Goal: Information Seeking & Learning: Learn about a topic

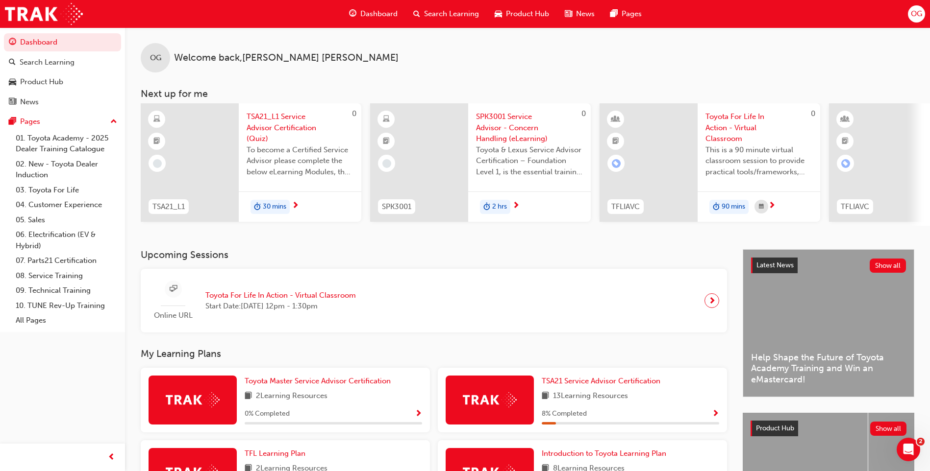
click at [572, 53] on div "OG Welcome back , Olivia Gill" at bounding box center [527, 49] width 805 height 45
click at [311, 186] on div "TSA21_L1 Service Advisor Certification (Quiz) To become a Certified Service Adv…" at bounding box center [300, 147] width 123 height 88
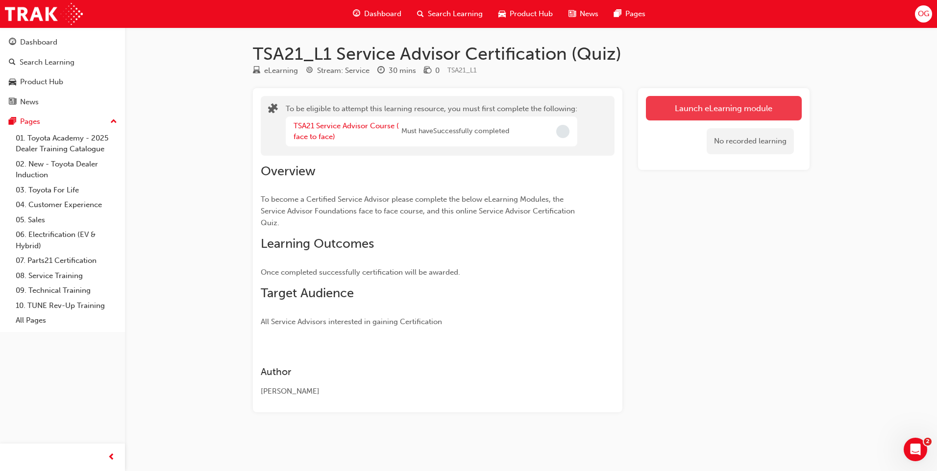
click at [768, 103] on button "Launch eLearning module" at bounding box center [724, 108] width 156 height 25
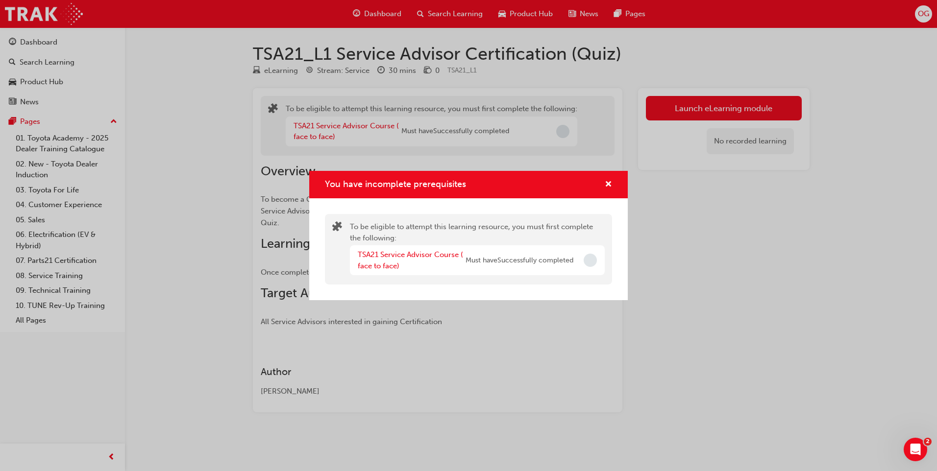
click at [604, 188] on div "You have incomplete prerequisites" at bounding box center [604, 185] width 15 height 12
click at [605, 183] on span "cross-icon" at bounding box center [608, 185] width 7 height 9
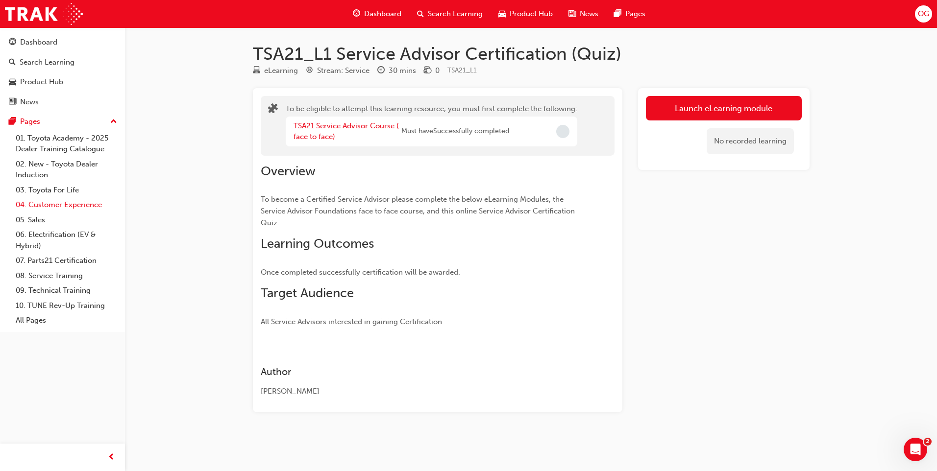
click at [78, 200] on link "04. Customer Experience" at bounding box center [66, 204] width 109 height 15
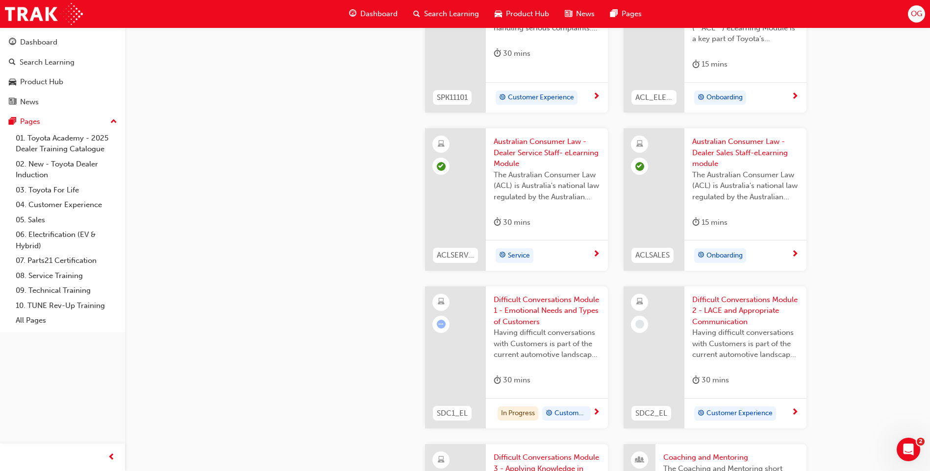
scroll to position [784, 0]
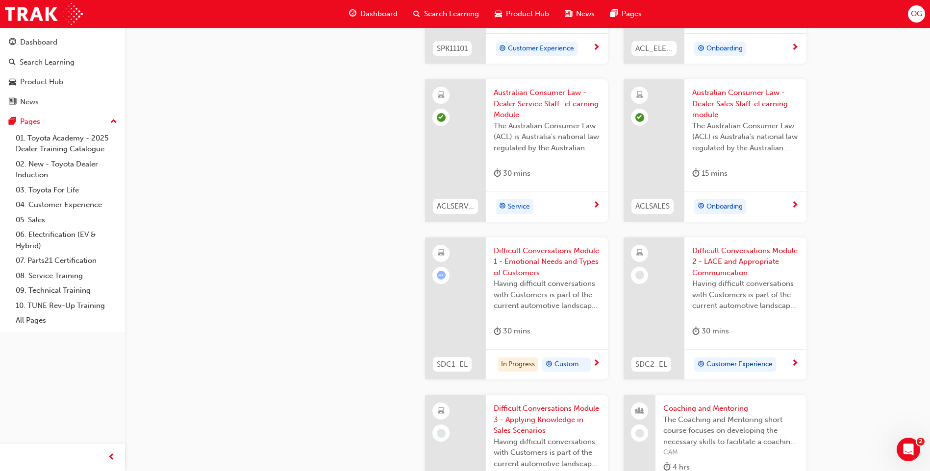
click at [530, 337] on div "30 mins" at bounding box center [511, 331] width 37 height 12
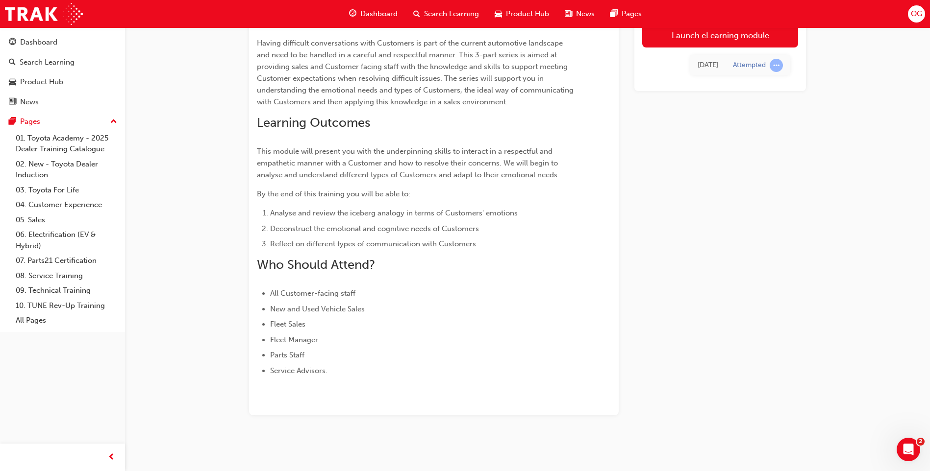
scroll to position [118, 0]
click at [743, 38] on link "Launch eLearning module" at bounding box center [720, 35] width 156 height 25
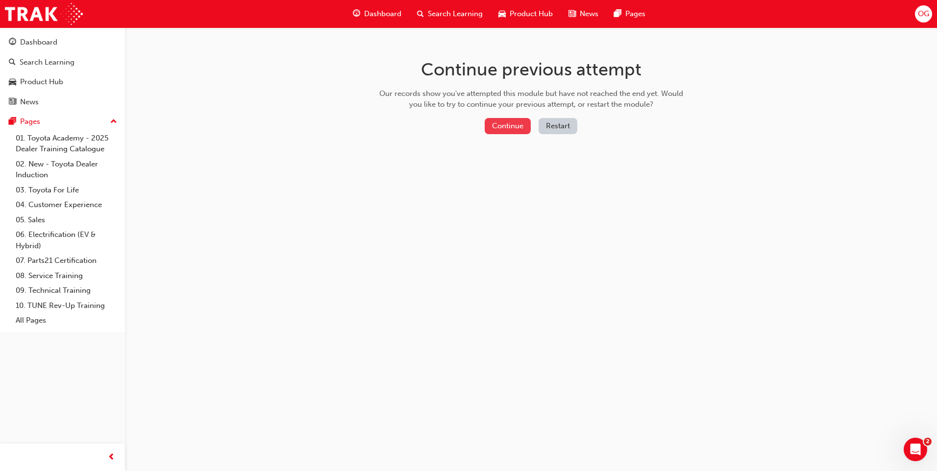
click at [503, 125] on button "Continue" at bounding box center [508, 126] width 46 height 16
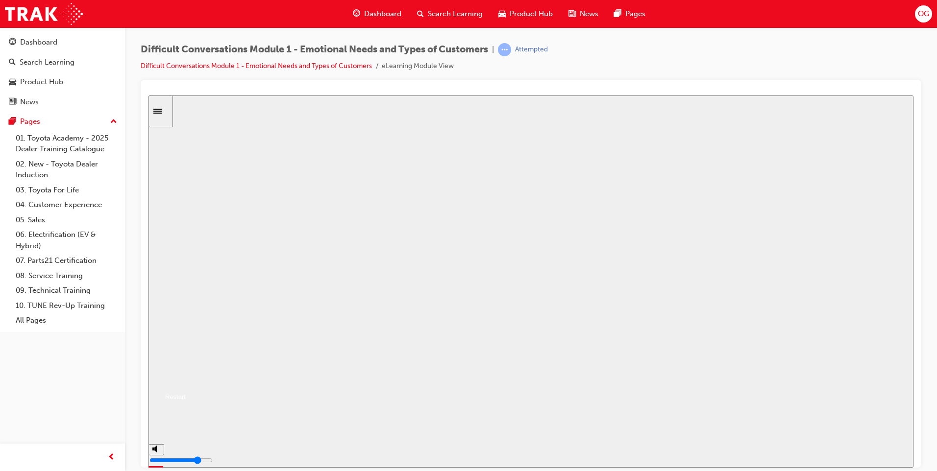
click at [186, 379] on button "Resume" at bounding box center [166, 385] width 37 height 12
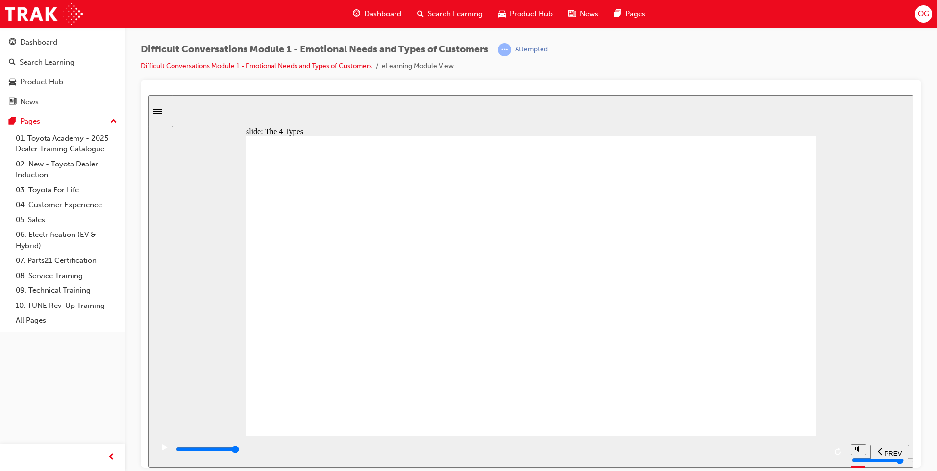
click at [156, 451] on div "play/pause" at bounding box center [164, 452] width 17 height 17
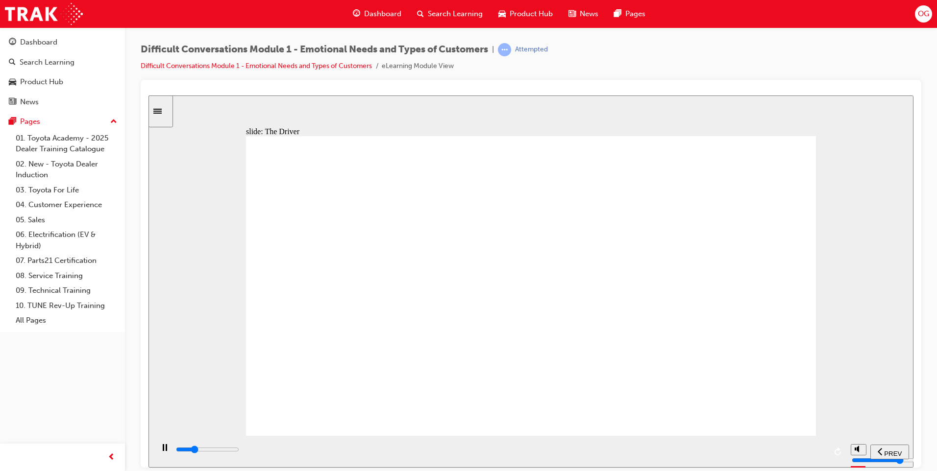
click at [846, 394] on div "slide: The Driver Rectangle 1 Rectangle 1 Multiply 1 Close STEERING WHEEL icon …" at bounding box center [530, 281] width 765 height 372
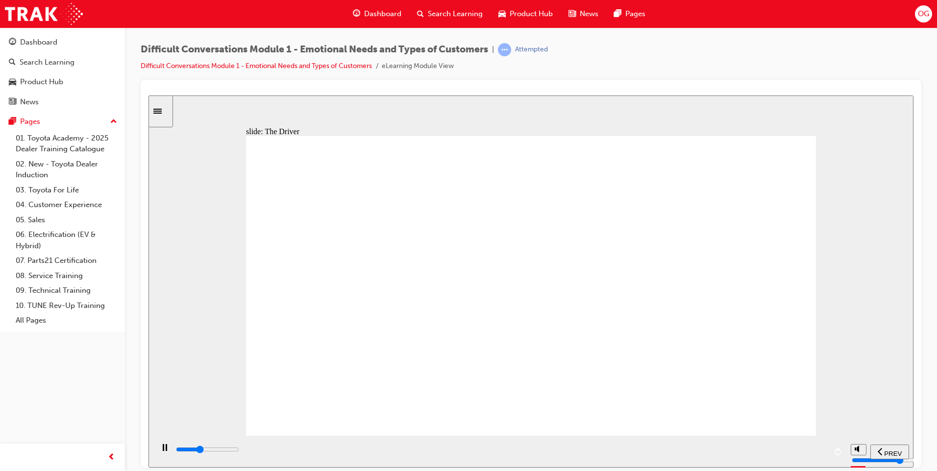
drag, startPoint x: 855, startPoint y: 421, endPoint x: 848, endPoint y: 406, distance: 17.1
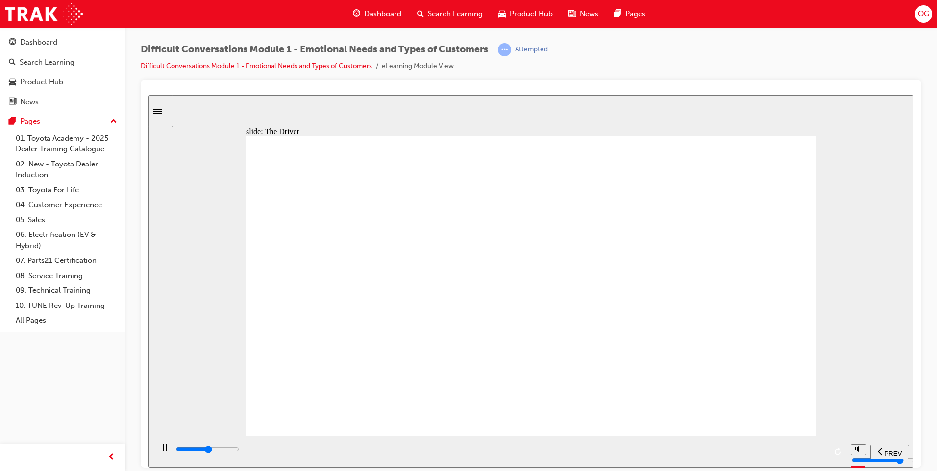
click at [854, 422] on div "slide: The Driver Rectangle 1 Rectangle 1 Multiply 1 Close STEERING WHEEL icon …" at bounding box center [530, 281] width 765 height 372
click at [817, 454] on div "playback controls" at bounding box center [500, 449] width 651 height 11
drag, startPoint x: 186, startPoint y: 292, endPoint x: 189, endPoint y: 301, distance: 10.4
click at [187, 303] on div "slide: The Driver Rectangle 1 Rectangle 1 Multiply 1 Close STEERING WHEEL icon …" at bounding box center [530, 281] width 765 height 372
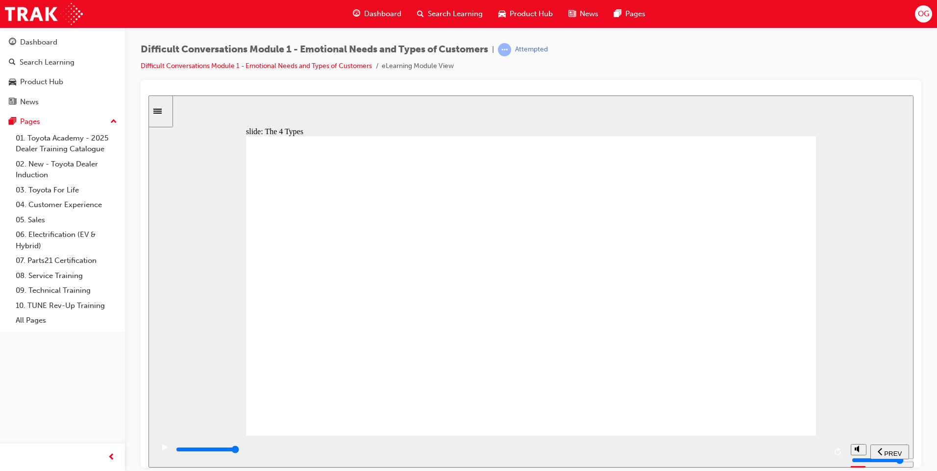
click at [239, 450] on input "slide progress" at bounding box center [207, 449] width 63 height 8
click at [822, 449] on div "playback controls" at bounding box center [500, 449] width 651 height 11
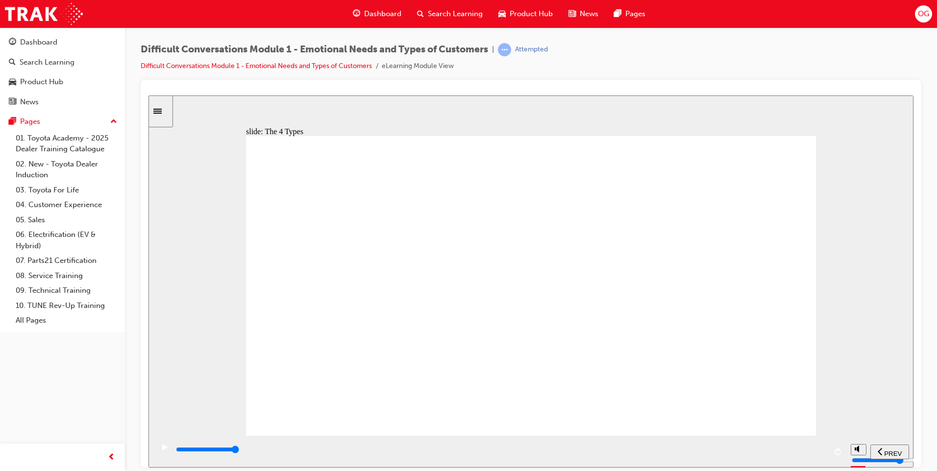
click at [239, 452] on input "slide progress" at bounding box center [207, 449] width 63 height 8
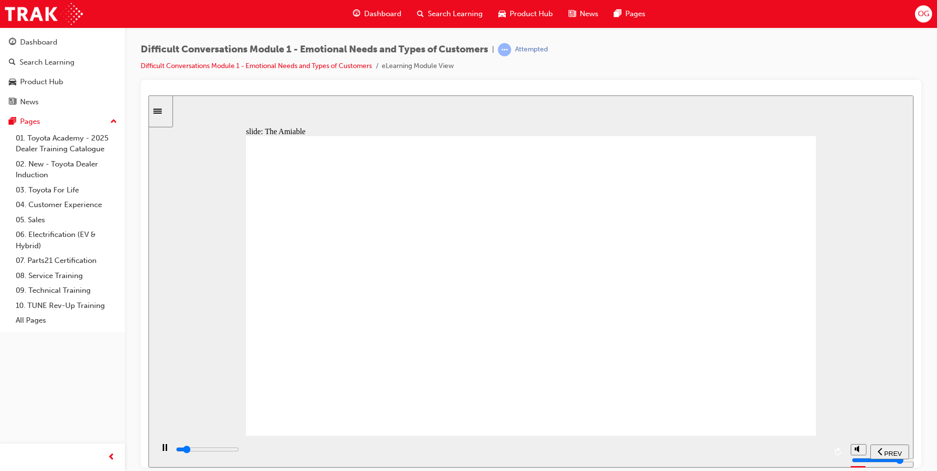
click at [823, 450] on div "playback controls" at bounding box center [500, 449] width 651 height 11
click at [825, 452] on div "playback controls" at bounding box center [500, 449] width 651 height 11
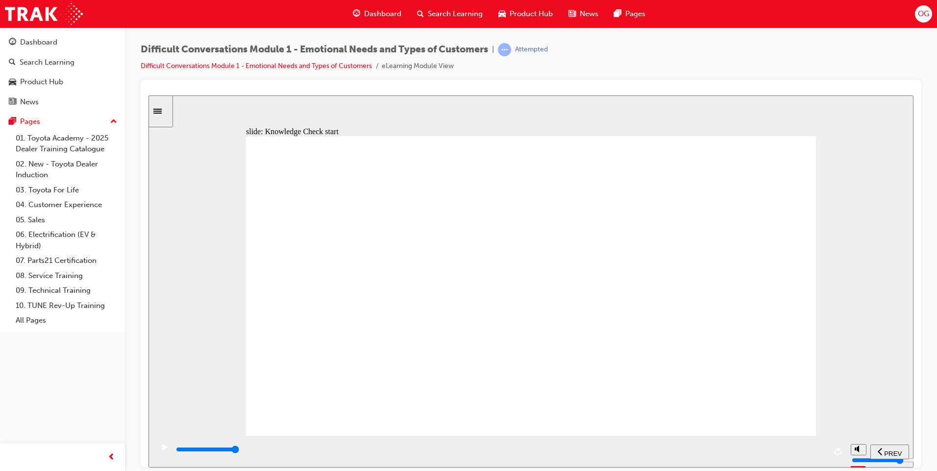
type input "11600"
radio input "true"
click at [885, 456] on div "SUBMIT" at bounding box center [884, 452] width 43 height 10
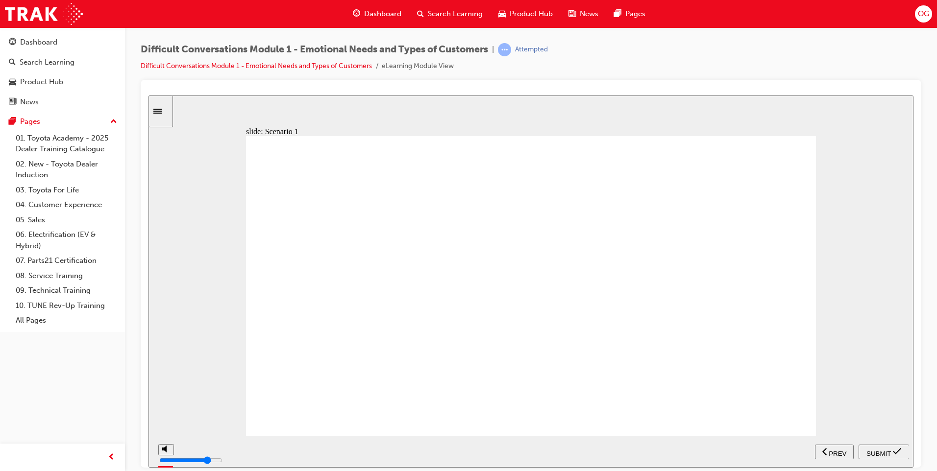
click at [828, 450] on div "playback controls" at bounding box center [499, 452] width 692 height 32
click at [239, 451] on input "slide progress" at bounding box center [207, 449] width 63 height 8
type input "41500"
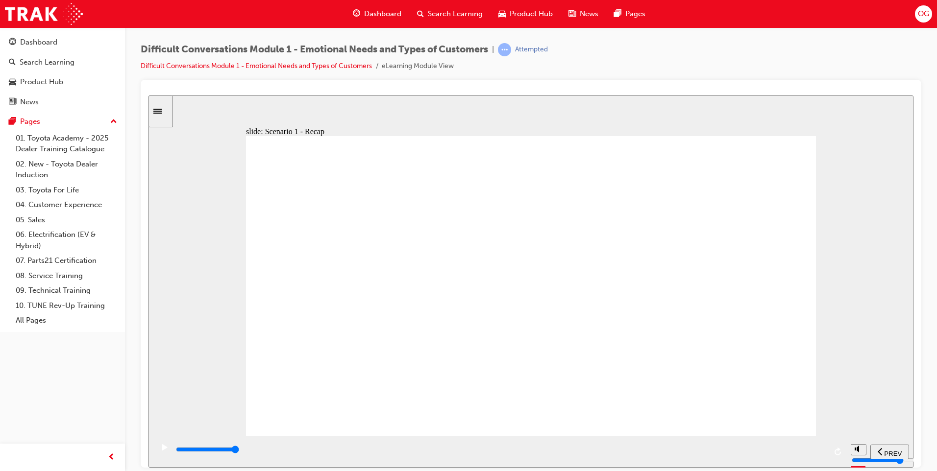
radio input "true"
click at [883, 444] on nav "PREV NEXT SUBMIT" at bounding box center [862, 452] width 94 height 32
click at [880, 450] on span "SUBMIT" at bounding box center [878, 453] width 25 height 7
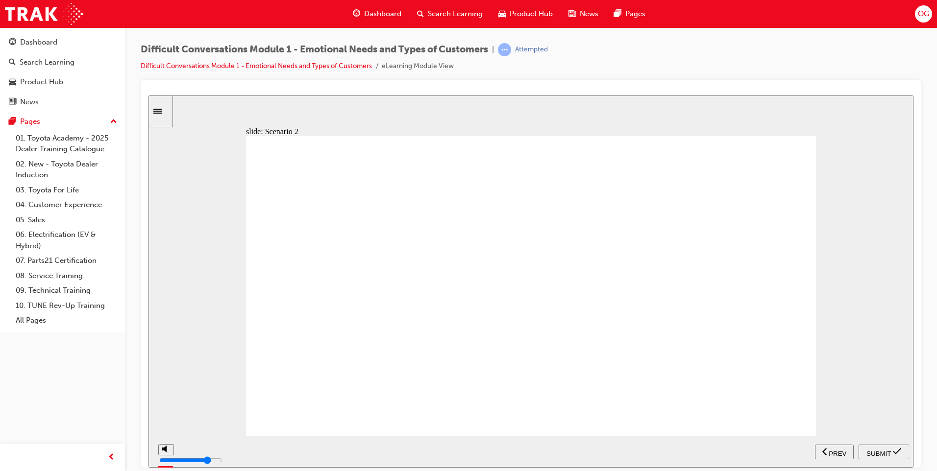
click at [792, 453] on div "playback controls" at bounding box center [500, 449] width 651 height 11
click at [808, 449] on div "playback controls" at bounding box center [500, 449] width 651 height 11
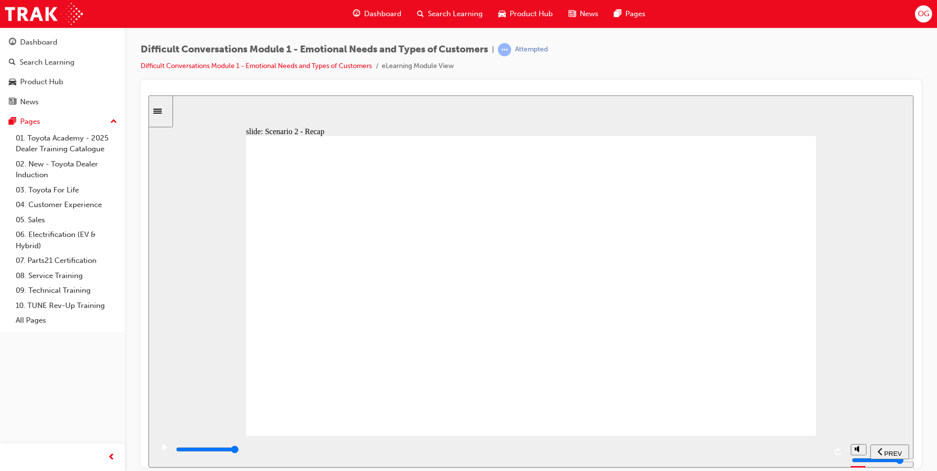
click at [821, 452] on div "playback controls" at bounding box center [500, 449] width 651 height 11
type input "56000"
radio input "true"
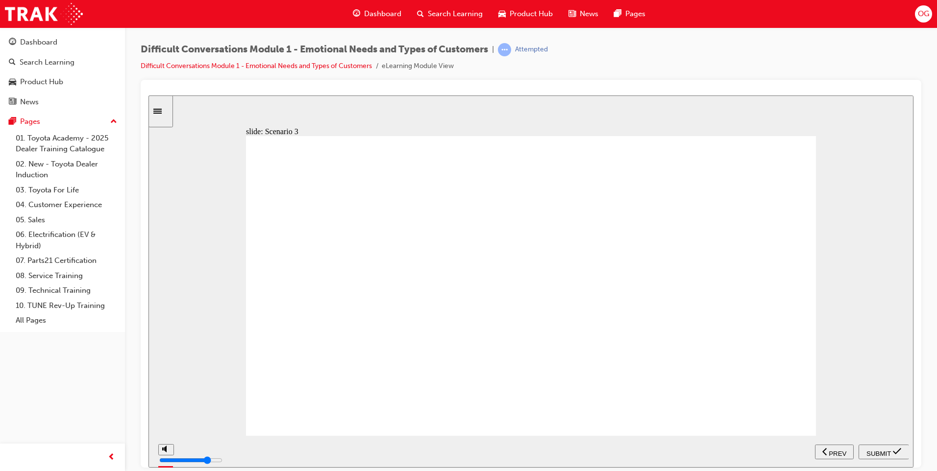
click at [882, 450] on span "SUBMIT" at bounding box center [878, 453] width 25 height 7
click at [239, 452] on input "slide progress" at bounding box center [207, 449] width 63 height 8
click at [239, 451] on input "slide progress" at bounding box center [207, 449] width 63 height 8
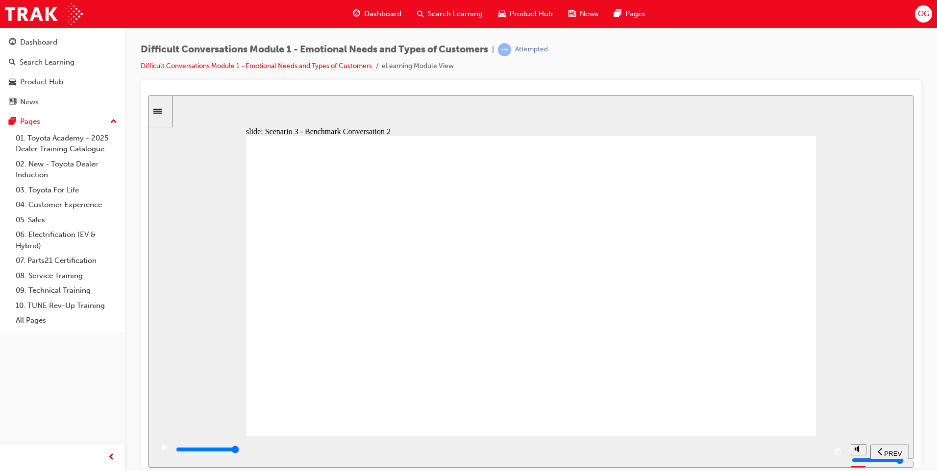
click at [823, 450] on div "playback controls" at bounding box center [500, 449] width 651 height 11
type input "44000"
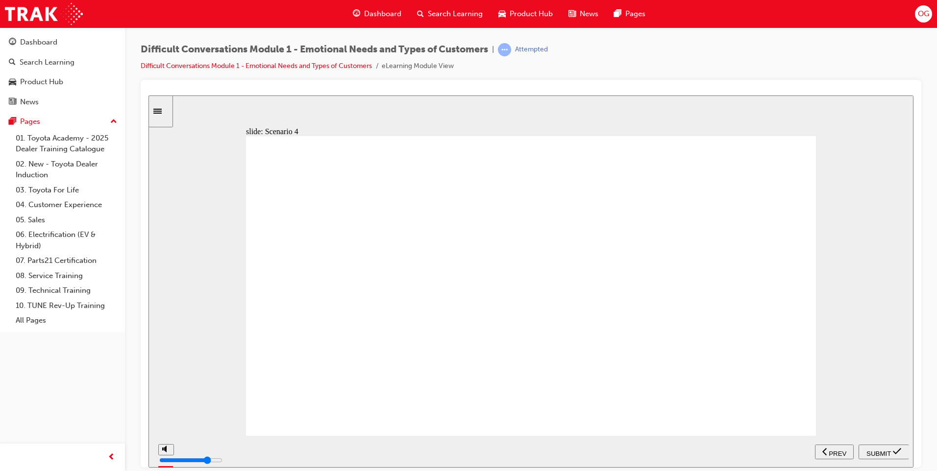
radio input "true"
click at [870, 451] on span "SUBMIT" at bounding box center [878, 453] width 25 height 7
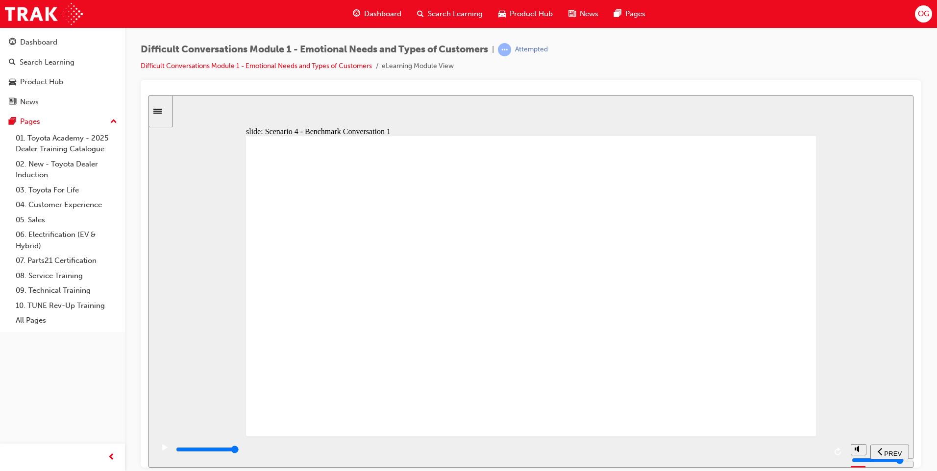
click at [819, 449] on div "playback controls" at bounding box center [500, 449] width 651 height 11
click at [239, 451] on input "slide progress" at bounding box center [207, 449] width 63 height 8
click at [239, 452] on input "slide progress" at bounding box center [207, 449] width 63 height 8
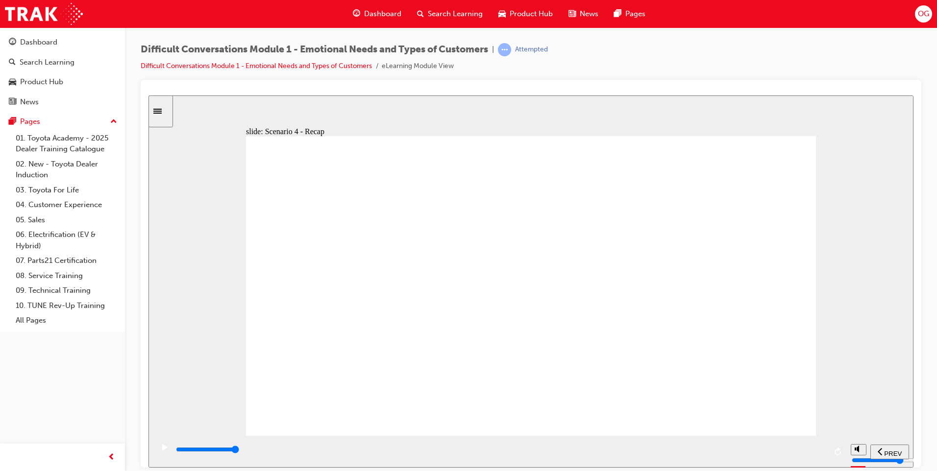
click at [823, 453] on div "playback controls" at bounding box center [500, 449] width 651 height 11
click at [825, 453] on div "playback controls" at bounding box center [500, 449] width 651 height 11
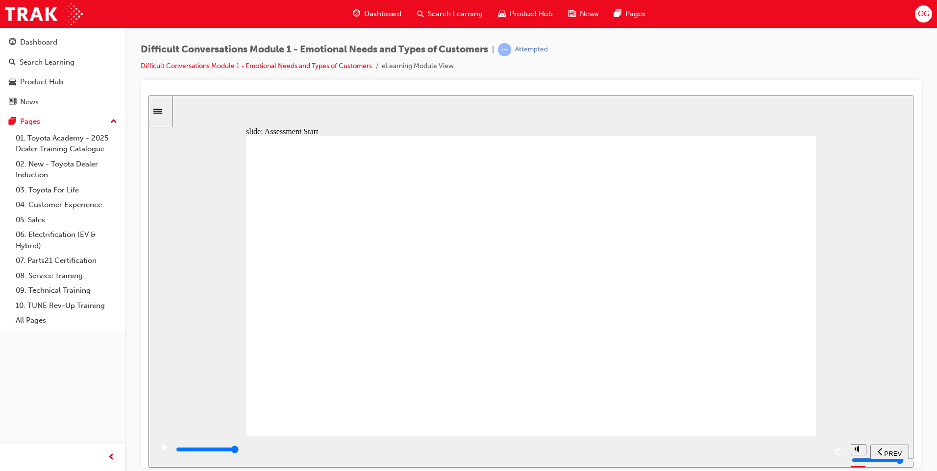
click at [239, 452] on input "slide progress" at bounding box center [207, 449] width 63 height 8
type input "9900"
drag, startPoint x: 750, startPoint y: 173, endPoint x: 604, endPoint y: 378, distance: 251.9
drag, startPoint x: 736, startPoint y: 265, endPoint x: 576, endPoint y: 281, distance: 161.1
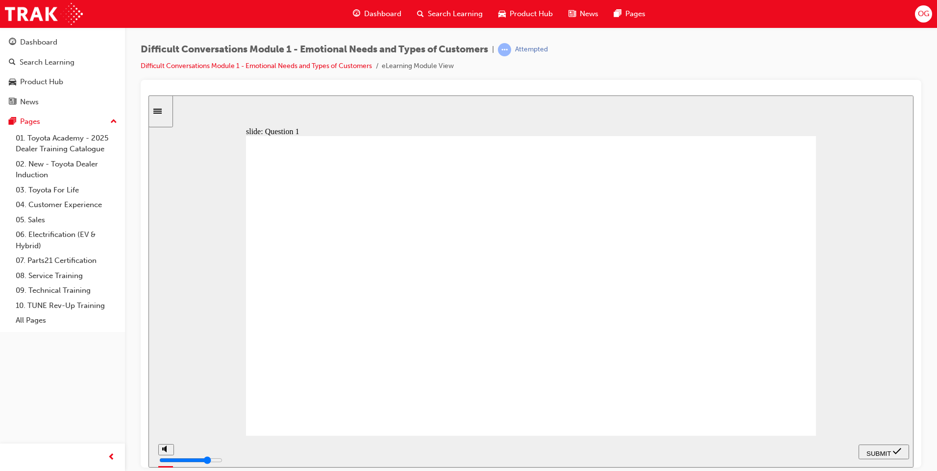
drag, startPoint x: 749, startPoint y: 357, endPoint x: 503, endPoint y: 269, distance: 261.4
drag, startPoint x: 796, startPoint y: 388, endPoint x: 653, endPoint y: 289, distance: 174.7
drag, startPoint x: 787, startPoint y: 424, endPoint x: 438, endPoint y: 286, distance: 375.8
drag, startPoint x: 777, startPoint y: 211, endPoint x: 531, endPoint y: 358, distance: 286.6
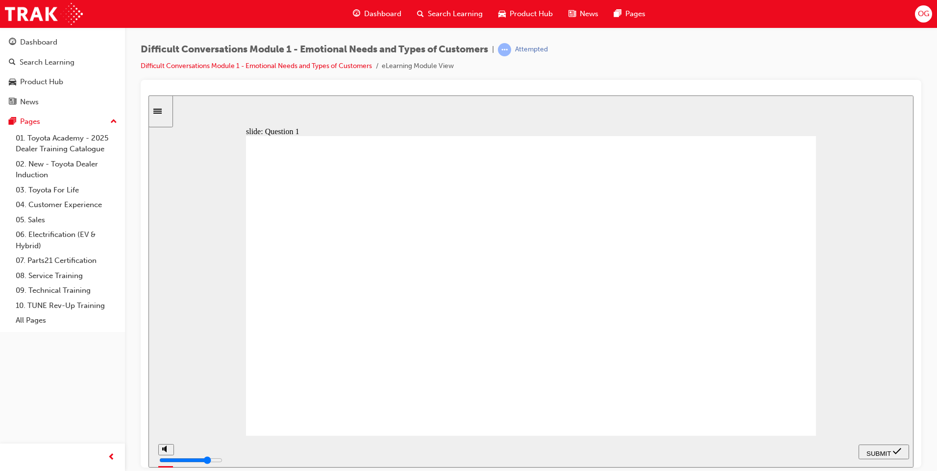
drag, startPoint x: 742, startPoint y: 243, endPoint x: 522, endPoint y: 358, distance: 248.1
drag, startPoint x: 767, startPoint y: 292, endPoint x: 649, endPoint y: 356, distance: 134.2
drag, startPoint x: 724, startPoint y: 327, endPoint x: 293, endPoint y: 390, distance: 435.8
click at [898, 451] on icon "submit" at bounding box center [897, 451] width 8 height 6
click at [905, 238] on div "slide: Question 1 Rectangle 1 Oval 2 cross icon 1 Freeform 1 Freeform 2 That is…" at bounding box center [530, 281] width 765 height 372
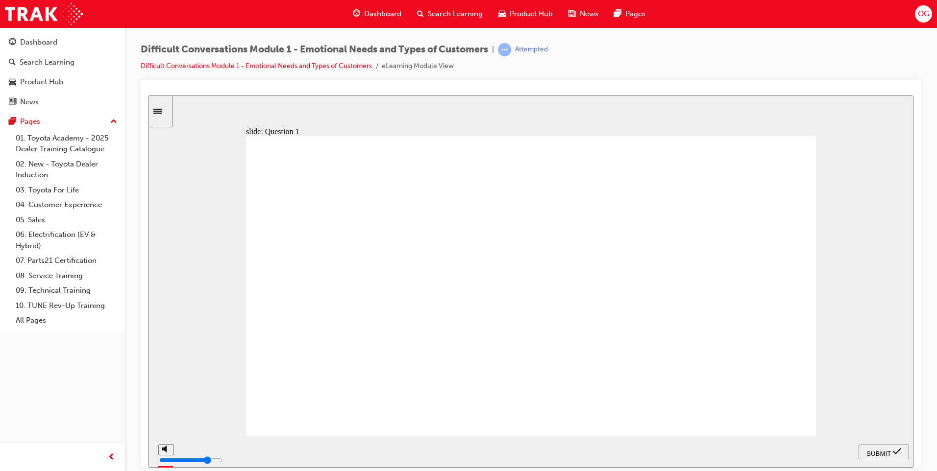
click at [469, 450] on section "PREV NEXT SUBMIT" at bounding box center [530, 452] width 765 height 32
click at [178, 200] on div "slide: Question 1 Rectangle 1 Oval 2 cross icon 1 Freeform 1 Freeform 2 That is…" at bounding box center [530, 281] width 765 height 372
drag, startPoint x: 419, startPoint y: 256, endPoint x: 410, endPoint y: 291, distance: 36.4
drag, startPoint x: 415, startPoint y: 247, endPoint x: 626, endPoint y: 305, distance: 219.0
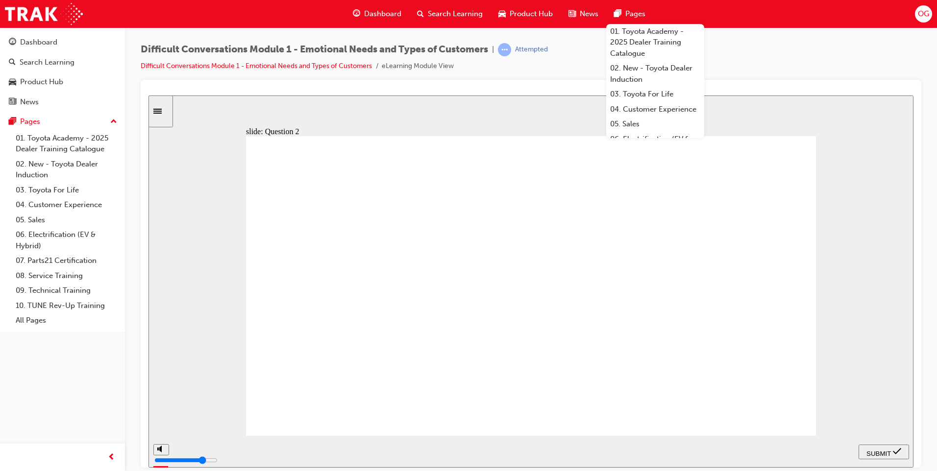
click at [852, 258] on div "slide: Question 2 Assessment – Question 2/12 Rectangle 1 Rectangle 2 Guests are…" at bounding box center [530, 281] width 765 height 372
click at [884, 264] on div "slide: Question 2 Assessment – Question 2/12 Rectangle 1 Rectangle 2 Guests are…" at bounding box center [530, 281] width 765 height 372
click at [563, 80] on div at bounding box center [531, 274] width 781 height 388
checkbox input "true"
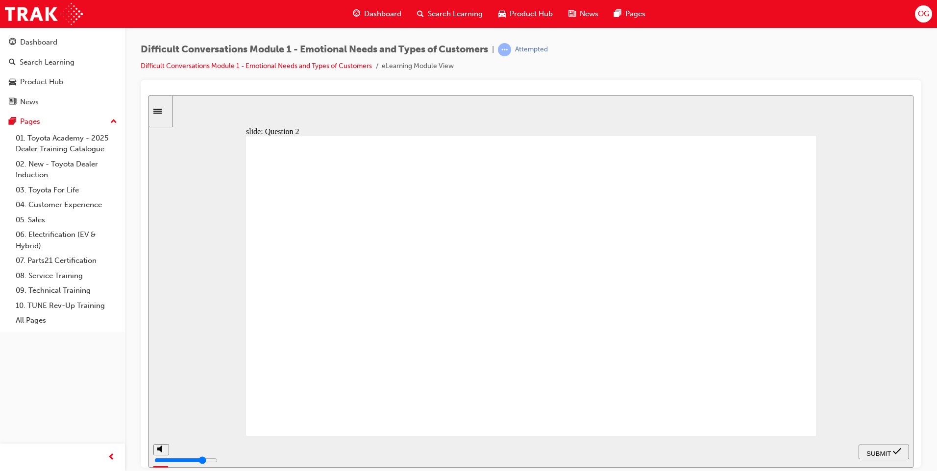
checkbox input "true"
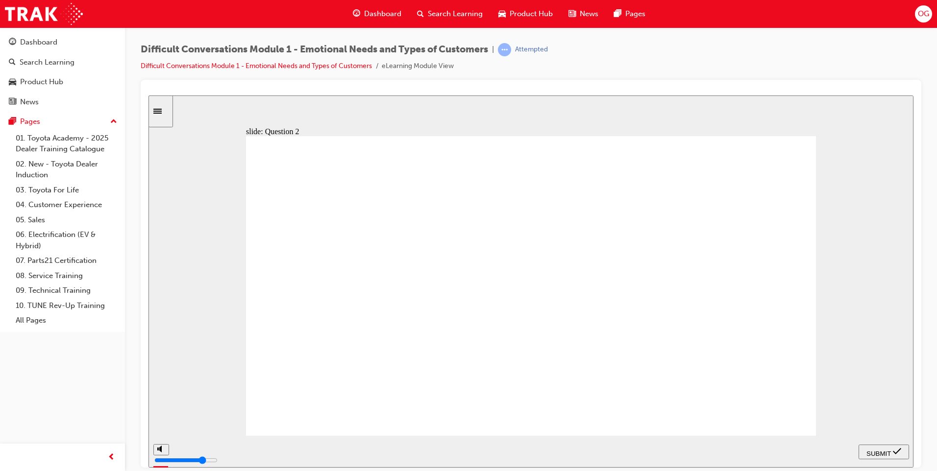
checkbox input "true"
click at [880, 452] on span "SUBMIT" at bounding box center [878, 453] width 25 height 7
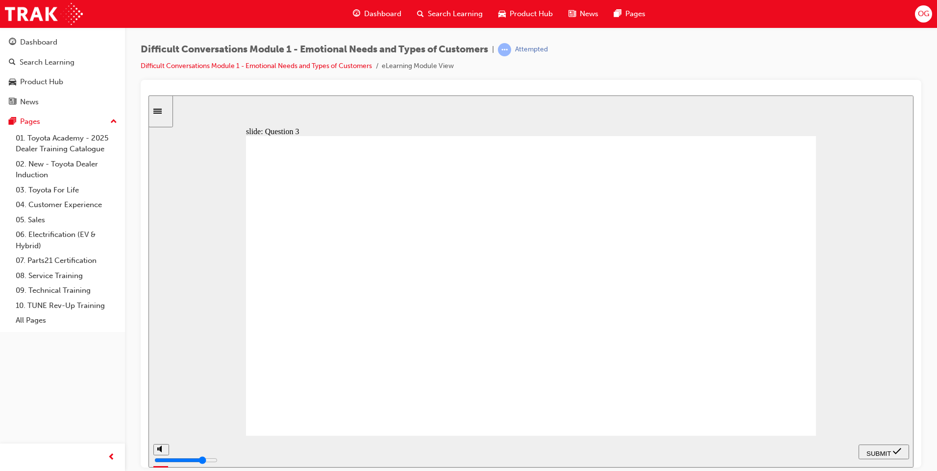
checkbox input "true"
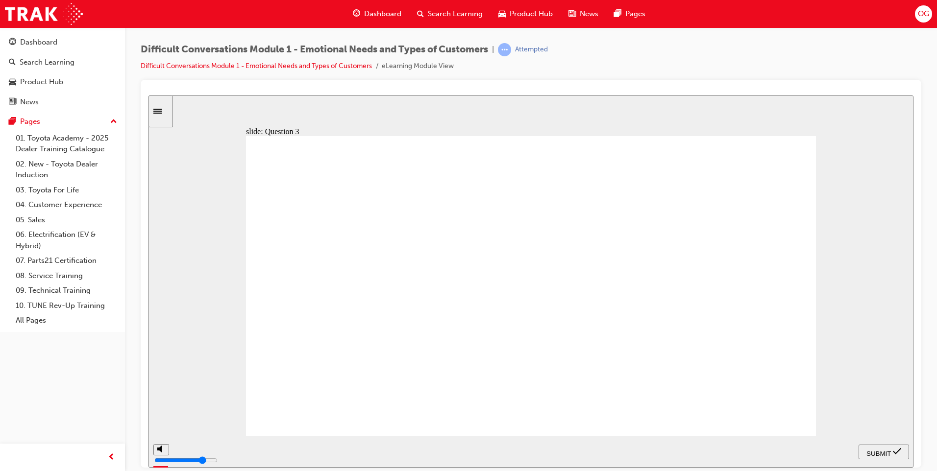
checkbox input "true"
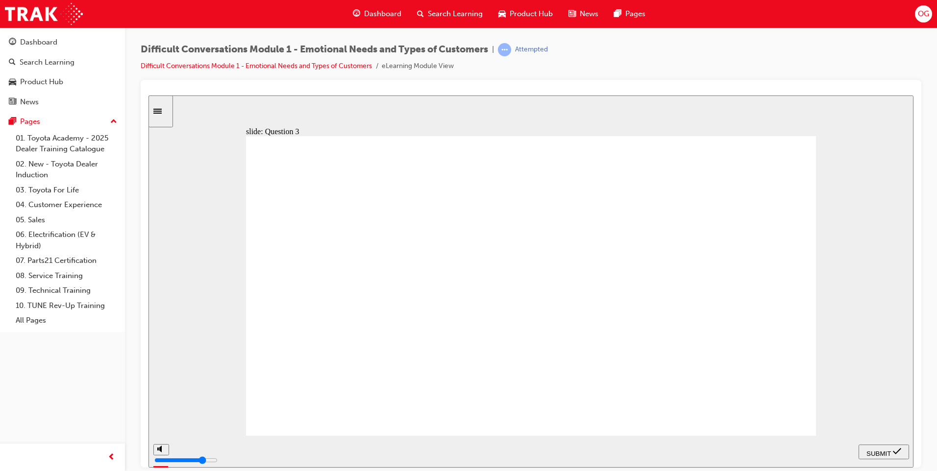
click at [882, 452] on span "SUBMIT" at bounding box center [878, 453] width 25 height 7
checkbox input "true"
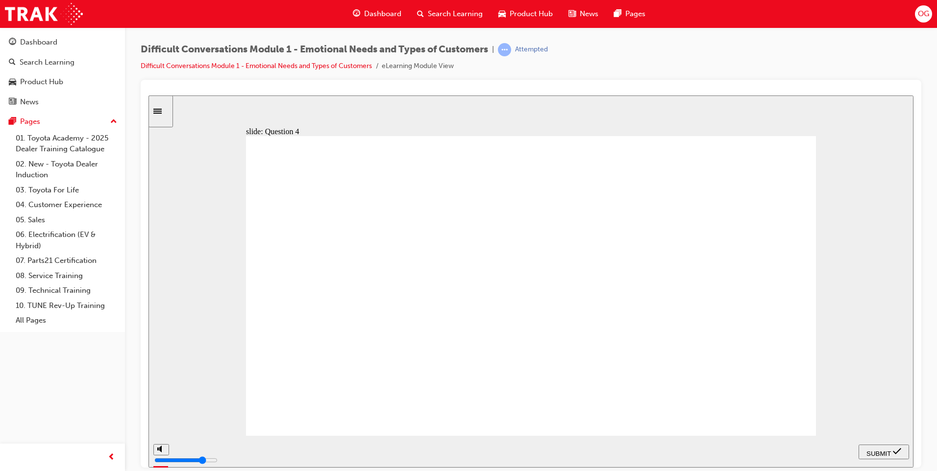
checkbox input "true"
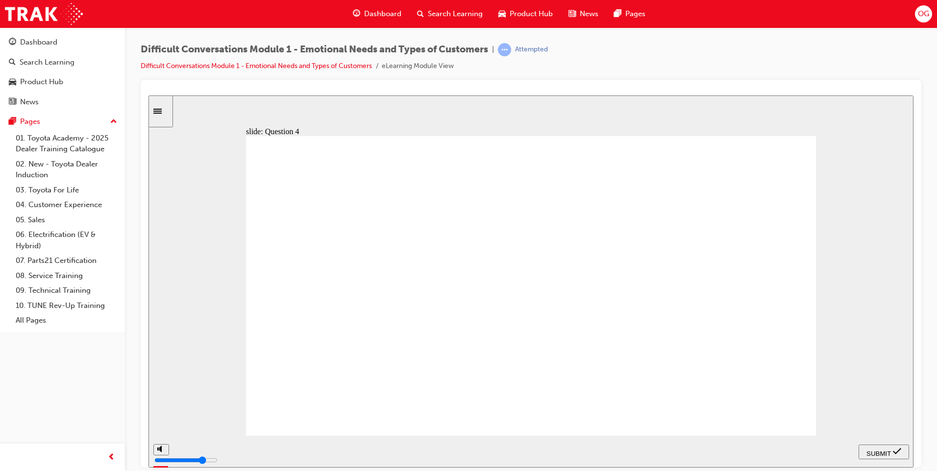
click at [878, 451] on span "SUBMIT" at bounding box center [878, 453] width 25 height 7
checkbox input "true"
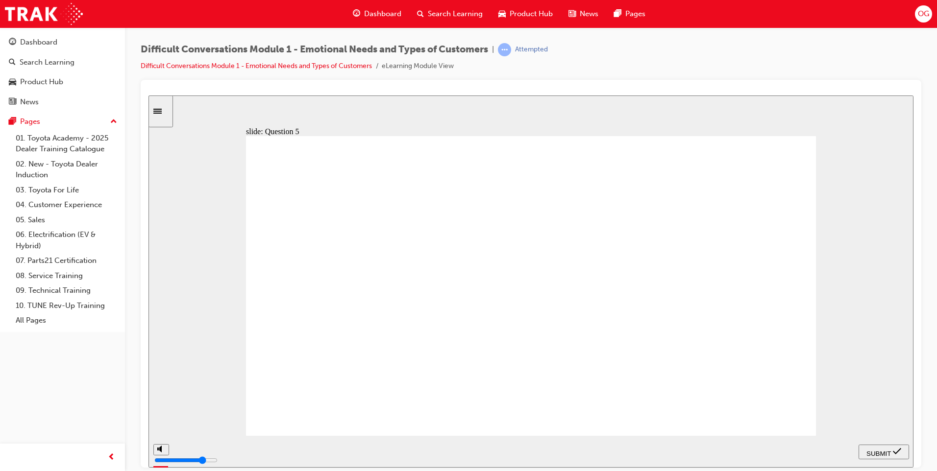
checkbox input "true"
click at [868, 451] on span "SUBMIT" at bounding box center [878, 453] width 25 height 7
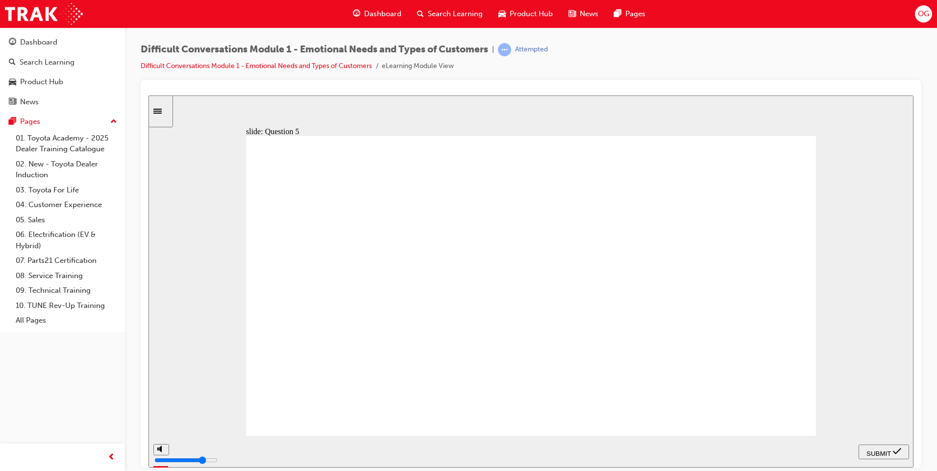
click at [740, 395] on div "Why this is a good thing to do Once relevant information is available, the Gues…" at bounding box center [531, 290] width 570 height 309
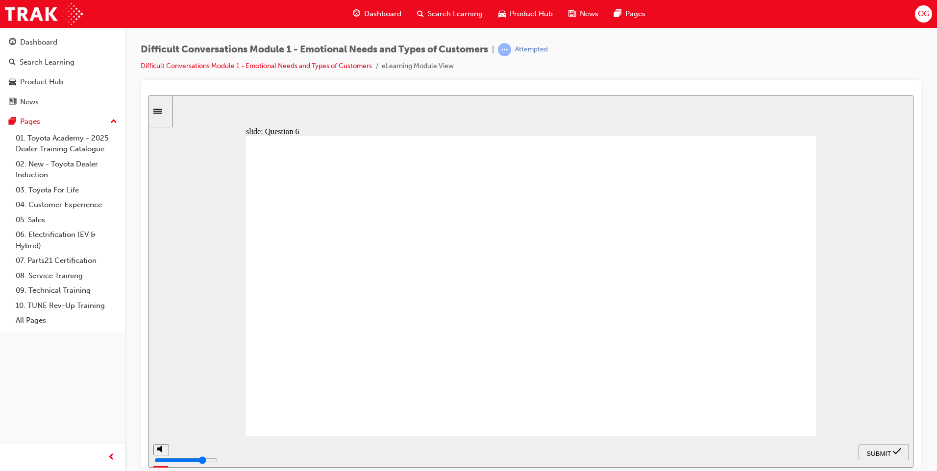
checkbox input "false"
checkbox input "true"
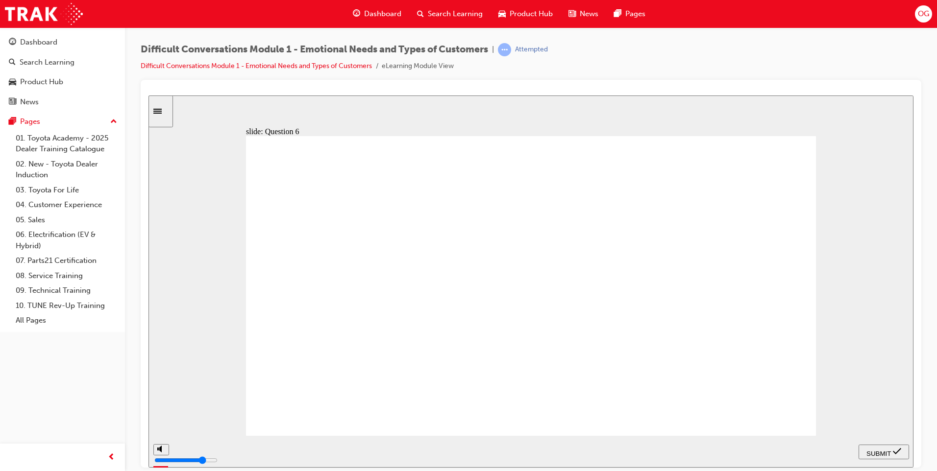
checkbox input "true"
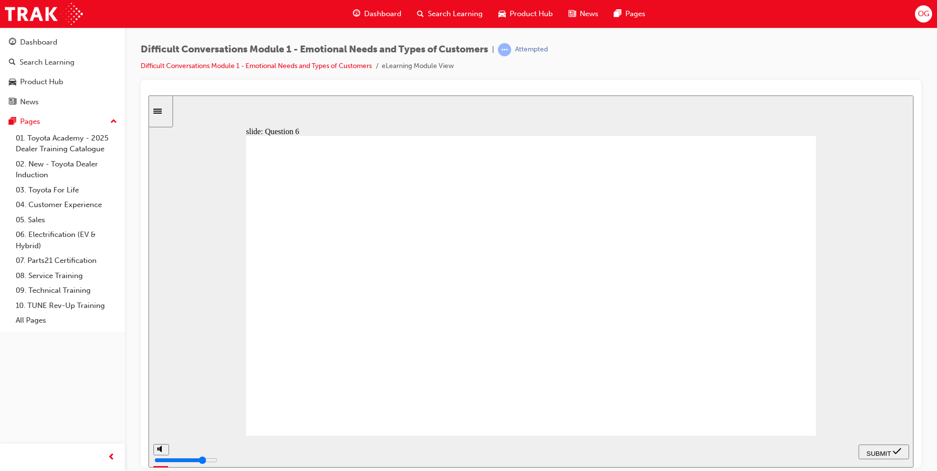
checkbox input "true"
click at [888, 451] on span "SUBMIT" at bounding box center [878, 453] width 25 height 7
click at [888, 451] on nav "PREV NEXT SUBMIT" at bounding box center [884, 452] width 50 height 32
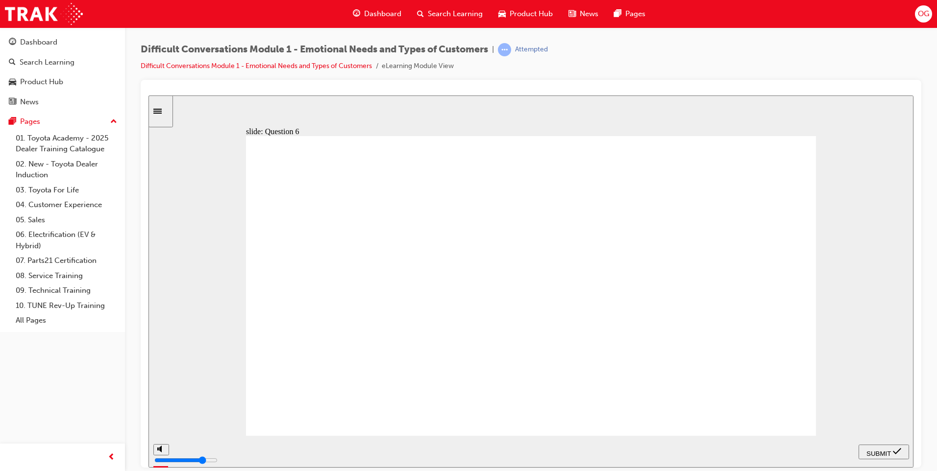
drag, startPoint x: 191, startPoint y: 154, endPoint x: 181, endPoint y: 164, distance: 14.6
click at [189, 154] on div "slide: Question 7 Assessment – Question 7/12 Rectangle 1 Rectangle 2 Guests are…" at bounding box center [530, 281] width 765 height 372
checkbox input "true"
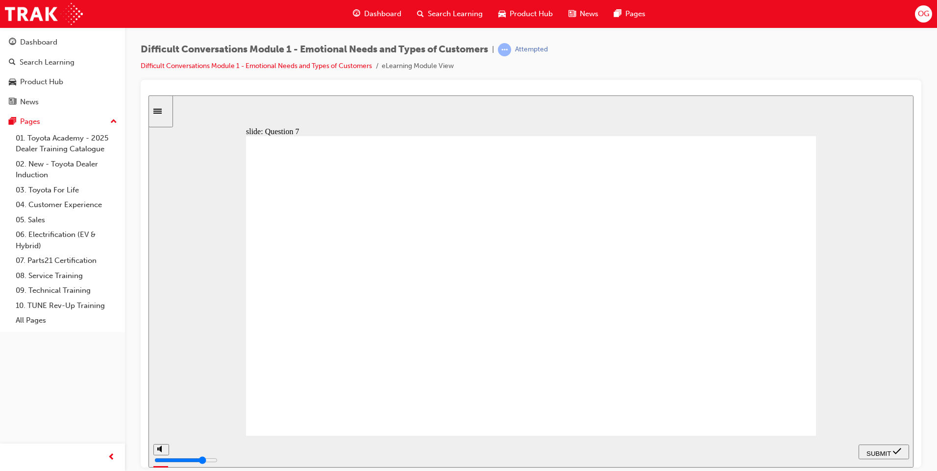
checkbox input "true"
click at [876, 450] on span "SUBMIT" at bounding box center [878, 453] width 25 height 7
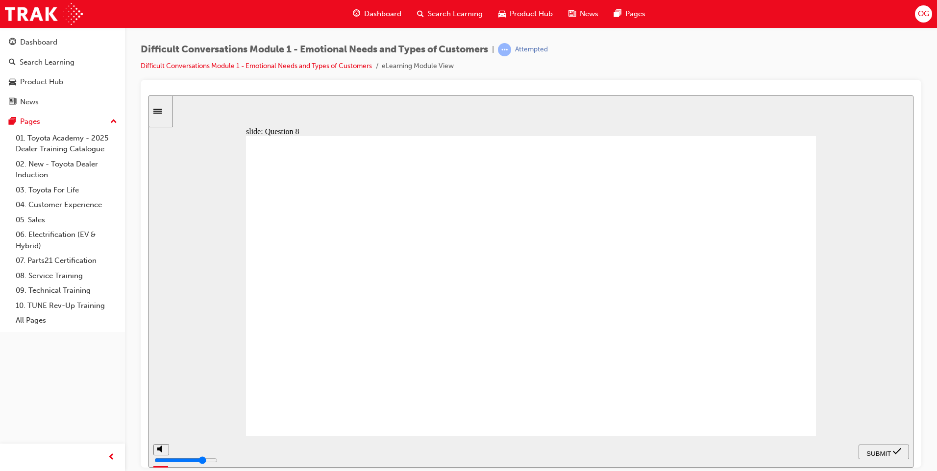
checkbox input "true"
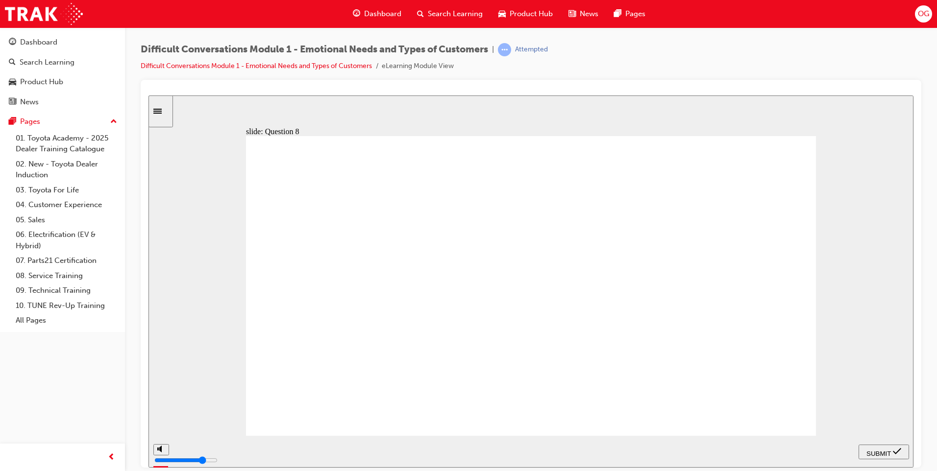
checkbox input "true"
click at [883, 450] on span "SUBMIT" at bounding box center [878, 453] width 25 height 7
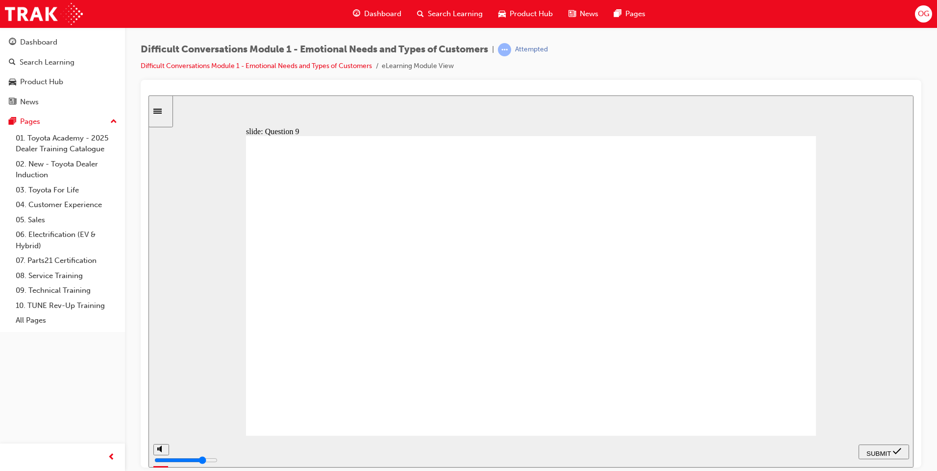
radio input "true"
click at [881, 452] on span "SUBMIT" at bounding box center [878, 453] width 25 height 7
radio input "true"
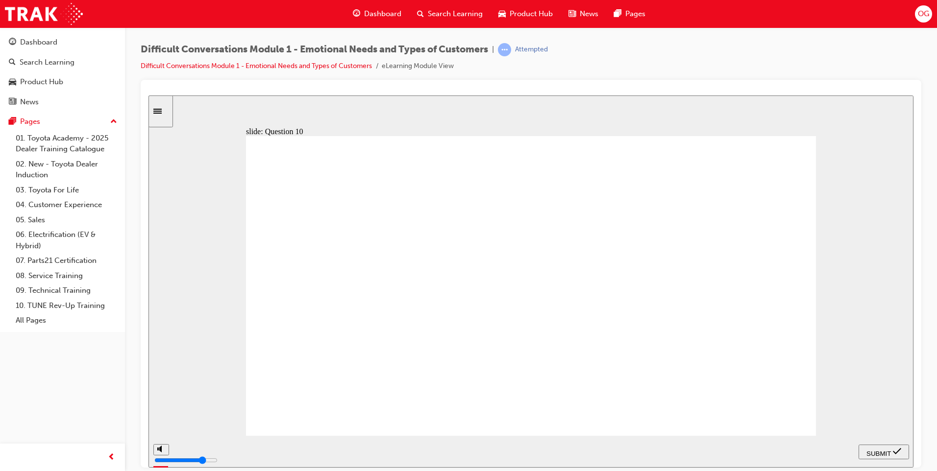
click at [892, 454] on div "SUBMIT" at bounding box center [884, 452] width 43 height 10
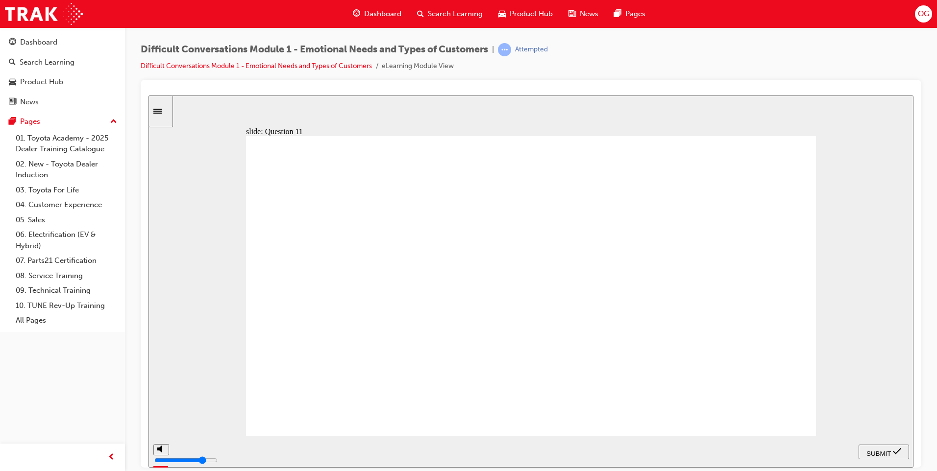
radio input "true"
click at [873, 450] on span "SUBMIT" at bounding box center [878, 453] width 25 height 7
radio input "true"
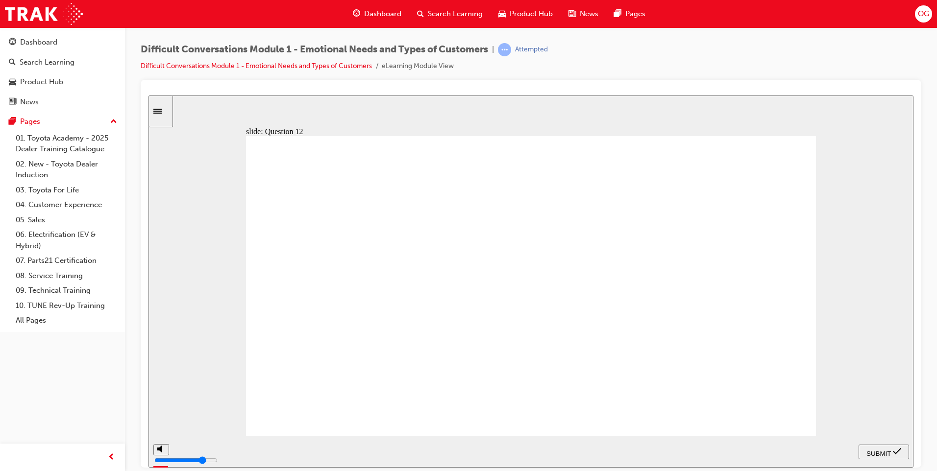
click at [886, 451] on span "SUBMIT" at bounding box center [878, 453] width 25 height 7
click at [884, 450] on span "PREV" at bounding box center [893, 453] width 18 height 7
type input "4000"
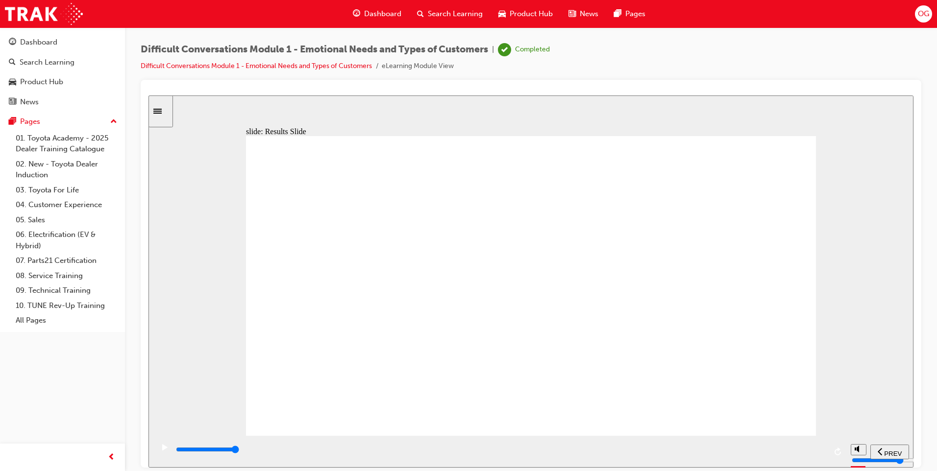
click at [60, 203] on link "04. Customer Experience" at bounding box center [66, 204] width 109 height 15
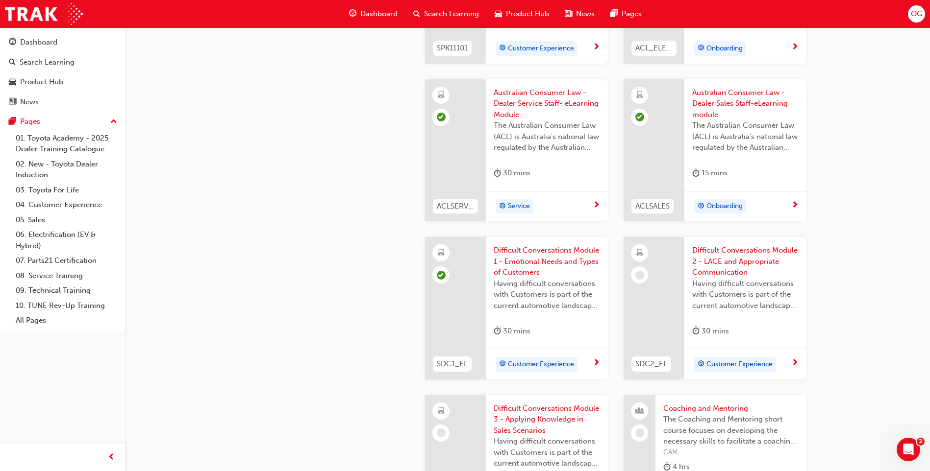
scroll to position [833, 0]
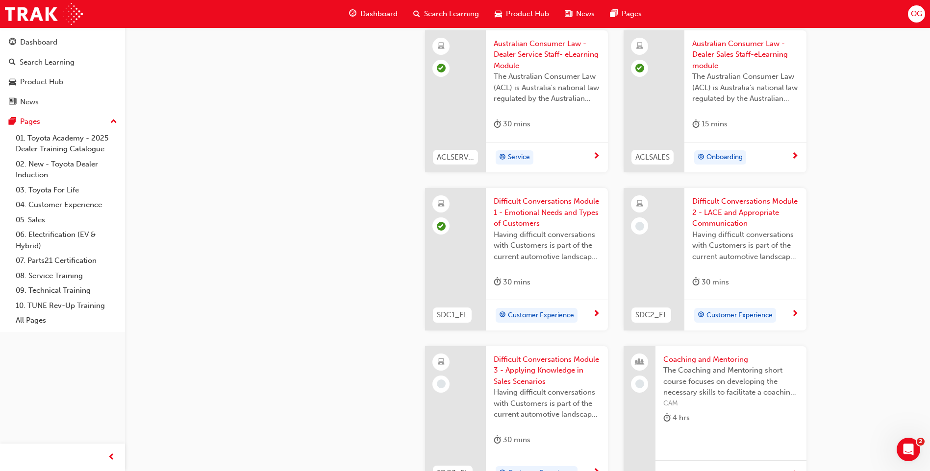
click at [756, 214] on span "Difficult Conversations Module 2 - LACE and Appropriate Communication" at bounding box center [745, 212] width 106 height 33
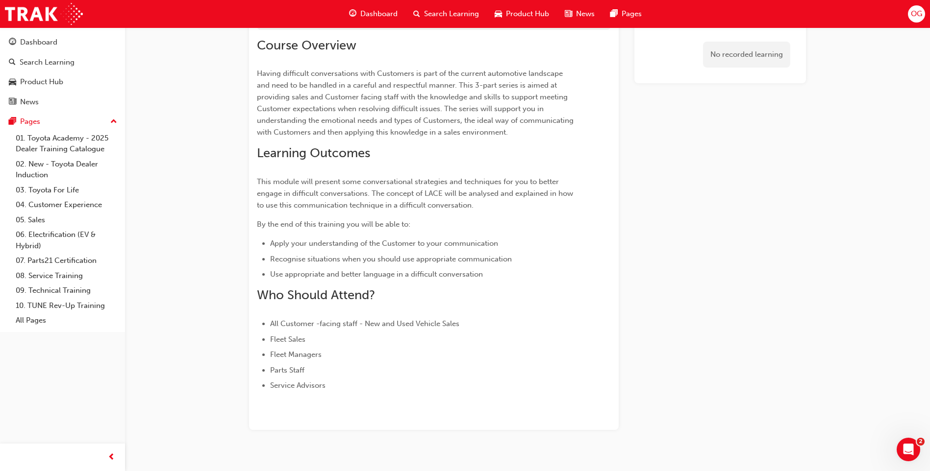
scroll to position [139, 0]
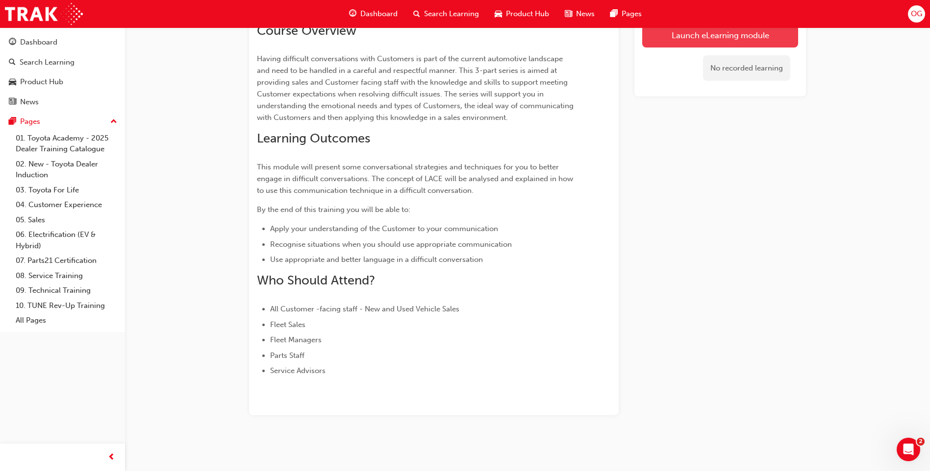
click at [714, 39] on link "Launch eLearning module" at bounding box center [720, 35] width 156 height 25
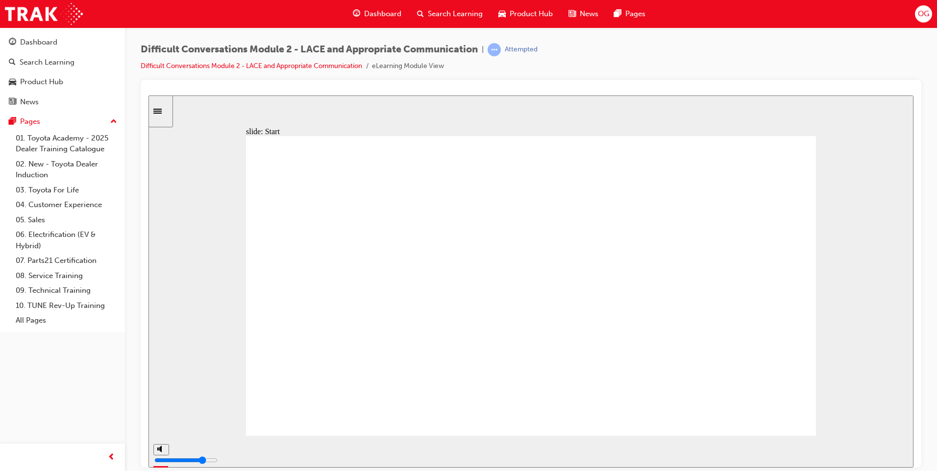
click at [818, 448] on div "playback controls" at bounding box center [500, 449] width 651 height 11
click at [815, 450] on div "playback controls" at bounding box center [500, 449] width 651 height 11
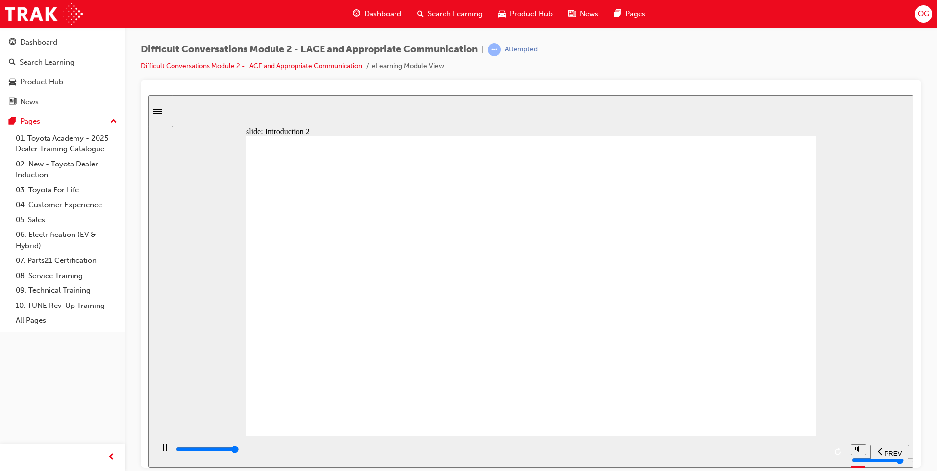
click at [819, 448] on div "playback controls" at bounding box center [500, 449] width 651 height 11
click at [239, 451] on input "slide progress" at bounding box center [207, 449] width 63 height 8
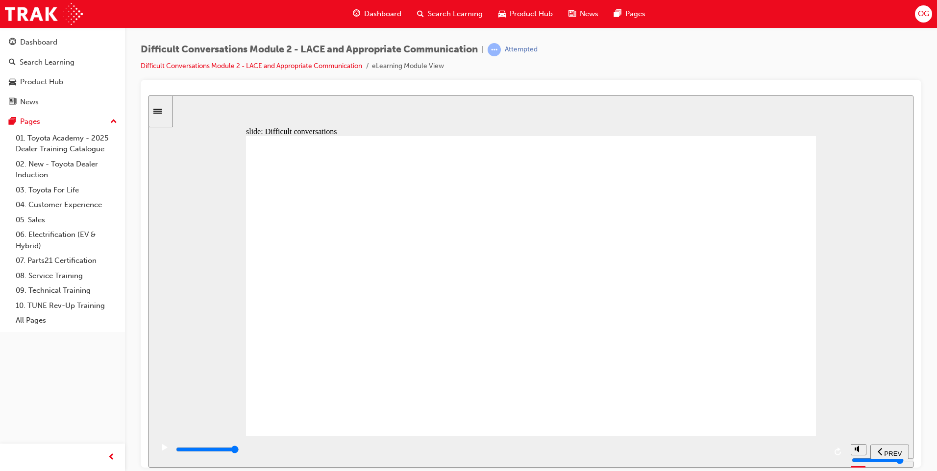
click at [239, 452] on input "slide progress" at bounding box center [207, 449] width 63 height 8
click at [826, 450] on div "playback controls" at bounding box center [500, 449] width 651 height 11
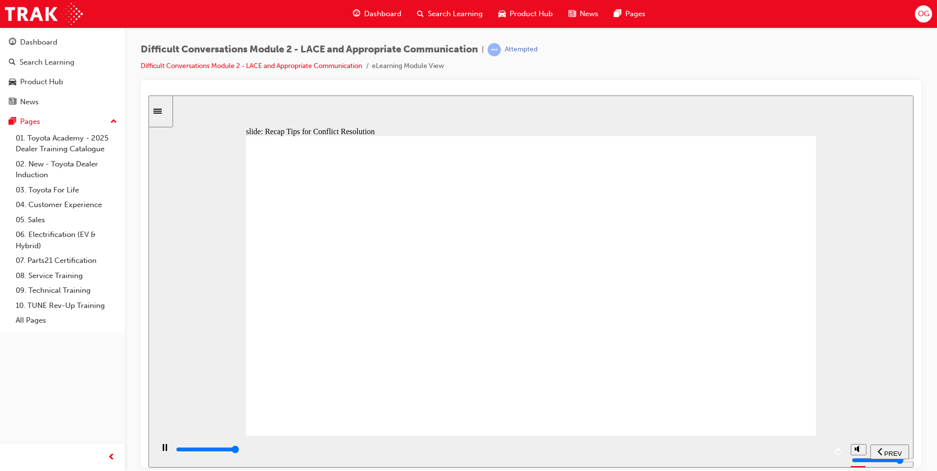
click at [821, 454] on div "playback controls" at bounding box center [500, 449] width 651 height 11
click at [762, 398] on div "Oval 2 customer care icon 1 Freeform 5 Freeform 6 Freeform 3 Freeform 4 Freefor…" at bounding box center [531, 290] width 570 height 309
click at [826, 453] on div "playback controls" at bounding box center [499, 452] width 692 height 32
click at [239, 451] on input "slide progress" at bounding box center [207, 449] width 63 height 8
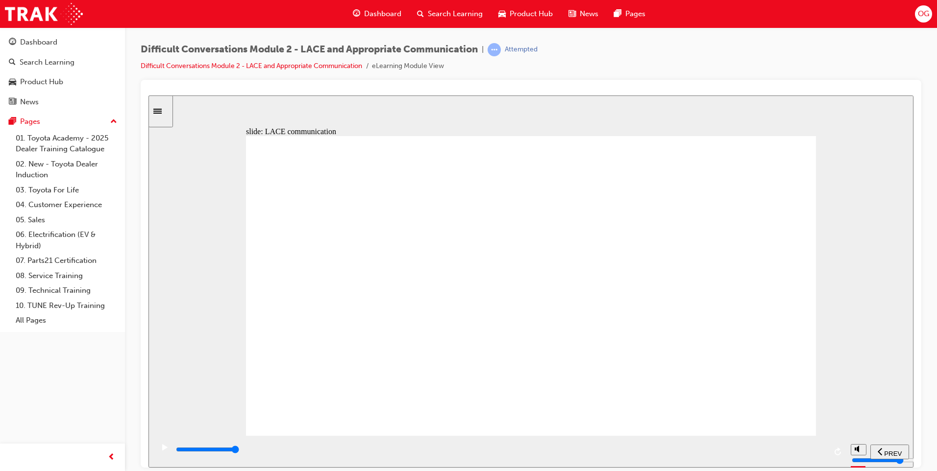
click at [818, 452] on div "playback controls" at bounding box center [500, 449] width 651 height 11
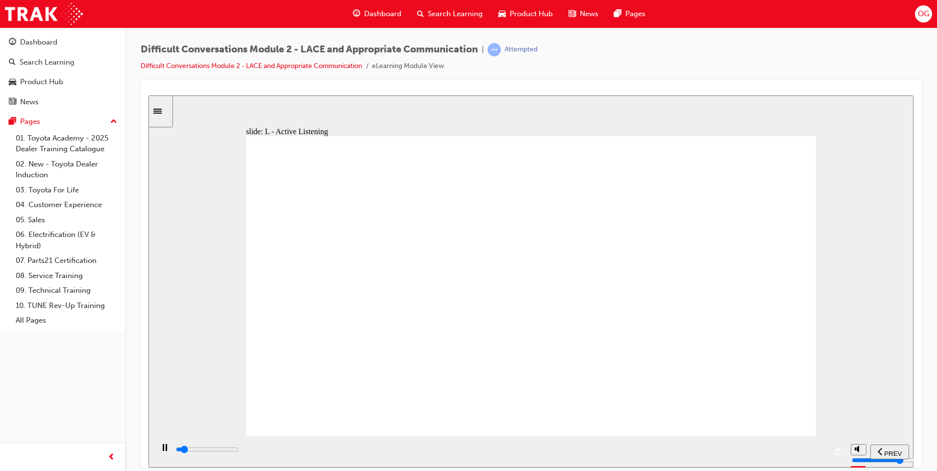
click at [807, 453] on div "playback controls" at bounding box center [500, 449] width 651 height 11
click at [239, 451] on input "slide progress" at bounding box center [207, 449] width 63 height 8
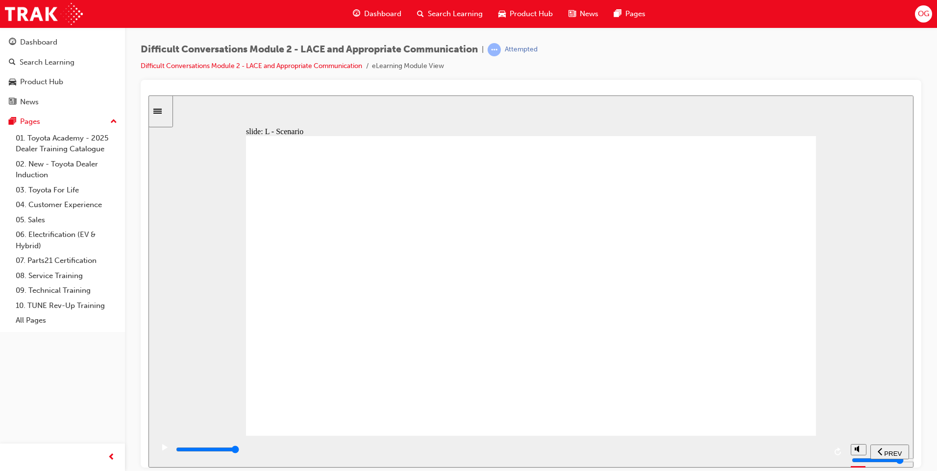
click at [823, 448] on div "playback controls" at bounding box center [500, 449] width 651 height 11
click at [818, 453] on div "playback controls" at bounding box center [500, 449] width 651 height 11
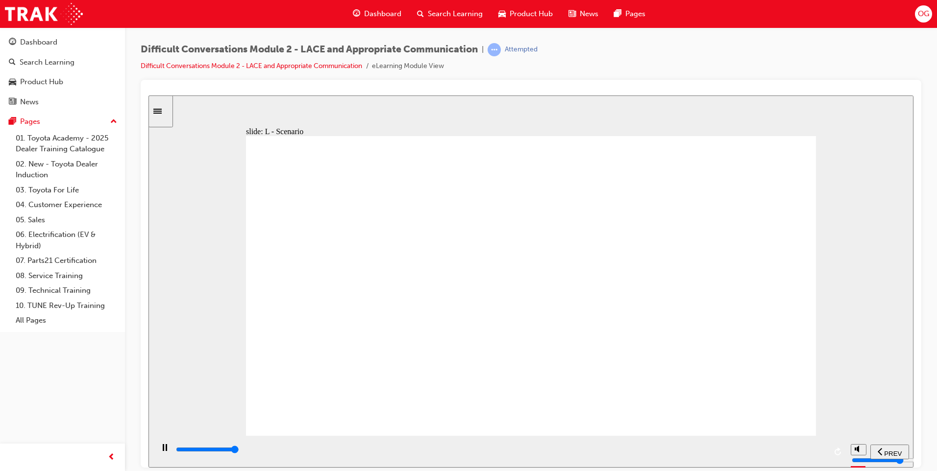
click at [823, 452] on div "playback controls" at bounding box center [500, 449] width 651 height 11
click at [239, 452] on input "slide progress" at bounding box center [207, 449] width 63 height 8
click at [824, 452] on div "playback controls" at bounding box center [500, 449] width 651 height 11
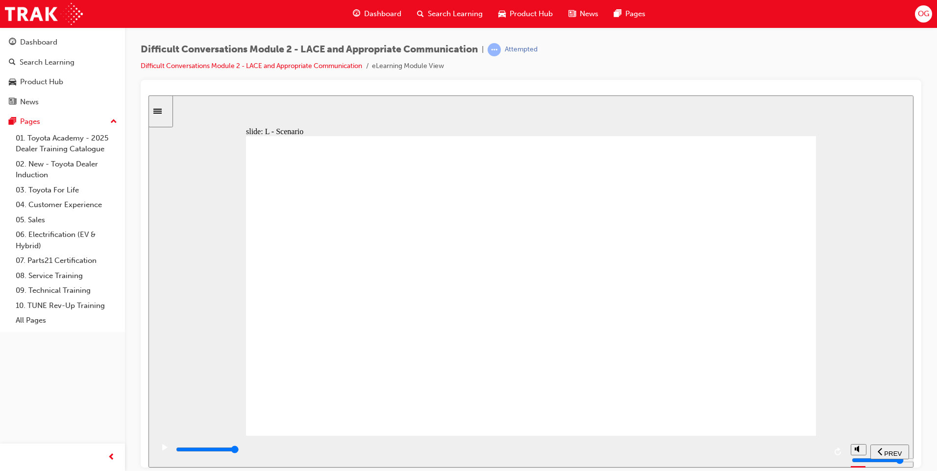
click at [824, 450] on div "playback controls" at bounding box center [500, 449] width 651 height 11
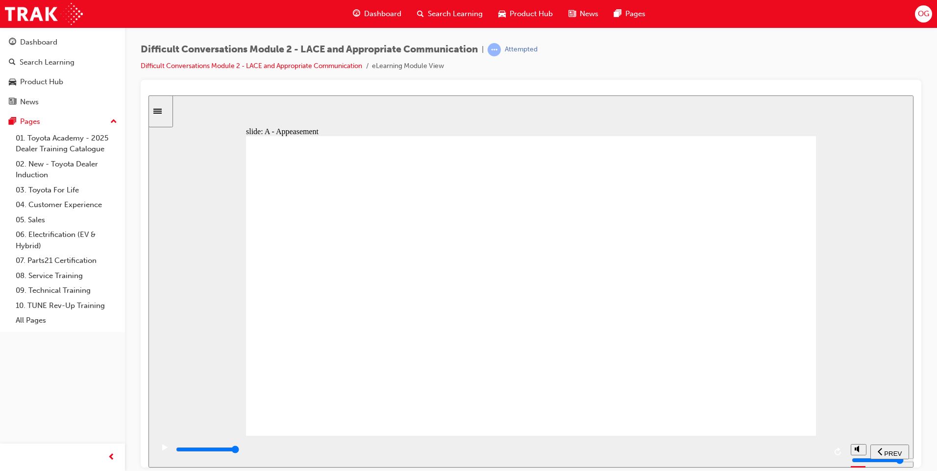
click at [823, 448] on div "playback controls" at bounding box center [500, 449] width 651 height 11
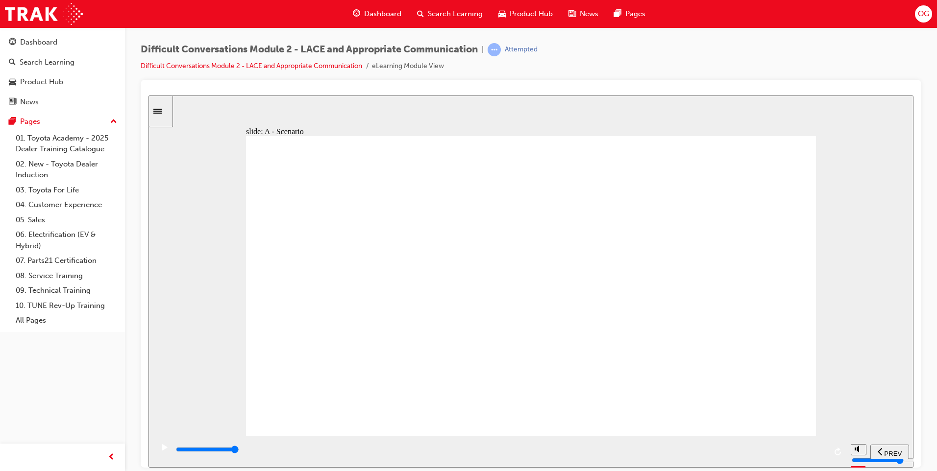
click at [822, 454] on div "playback controls" at bounding box center [500, 449] width 651 height 11
click at [822, 450] on div "playback controls" at bounding box center [500, 449] width 651 height 11
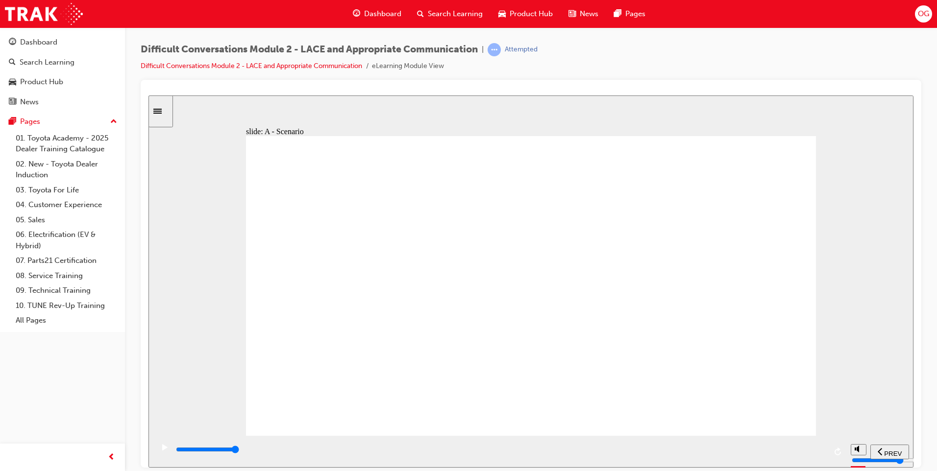
click at [819, 449] on div "playback controls" at bounding box center [500, 449] width 651 height 11
click at [239, 451] on input "slide progress" at bounding box center [207, 449] width 63 height 8
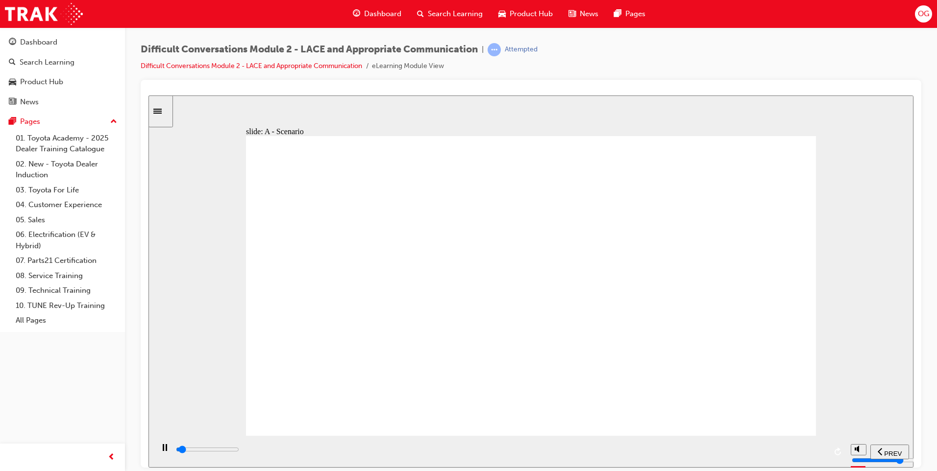
click at [824, 453] on div "playback controls" at bounding box center [500, 449] width 651 height 11
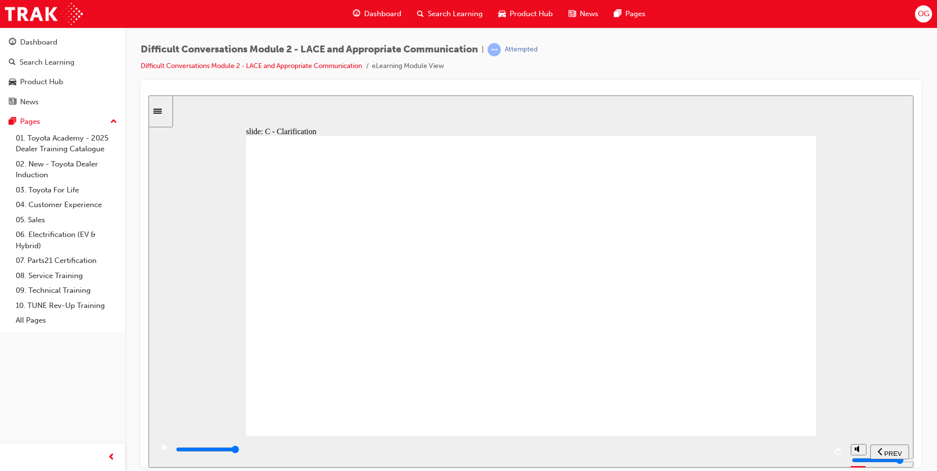
click at [898, 229] on div "slide: C - Clarification LACE Communication C = Clarification Compile all the i…" at bounding box center [530, 281] width 765 height 372
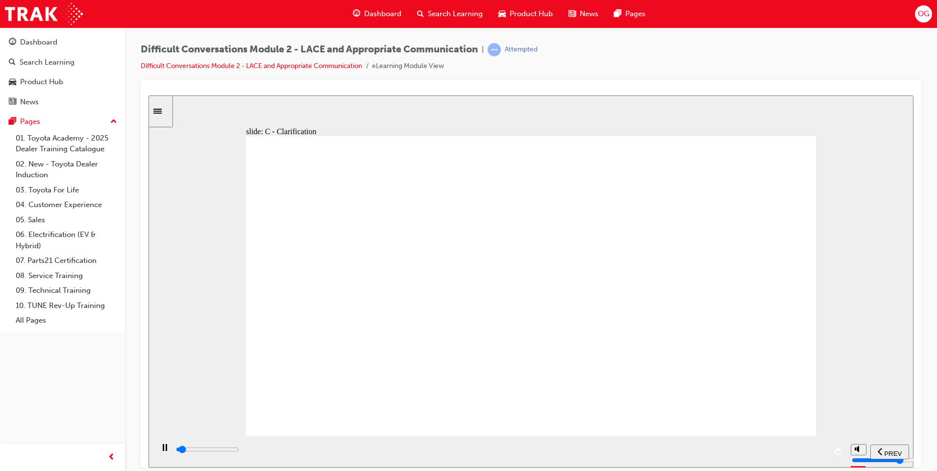
click at [539, 454] on div "playback controls" at bounding box center [500, 449] width 651 height 11
click at [819, 449] on div "playback controls" at bounding box center [500, 449] width 651 height 11
click at [823, 452] on div "playback controls" at bounding box center [500, 449] width 651 height 11
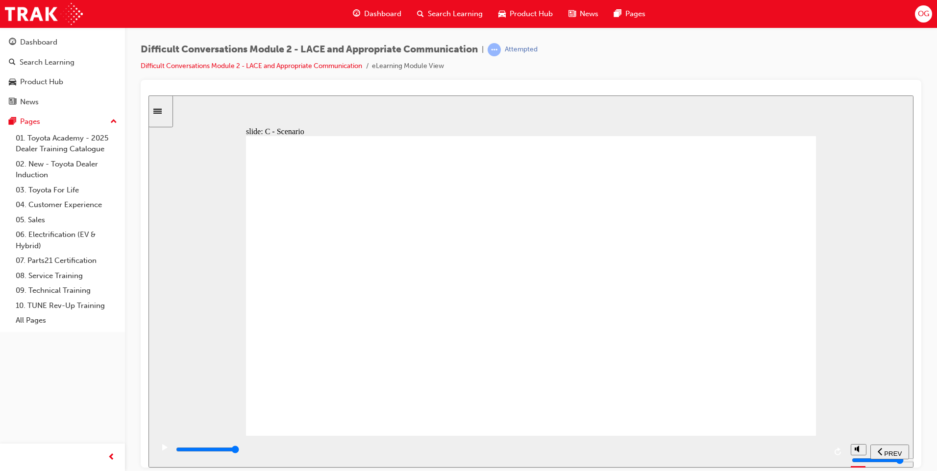
click at [811, 452] on div "playback controls" at bounding box center [500, 449] width 651 height 11
click at [814, 448] on div "playback controls" at bounding box center [500, 449] width 651 height 11
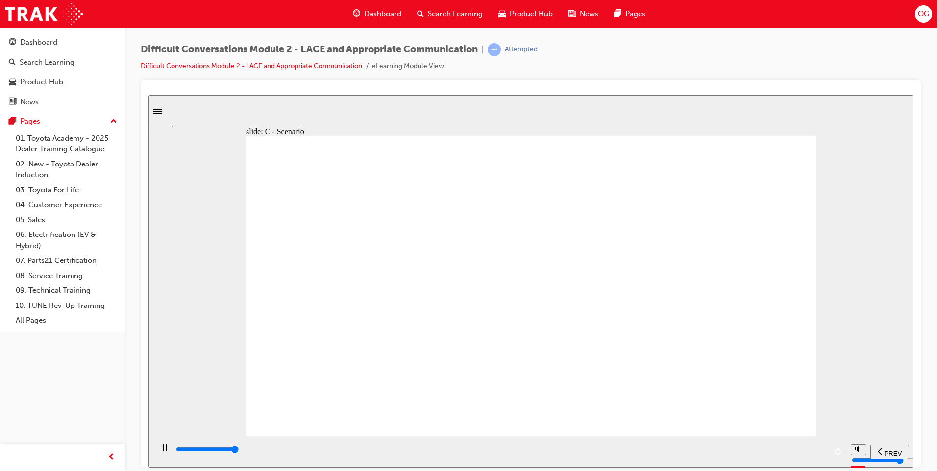
click at [822, 450] on div "playback controls" at bounding box center [500, 449] width 651 height 11
click at [817, 450] on div "playback controls" at bounding box center [500, 449] width 651 height 11
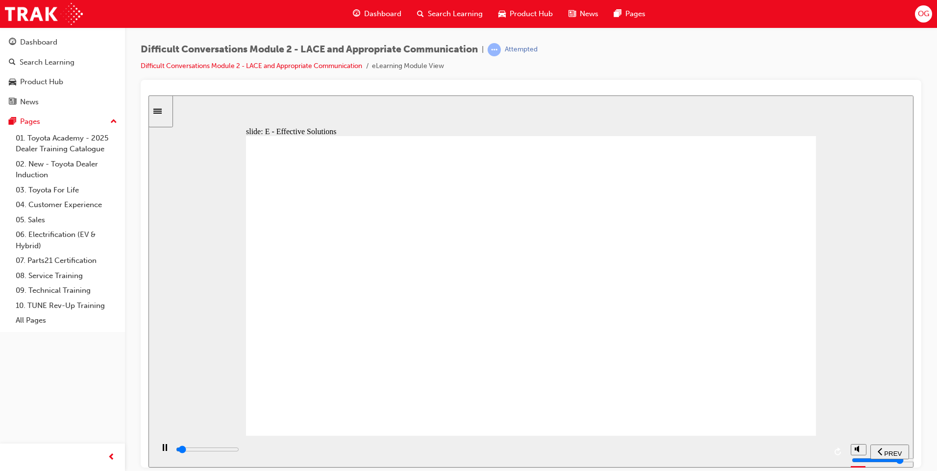
click at [239, 452] on input "slide progress" at bounding box center [207, 449] width 63 height 8
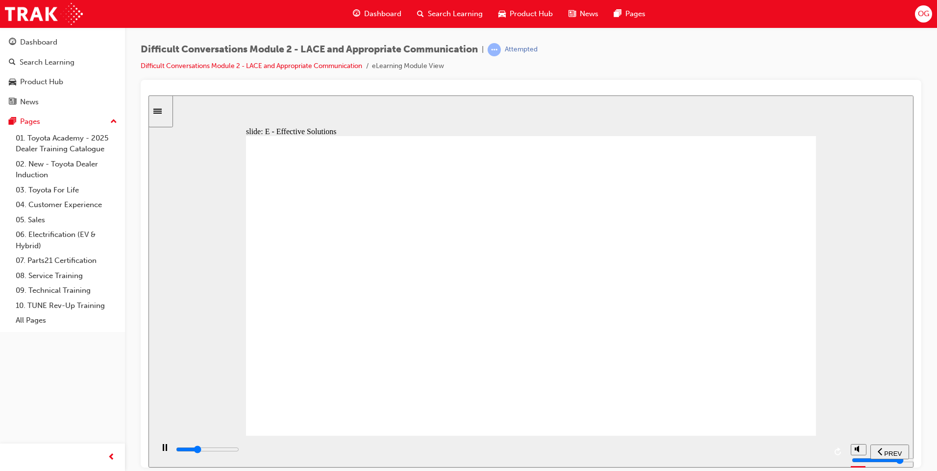
click at [239, 451] on input "slide progress" at bounding box center [207, 449] width 63 height 8
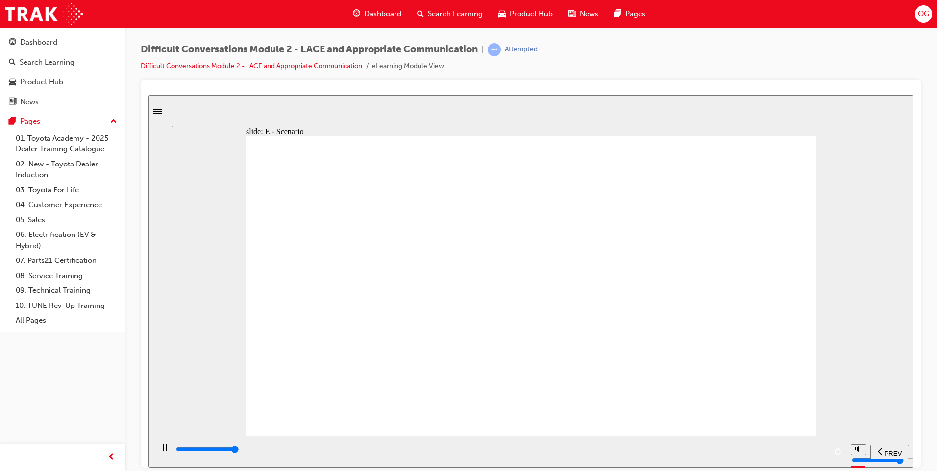
click at [822, 449] on div "playback controls" at bounding box center [500, 449] width 651 height 11
click at [819, 453] on div "playback controls" at bounding box center [500, 449] width 651 height 11
click at [239, 451] on input "slide progress" at bounding box center [207, 449] width 63 height 8
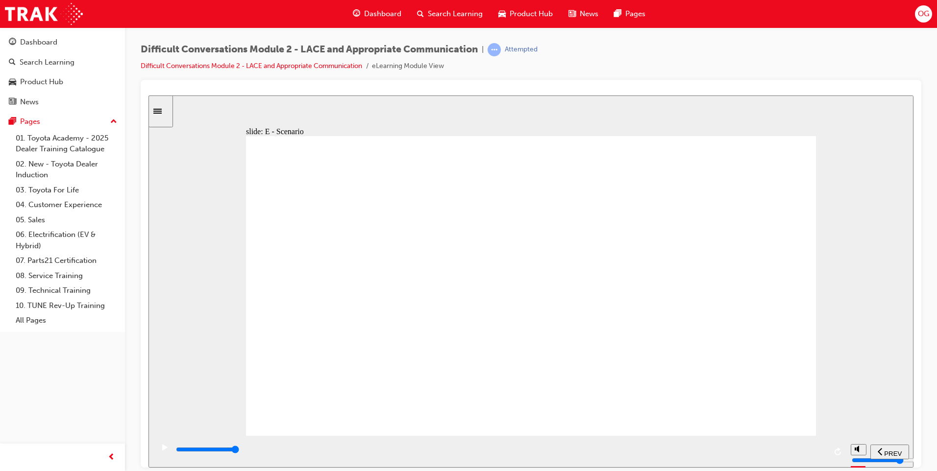
click at [239, 451] on input "slide progress" at bounding box center [207, 449] width 63 height 8
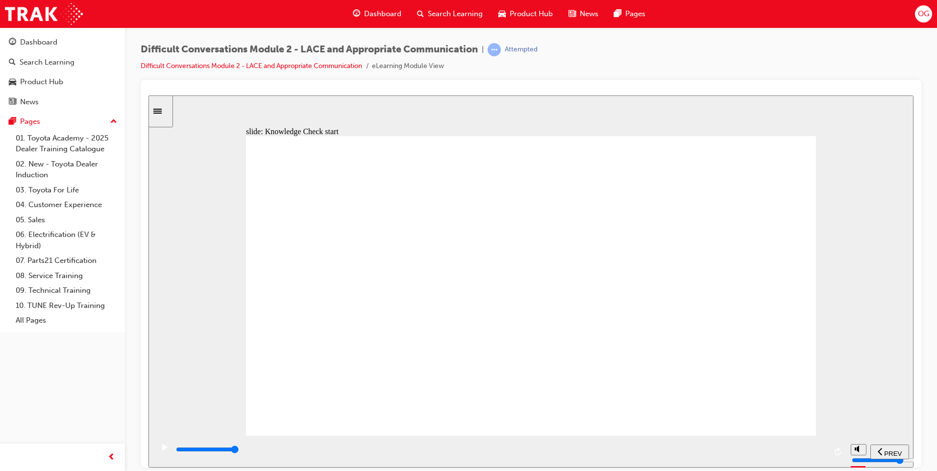
click at [239, 451] on input "slide progress" at bounding box center [207, 449] width 63 height 8
type input "14600"
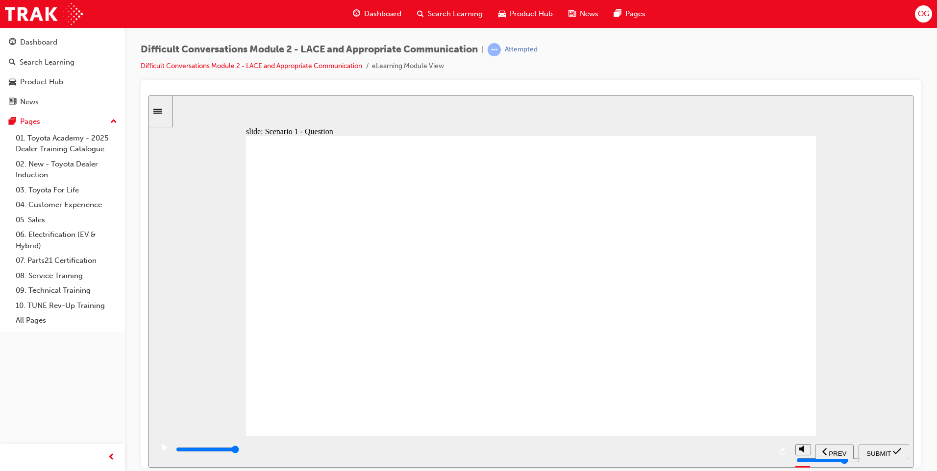
checkbox input "true"
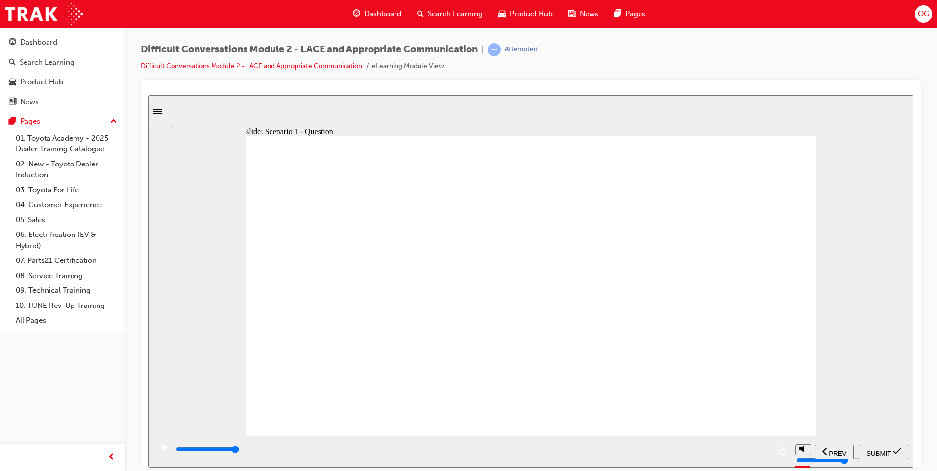
checkbox input "true"
click at [886, 454] on span "SUBMIT" at bounding box center [878, 453] width 25 height 7
click at [845, 397] on div "slide: Scenario 1 - Question Why you should not do this If [PERSON_NAME] notice…" at bounding box center [530, 281] width 765 height 372
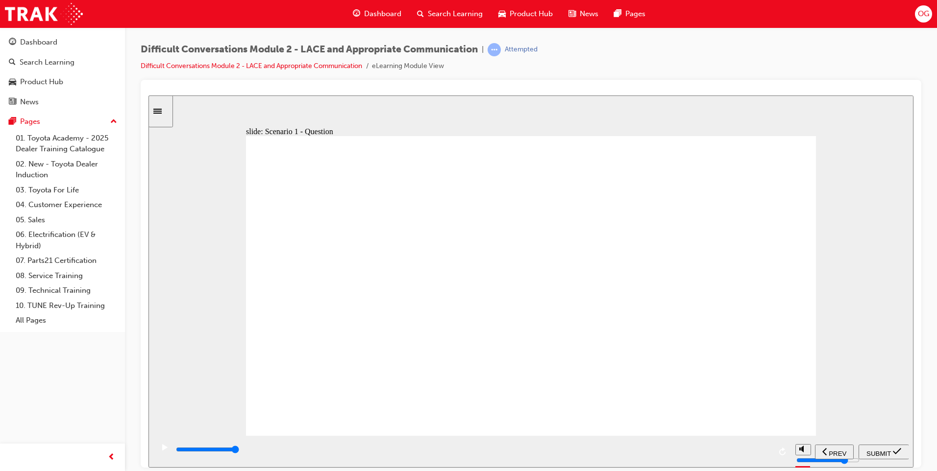
click at [857, 278] on div "slide: Scenario 1 - Question Why you should not do this If [PERSON_NAME] notice…" at bounding box center [530, 281] width 765 height 372
click at [578, 97] on div "slide: Scenario 1 - Question Why you should not do this If [PERSON_NAME] notice…" at bounding box center [530, 281] width 765 height 372
click at [869, 202] on div "slide: Scenario 1 - Question Why you should not do this If [PERSON_NAME] notice…" at bounding box center [530, 281] width 765 height 372
click at [789, 99] on div "slide: Scenario 1 - Question Why you should not do this If [PERSON_NAME] notice…" at bounding box center [530, 281] width 765 height 372
click at [909, 258] on div "slide: Scenario 1 - Question Why you should not do this If [PERSON_NAME] notice…" at bounding box center [530, 281] width 765 height 372
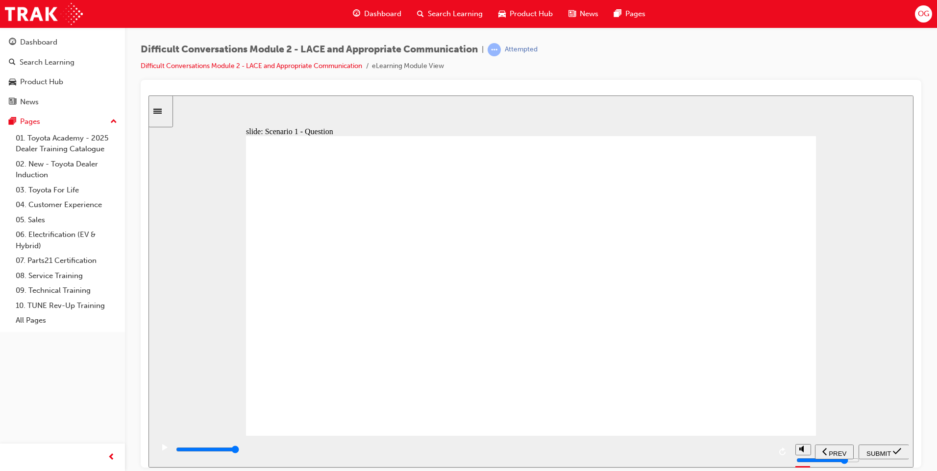
click at [900, 360] on div "slide: Scenario 2 - Question Knowledge Check – Scenario 2/4 Rectangle 2 Rectang…" at bounding box center [530, 281] width 765 height 372
drag, startPoint x: 900, startPoint y: 360, endPoint x: 895, endPoint y: 350, distance: 11.4
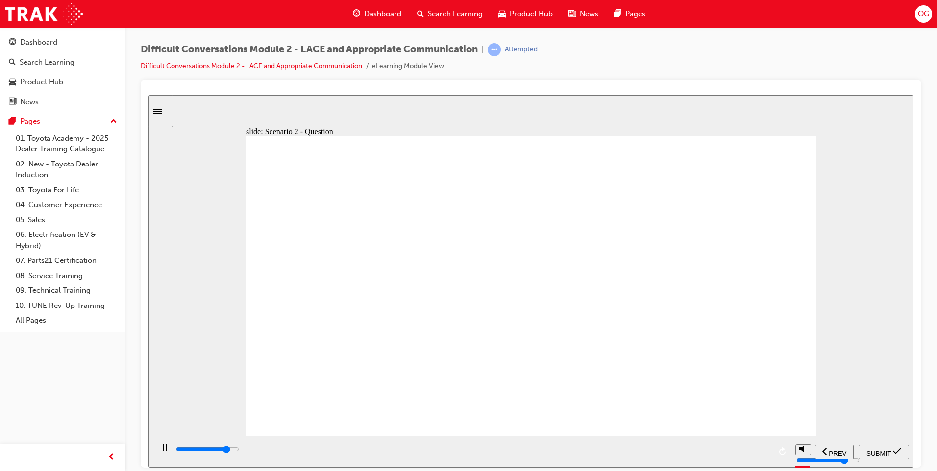
click at [900, 360] on div "slide: Scenario 2 - Question Knowledge Check – Scenario 2/4 Rectangle 2 Rectang…" at bounding box center [530, 281] width 765 height 372
type input "8000"
drag, startPoint x: 617, startPoint y: 109, endPoint x: 613, endPoint y: 105, distance: 5.6
click at [615, 106] on div "slide: Scenario 2 - Question Knowledge Check – Scenario 2/4 Rectangle 2 Rectang…" at bounding box center [530, 281] width 765 height 372
click at [859, 275] on div "slide: Scenario 2 - Question Knowledge Check – Scenario 2/4 Rectangle 2 Rectang…" at bounding box center [530, 281] width 765 height 372
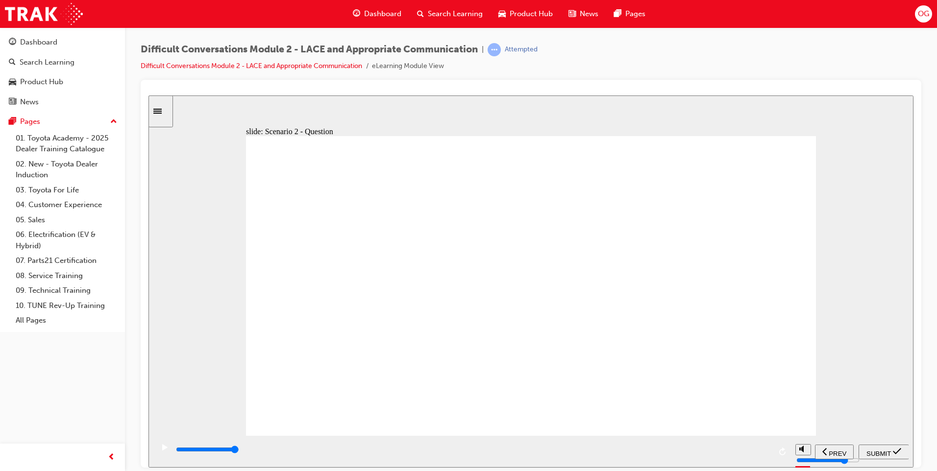
checkbox input "true"
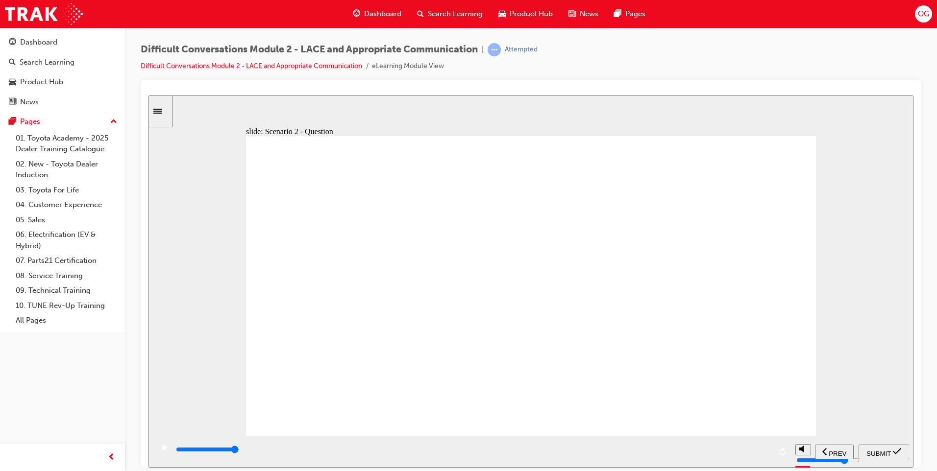
checkbox input "true"
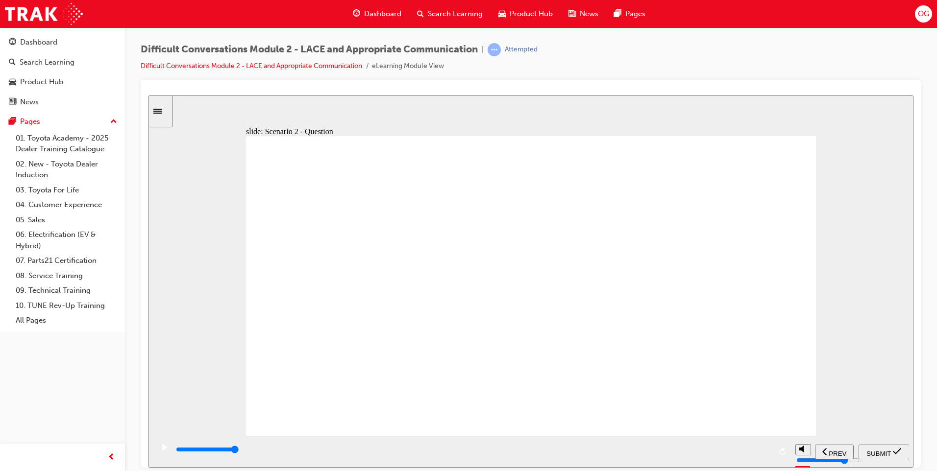
click at [870, 450] on span "SUBMIT" at bounding box center [878, 453] width 25 height 7
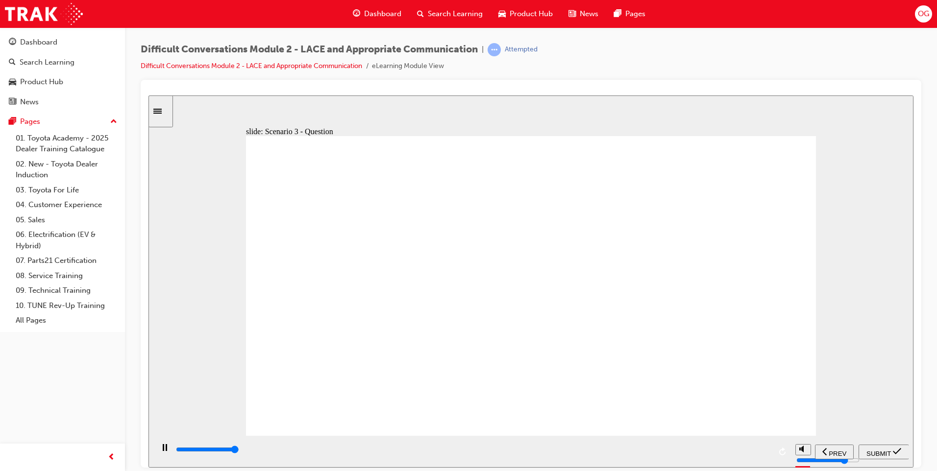
type input "9200"
checkbox input "true"
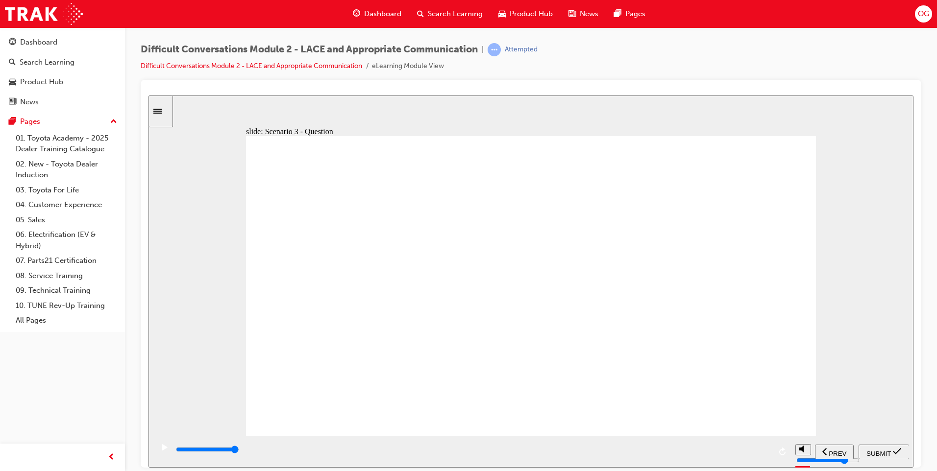
checkbox input "true"
click at [898, 451] on icon "submit" at bounding box center [897, 451] width 8 height 9
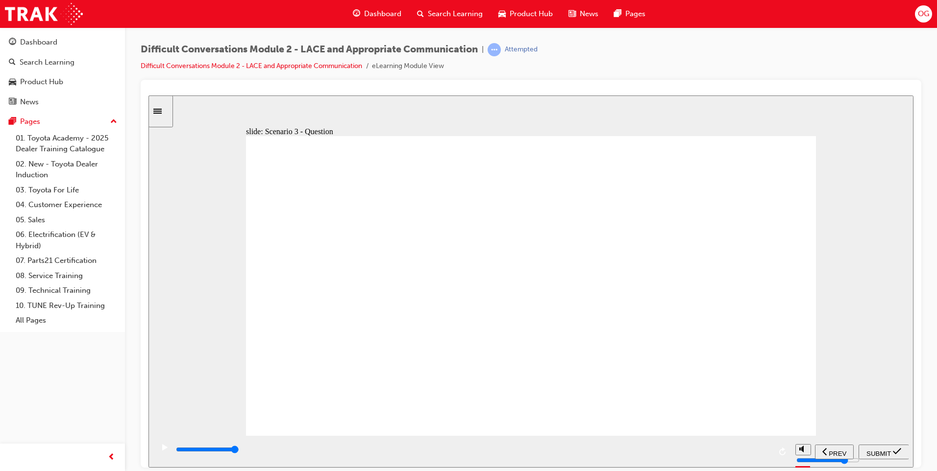
click at [641, 211] on div "Why you should not do this If you interrupt an expressive Guest, they are likel…" at bounding box center [531, 290] width 570 height 309
type input "3300"
type input "8900"
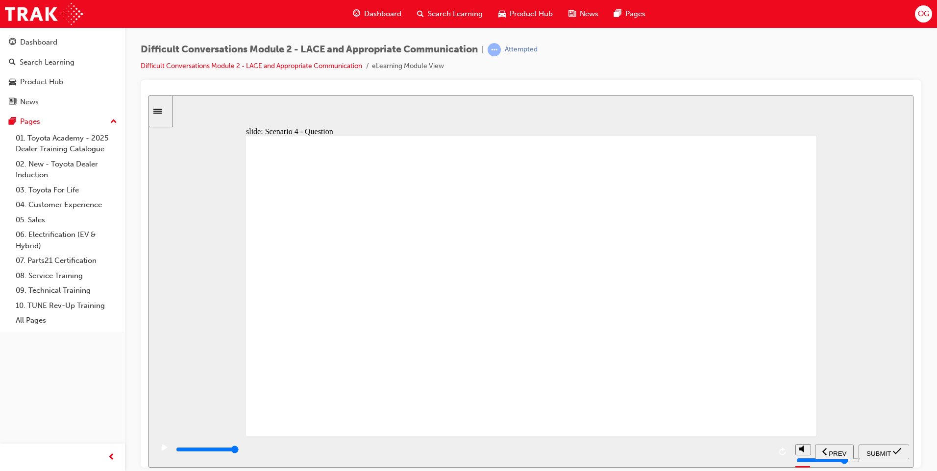
click at [937, 350] on html "Your version of Internet Explorer is outdated and not supported. Please upgrade…" at bounding box center [468, 235] width 937 height 471
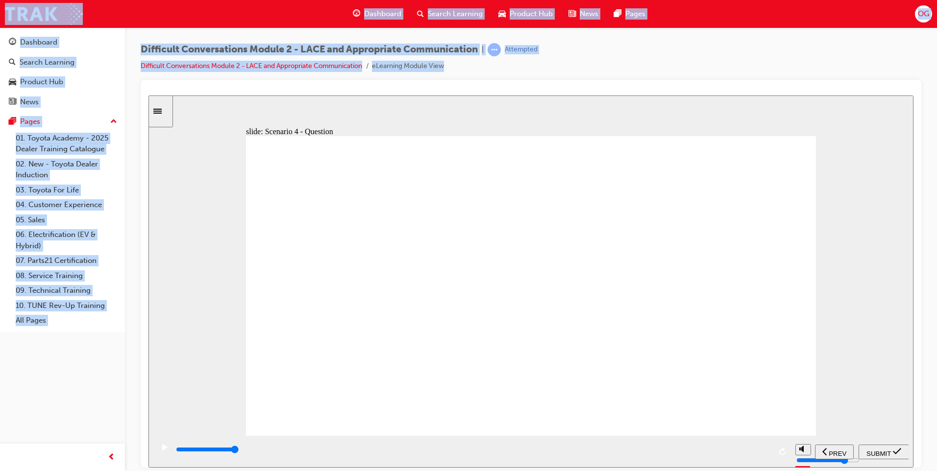
click at [937, 350] on html "Your version of Internet Explorer is outdated and not supported. Please upgrade…" at bounding box center [468, 235] width 937 height 471
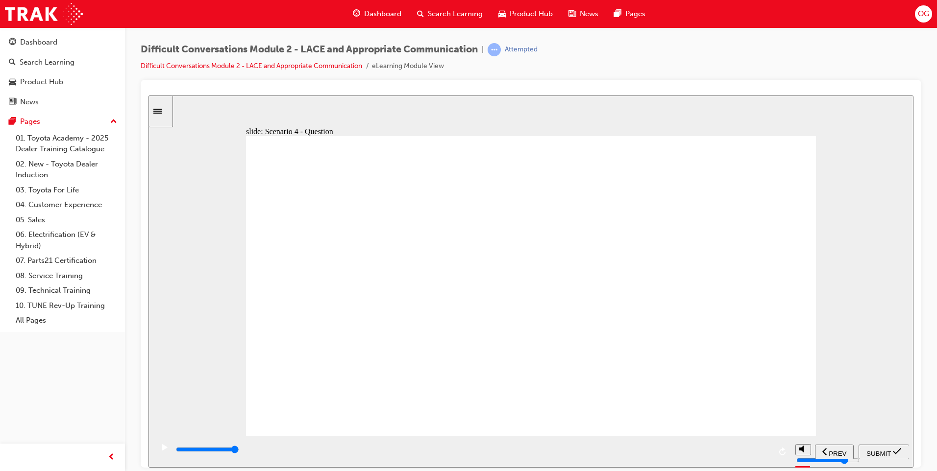
click at [832, 177] on div "slide: Scenario 4 - Question Knowledge Check – Scenario 4/4 Rectangle 2 Rectang…" at bounding box center [530, 281] width 765 height 372
checkbox input "true"
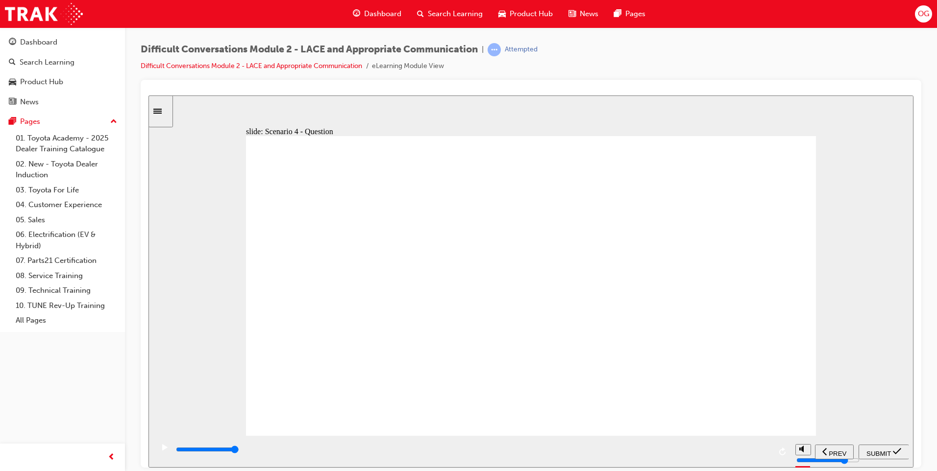
checkbox input "false"
checkbox input "true"
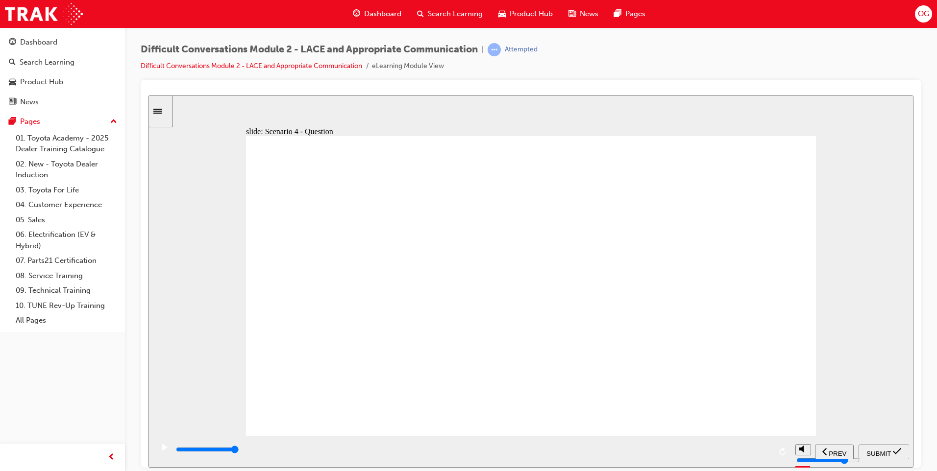
checkbox input "true"
click at [896, 455] on icon "submit" at bounding box center [897, 451] width 8 height 9
click at [896, 455] on nav "PREV NEXT SUBMIT" at bounding box center [862, 452] width 94 height 32
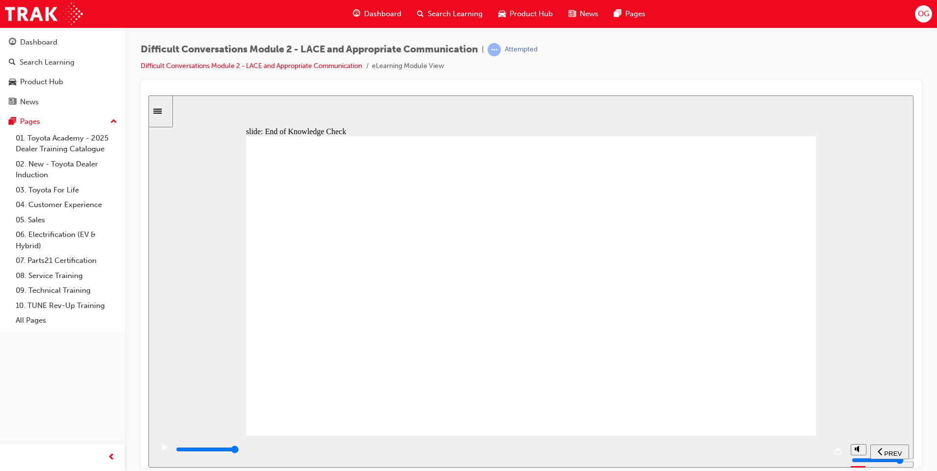
click at [820, 453] on div "playback controls" at bounding box center [500, 449] width 651 height 11
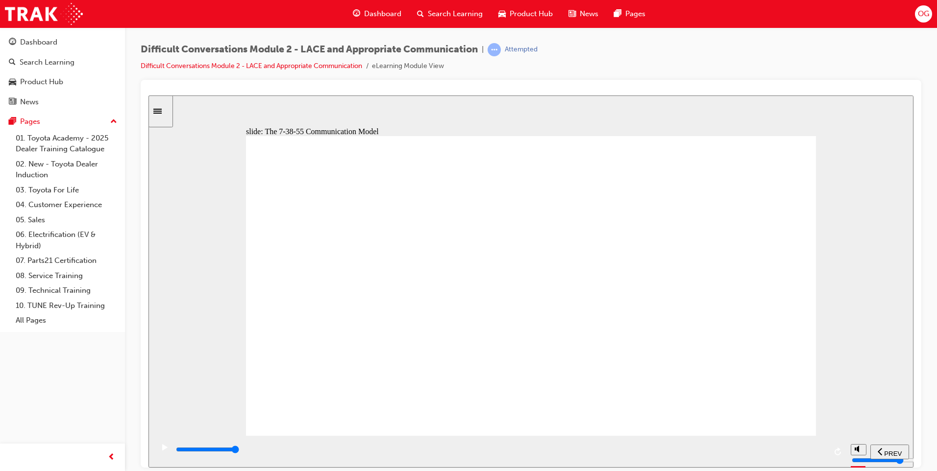
click at [820, 454] on div "playback controls" at bounding box center [500, 449] width 651 height 11
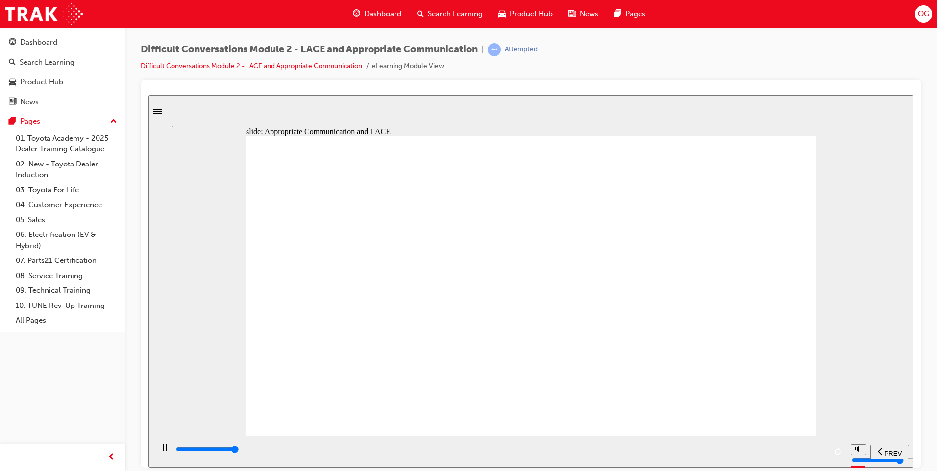
click at [819, 453] on div "playback controls" at bounding box center [500, 449] width 651 height 11
click at [239, 450] on input "slide progress" at bounding box center [207, 449] width 63 height 8
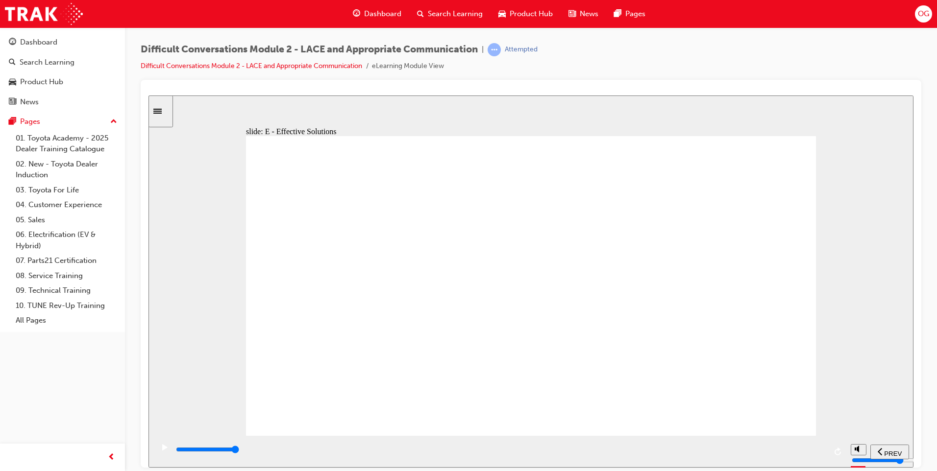
drag, startPoint x: 414, startPoint y: 398, endPoint x: 431, endPoint y: 389, distance: 18.9
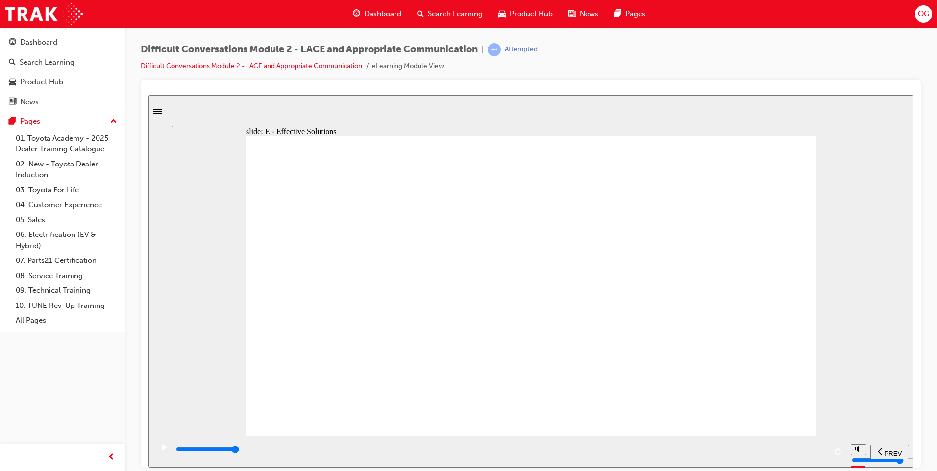
click at [826, 454] on div "playback controls" at bounding box center [499, 452] width 692 height 32
click at [239, 451] on input "slide progress" at bounding box center [207, 449] width 63 height 8
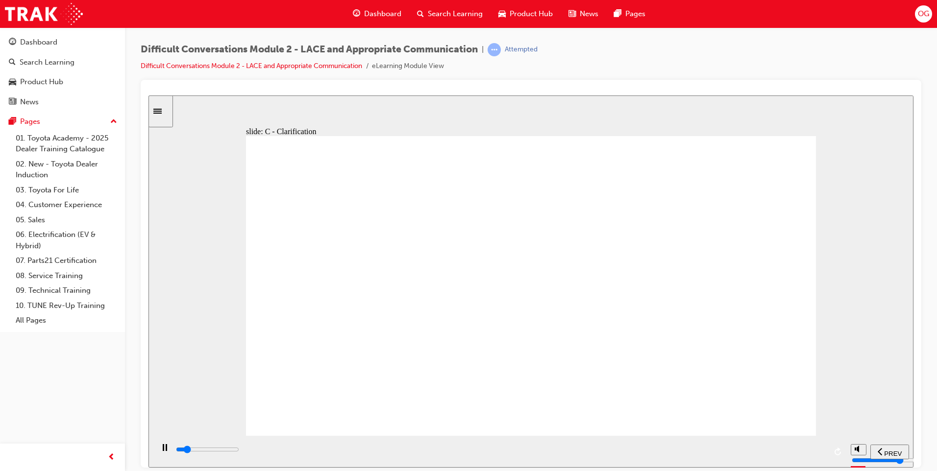
click at [239, 451] on input "slide progress" at bounding box center [207, 449] width 63 height 8
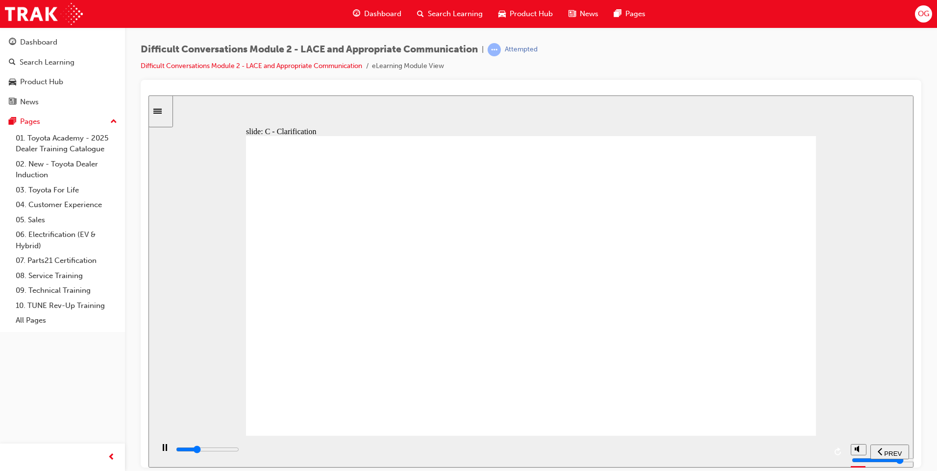
drag, startPoint x: 820, startPoint y: 448, endPoint x: 815, endPoint y: 447, distance: 5.6
click at [819, 449] on div "playback controls" at bounding box center [500, 449] width 651 height 11
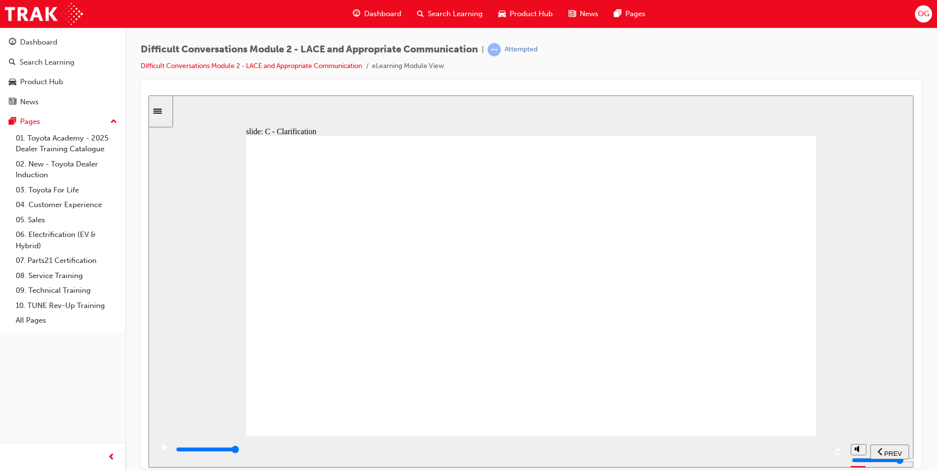
click at [783, 173] on div "Rectangle 1 Rectangle 2 Multiply 1 I know what you want, but I just want to con…" at bounding box center [531, 290] width 570 height 309
click at [828, 451] on div "playback controls" at bounding box center [499, 452] width 692 height 32
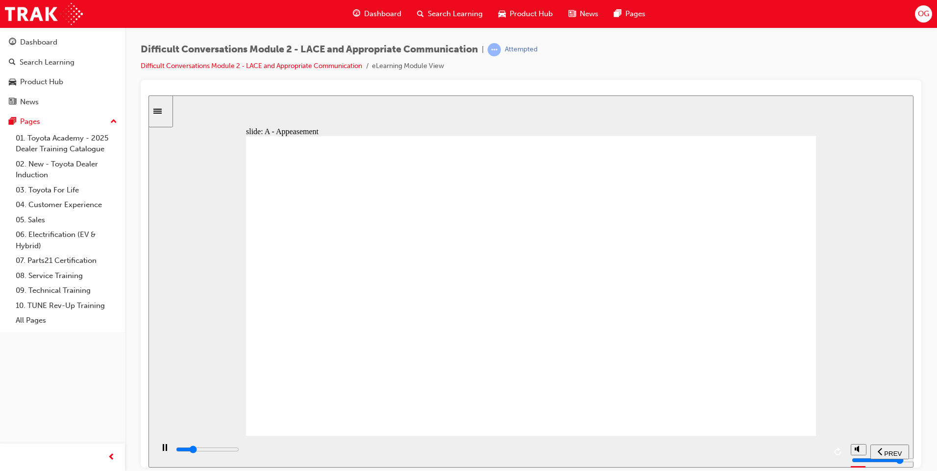
click at [819, 450] on div "playback controls" at bounding box center [500, 449] width 651 height 11
drag, startPoint x: 516, startPoint y: 343, endPoint x: 508, endPoint y: 343, distance: 7.8
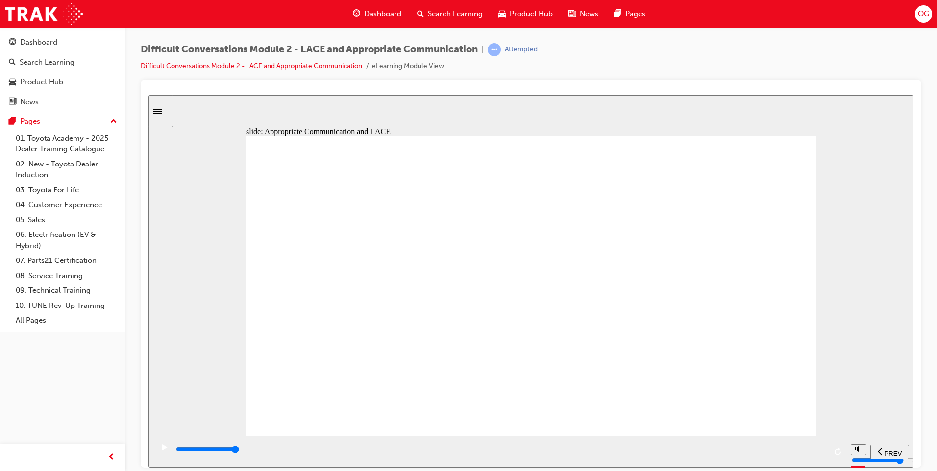
click at [822, 453] on div "playback controls" at bounding box center [500, 449] width 651 height 11
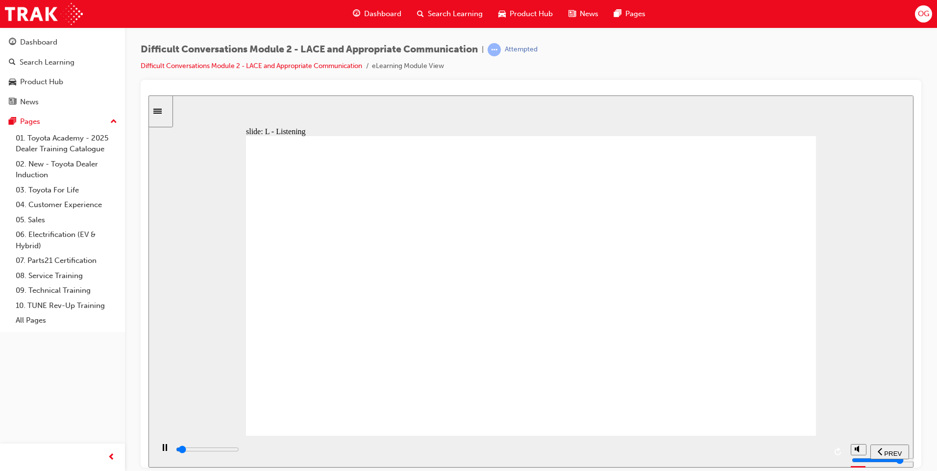
click at [821, 449] on div "playback controls" at bounding box center [500, 449] width 651 height 11
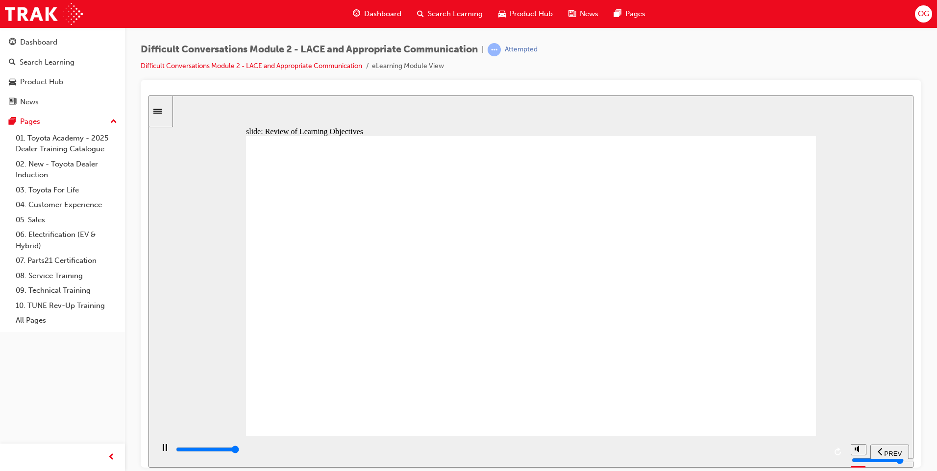
click at [239, 450] on input "slide progress" at bounding box center [207, 449] width 63 height 8
click at [825, 450] on div "playback controls" at bounding box center [500, 449] width 651 height 11
type input "9600"
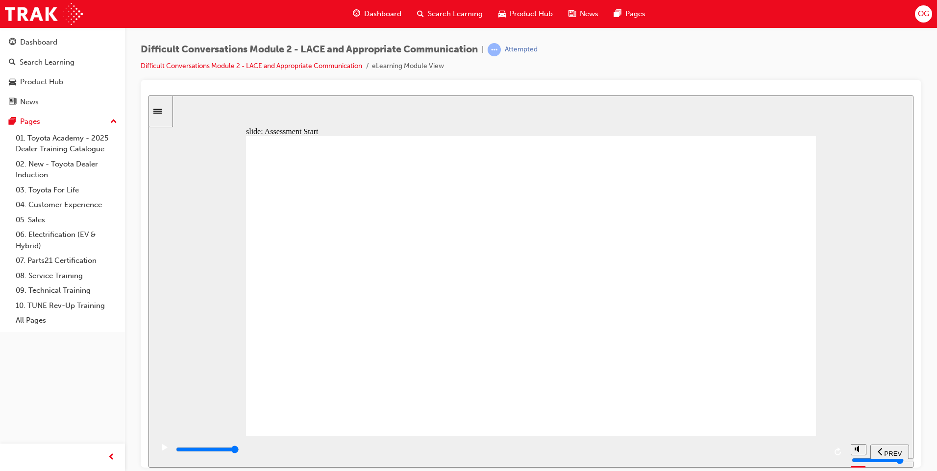
checkbox input "true"
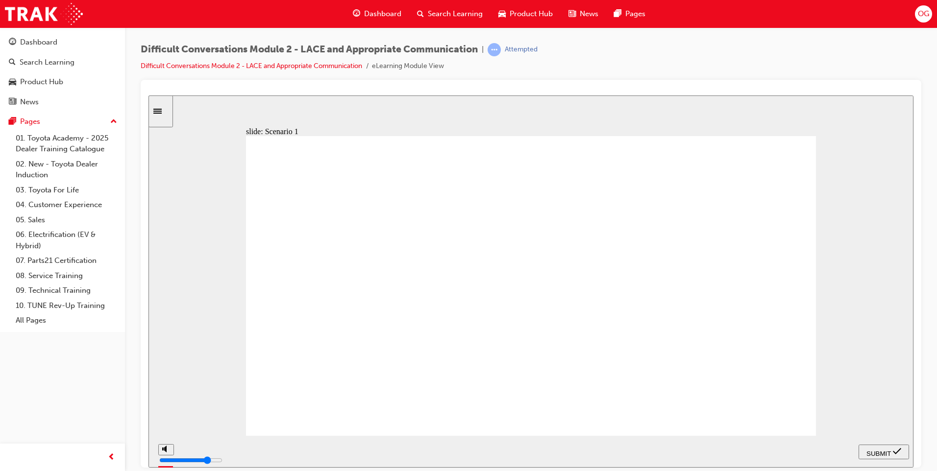
checkbox input "true"
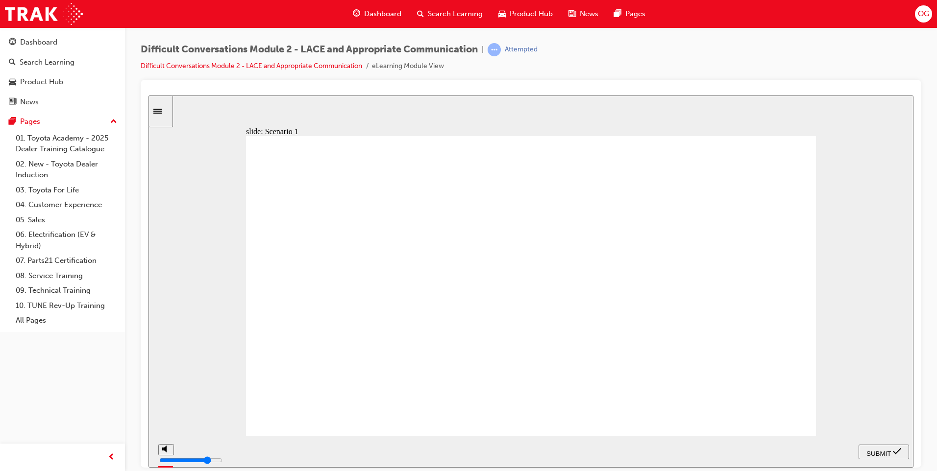
checkbox input "false"
click at [885, 450] on span "SUBMIT" at bounding box center [878, 453] width 25 height 7
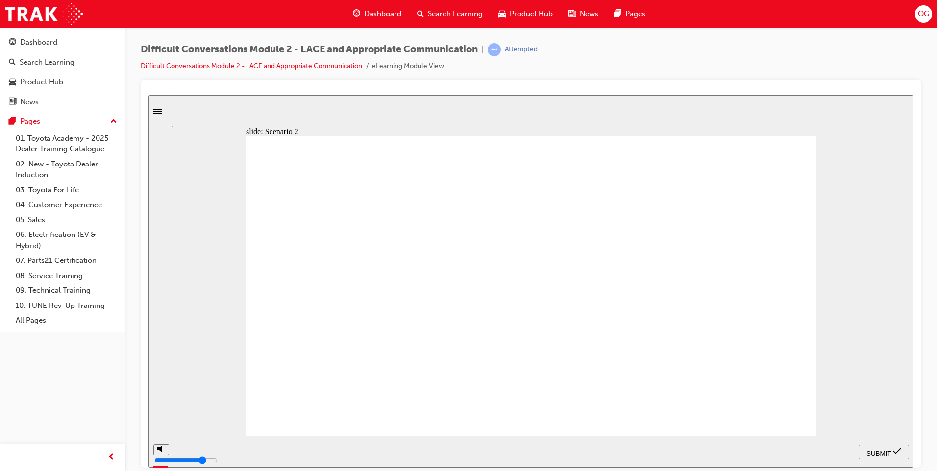
checkbox input "true"
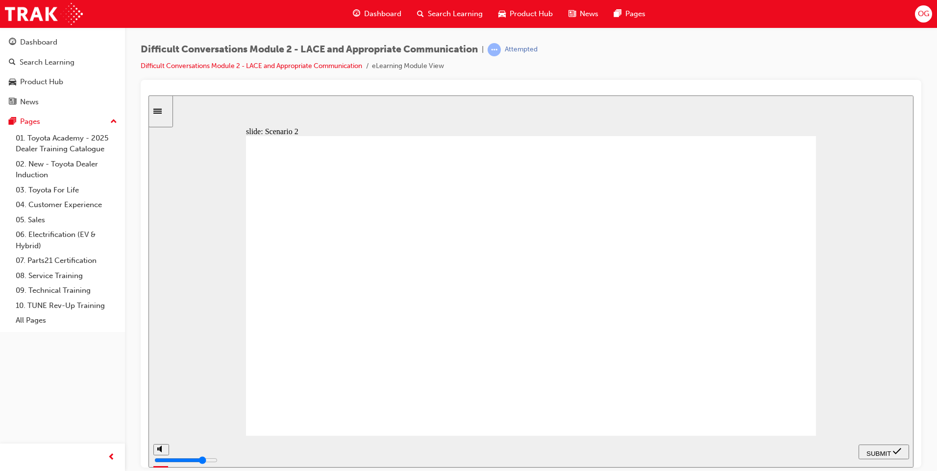
checkbox input "false"
checkbox input "true"
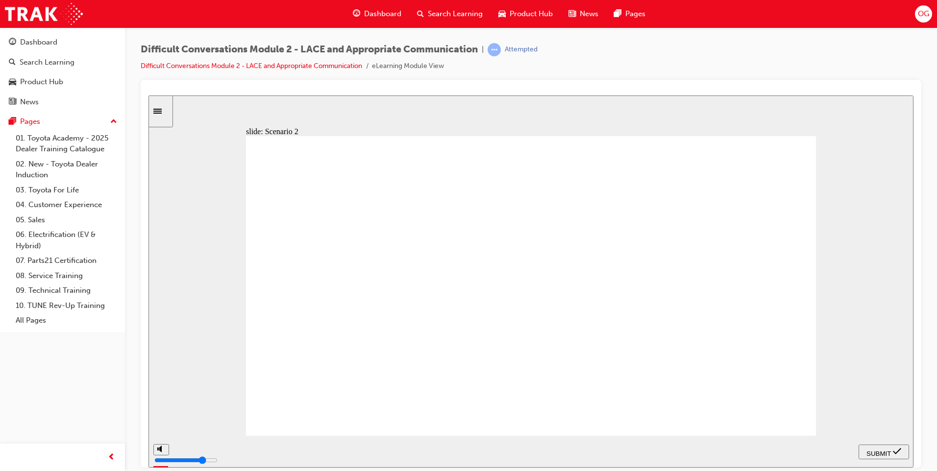
checkbox input "true"
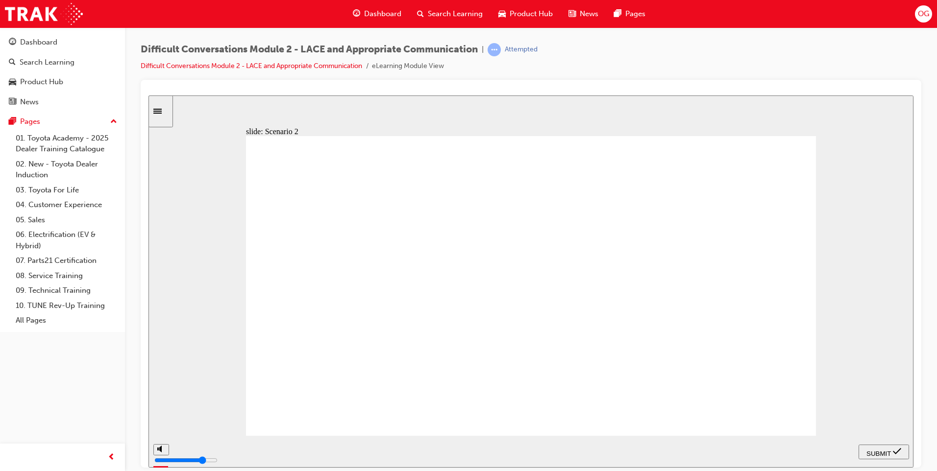
checkbox input "true"
click at [873, 450] on span "SUBMIT" at bounding box center [878, 453] width 25 height 7
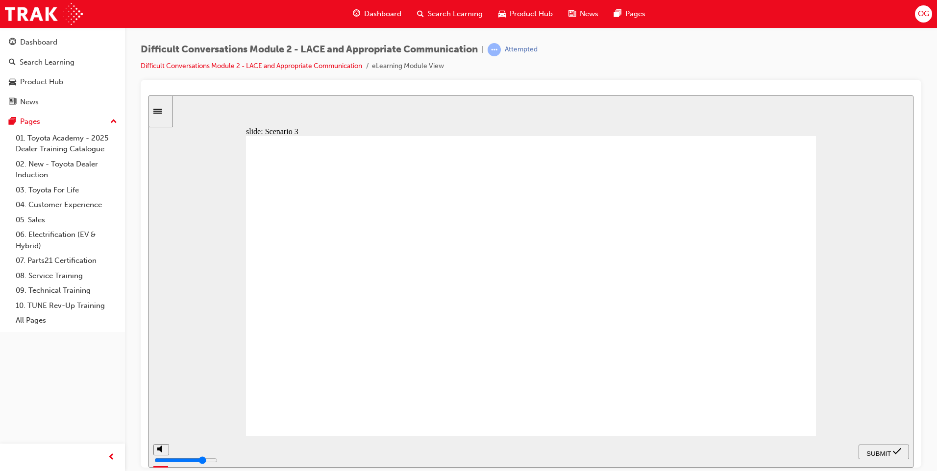
checkbox input "true"
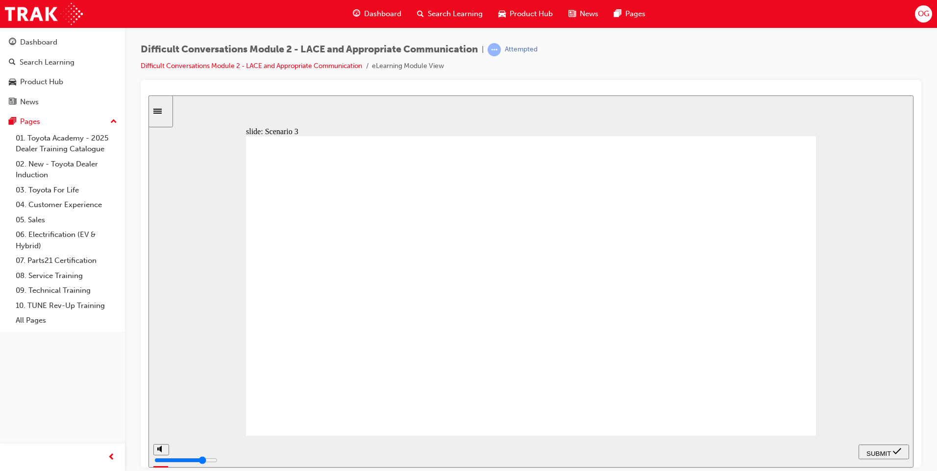
click at [880, 447] on div "SUBMIT" at bounding box center [884, 452] width 43 height 10
click at [900, 447] on div "PREV" at bounding box center [889, 452] width 31 height 10
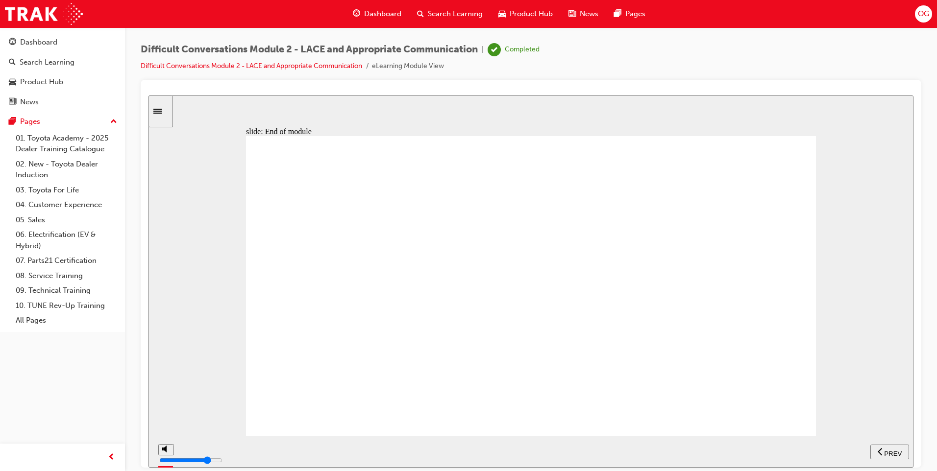
type input "4000"
click at [46, 206] on link "04. Customer Experience" at bounding box center [66, 204] width 109 height 15
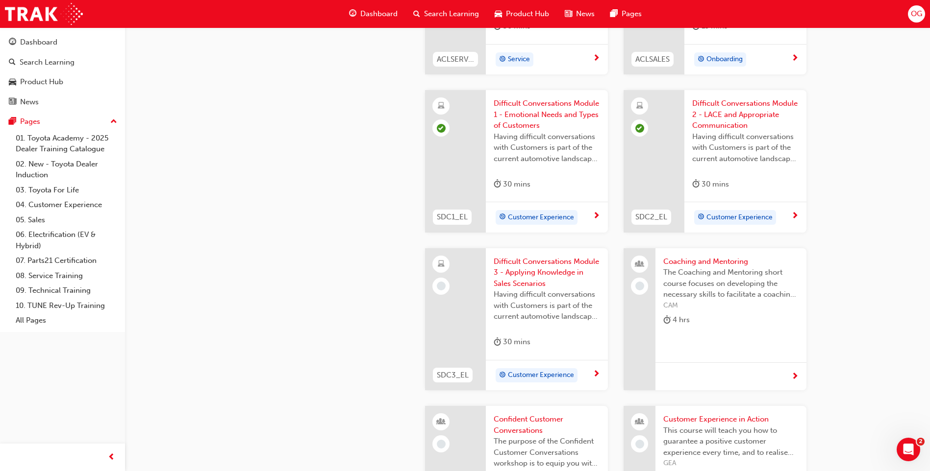
scroll to position [882, 0]
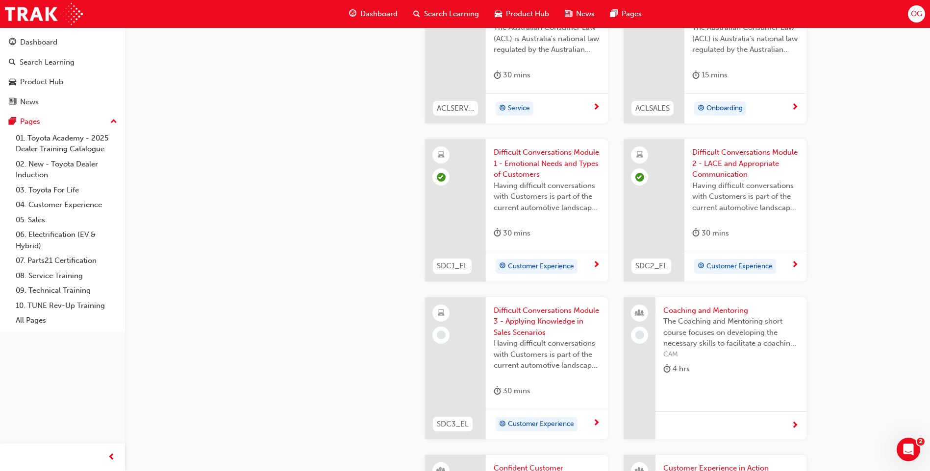
click at [794, 261] on span "next-icon" at bounding box center [794, 265] width 7 height 9
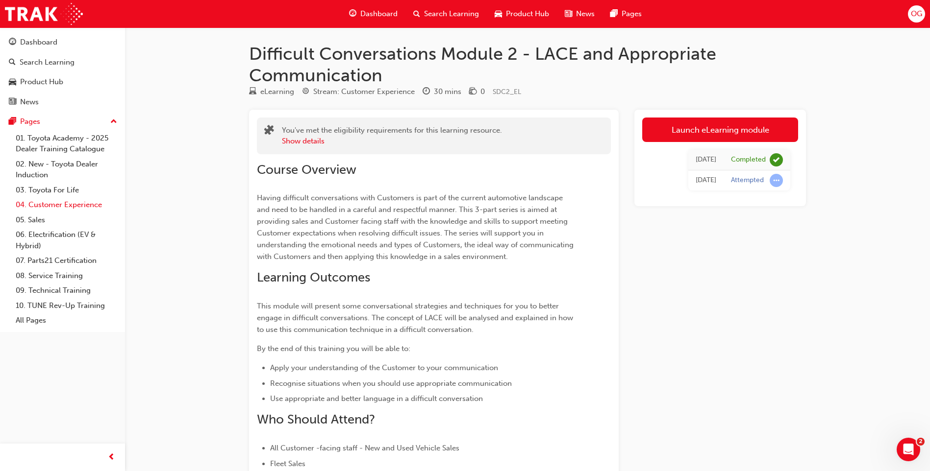
click at [55, 203] on link "04. Customer Experience" at bounding box center [66, 204] width 109 height 15
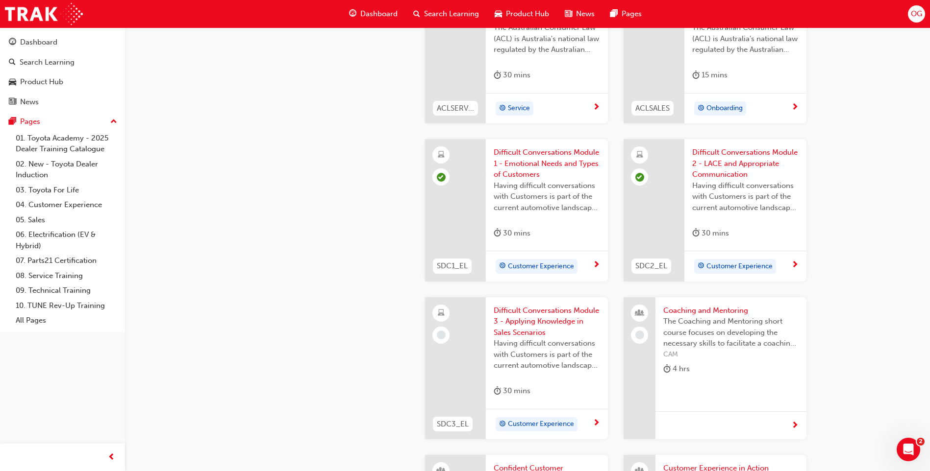
scroll to position [931, 0]
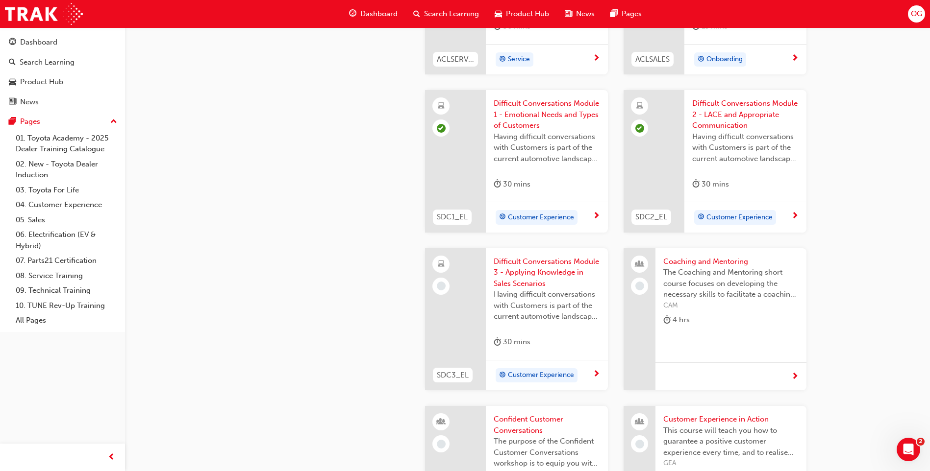
click at [491, 276] on div "Difficult Conversations Module 3 - Applying Knowledge in Sales Scenarios Having…" at bounding box center [547, 304] width 122 height 112
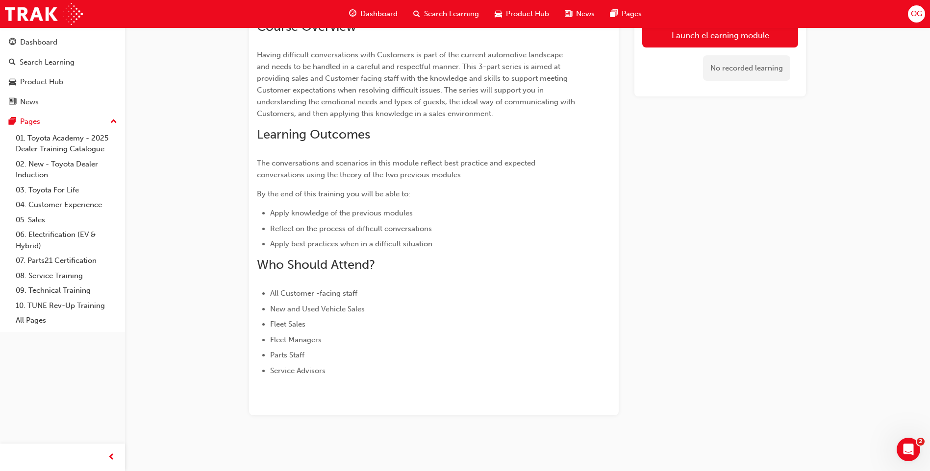
scroll to position [143, 0]
click at [679, 40] on link "Launch eLearning module" at bounding box center [720, 35] width 156 height 25
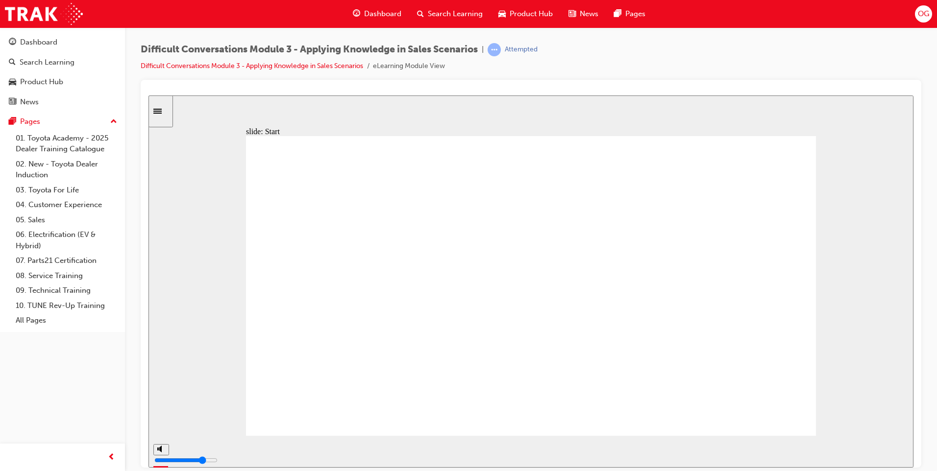
click at [825, 453] on div "playback controls" at bounding box center [500, 449] width 651 height 11
click at [824, 450] on div "playback controls" at bounding box center [500, 449] width 651 height 11
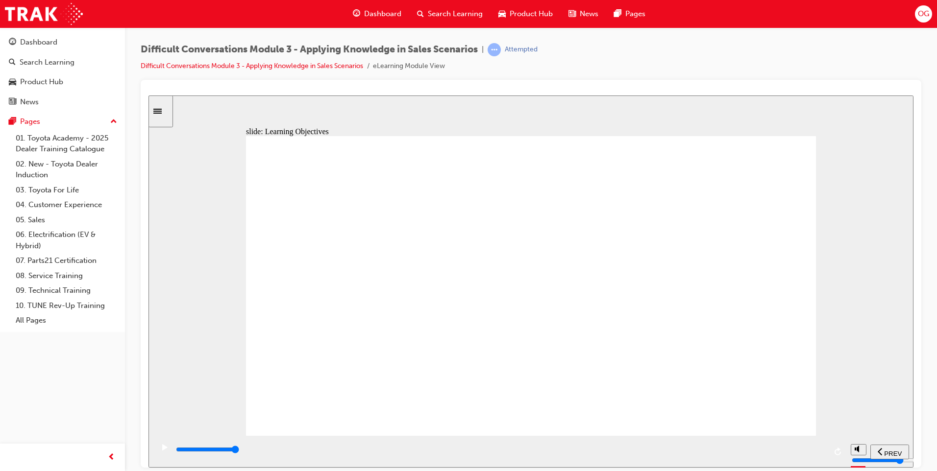
click at [239, 450] on input "slide progress" at bounding box center [207, 449] width 63 height 8
click at [239, 451] on input "slide progress" at bounding box center [207, 449] width 63 height 8
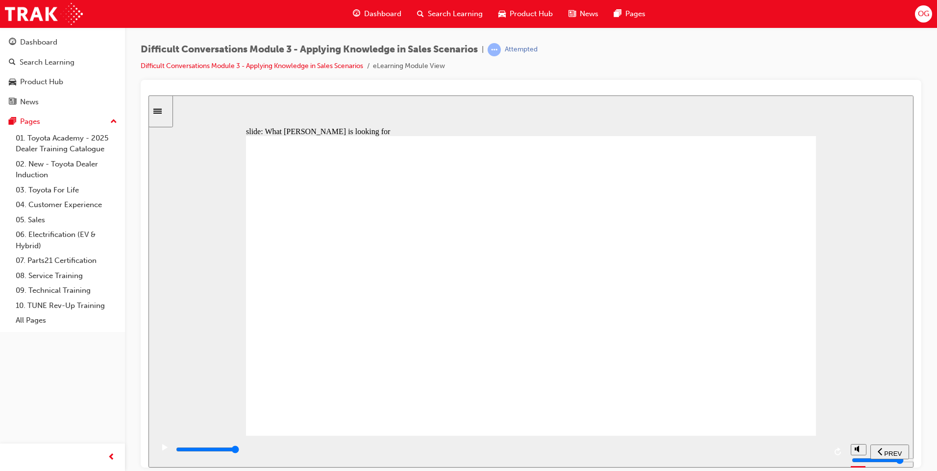
click at [239, 451] on input "slide progress" at bounding box center [207, 449] width 63 height 8
click at [642, 455] on div "playback controls" at bounding box center [500, 449] width 651 height 11
click at [239, 451] on input "slide progress" at bounding box center [207, 449] width 63 height 8
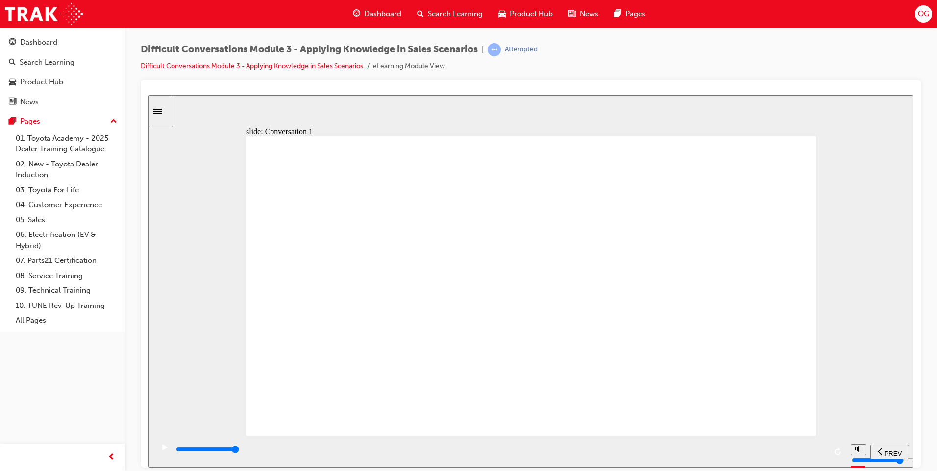
click at [239, 450] on input "slide progress" at bounding box center [207, 449] width 63 height 8
type input "24800"
radio input "true"
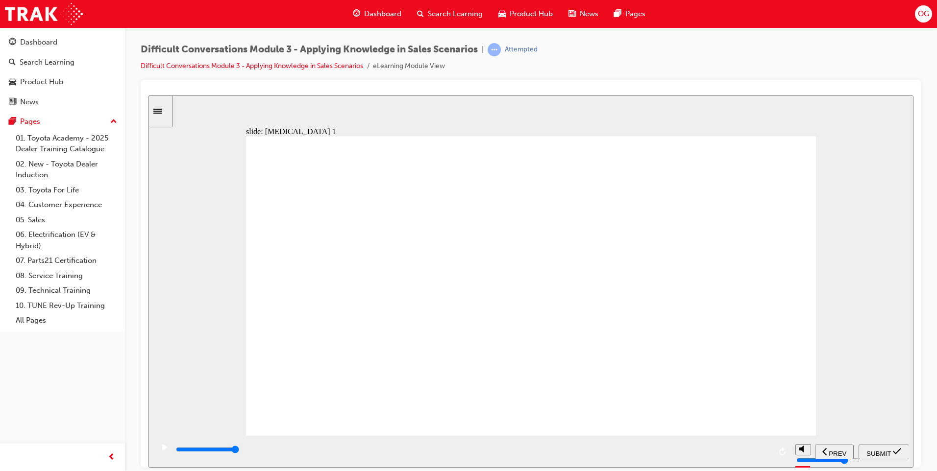
scroll to position [0, 0]
click at [878, 455] on div "SUBMIT" at bounding box center [884, 452] width 43 height 10
click at [239, 451] on input "slide progress" at bounding box center [207, 449] width 63 height 8
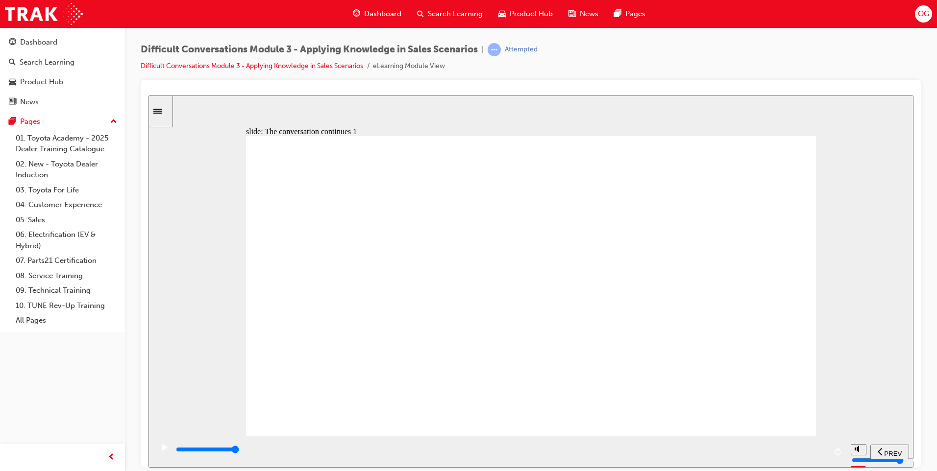
click at [706, 407] on div "Production times have not returned to normal on some vehicles. There is also a …" at bounding box center [531, 290] width 570 height 309
click at [239, 451] on input "slide progress" at bounding box center [207, 449] width 63 height 8
click at [763, 453] on div "playback controls" at bounding box center [473, 449] width 596 height 11
type input "10200"
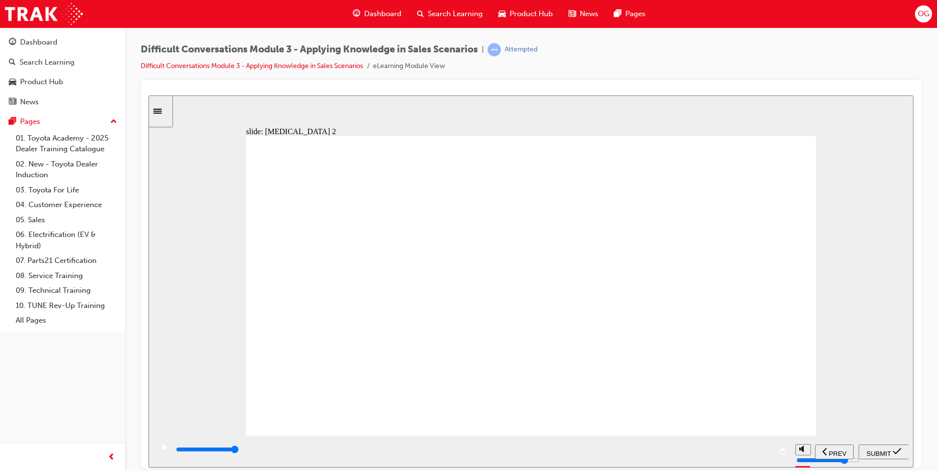
radio input "true"
click at [870, 450] on span "SUBMIT" at bounding box center [878, 453] width 25 height 7
click at [870, 447] on nav "PREV NEXT SUBMIT" at bounding box center [862, 452] width 94 height 32
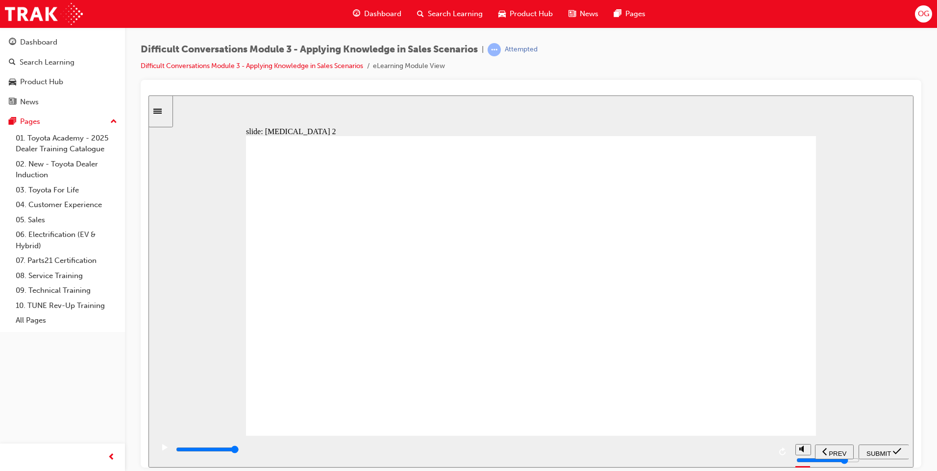
click at [822, 450] on div "playback controls" at bounding box center [500, 449] width 651 height 11
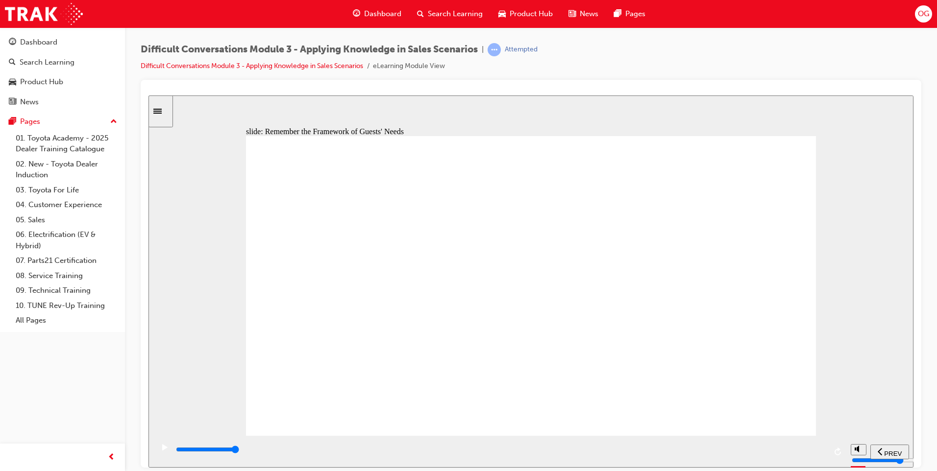
click at [811, 445] on div "playback controls" at bounding box center [500, 451] width 651 height 15
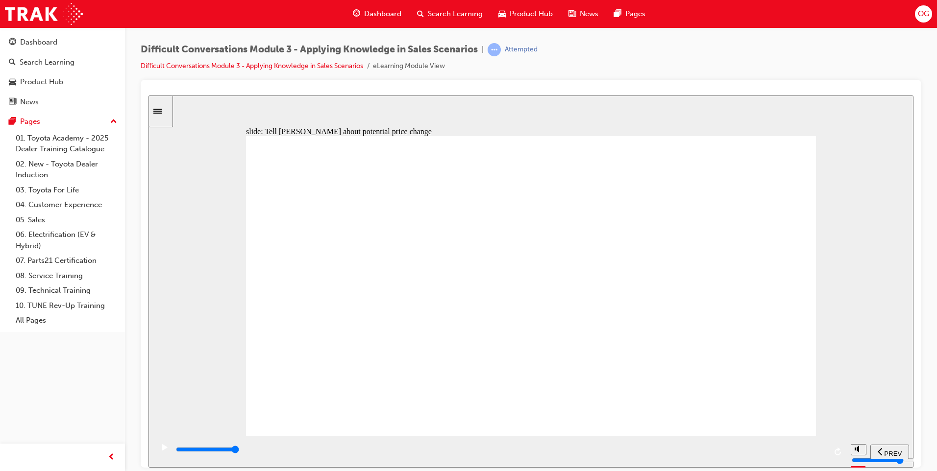
click at [821, 453] on div "playback controls" at bounding box center [500, 449] width 651 height 11
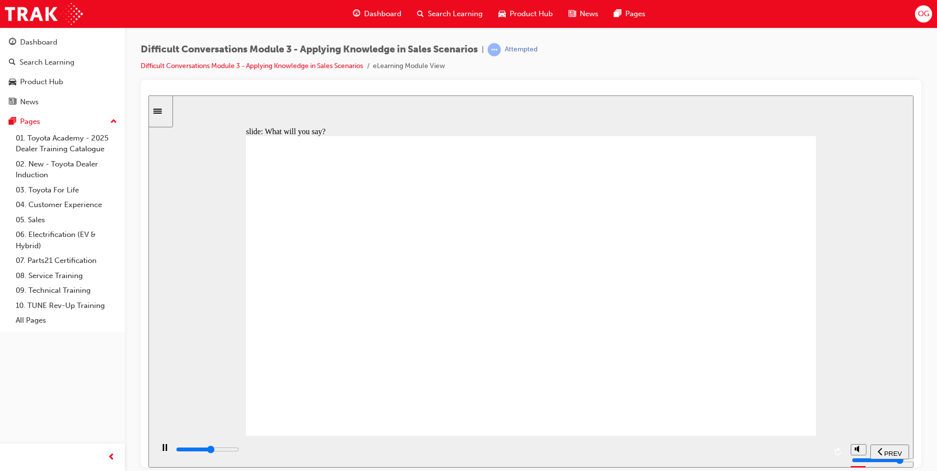
click at [822, 455] on div "playback controls" at bounding box center [500, 449] width 651 height 11
click at [818, 452] on div "playback controls" at bounding box center [500, 449] width 651 height 11
click at [819, 450] on div "playback controls" at bounding box center [500, 449] width 651 height 11
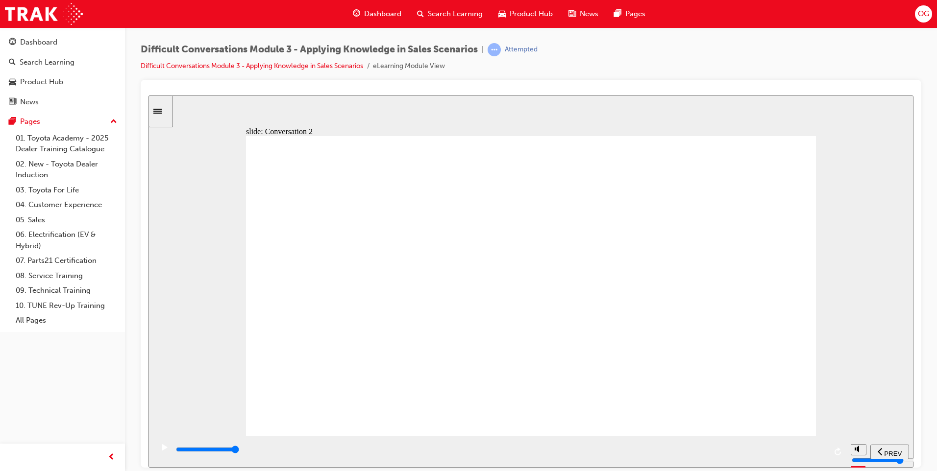
click at [239, 450] on input "slide progress" at bounding box center [207, 449] width 63 height 8
click at [767, 412] on div "Scenario Rectangle 1 There has been a clear shift of the type of personality tr…" at bounding box center [531, 290] width 570 height 309
click at [810, 449] on div "playback controls" at bounding box center [500, 449] width 651 height 11
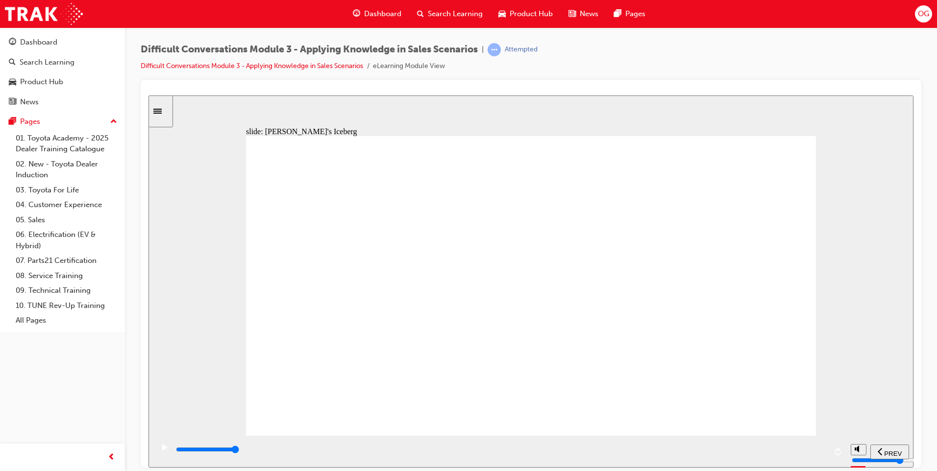
drag, startPoint x: 684, startPoint y: 174, endPoint x: 438, endPoint y: 213, distance: 249.0
drag, startPoint x: 691, startPoint y: 179, endPoint x: 447, endPoint y: 231, distance: 249.5
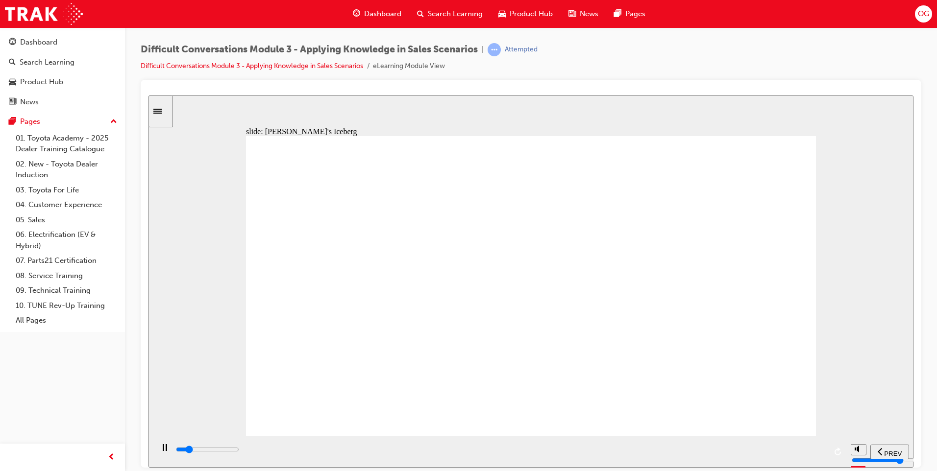
drag, startPoint x: 476, startPoint y: 264, endPoint x: 475, endPoint y: 245, distance: 19.6
click at [797, 448] on div "playback controls" at bounding box center [500, 449] width 651 height 11
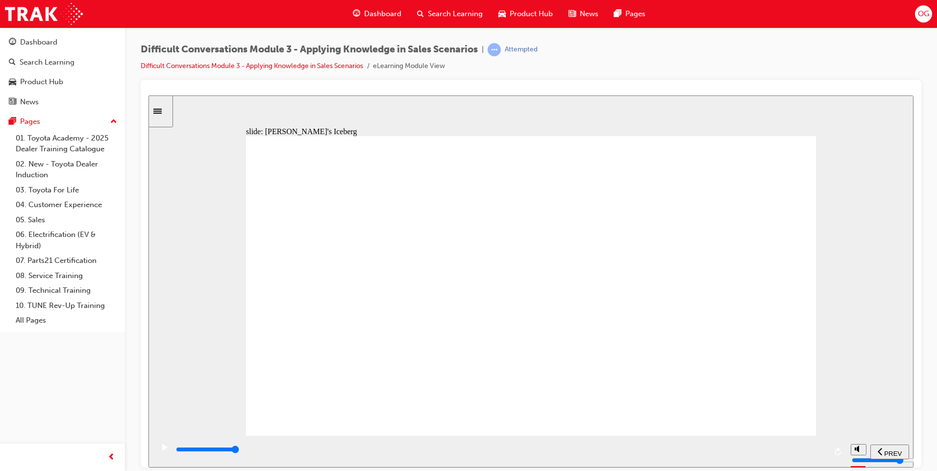
drag, startPoint x: 738, startPoint y: 179, endPoint x: 501, endPoint y: 271, distance: 253.8
click at [812, 448] on div "playback controls" at bounding box center [500, 449] width 651 height 11
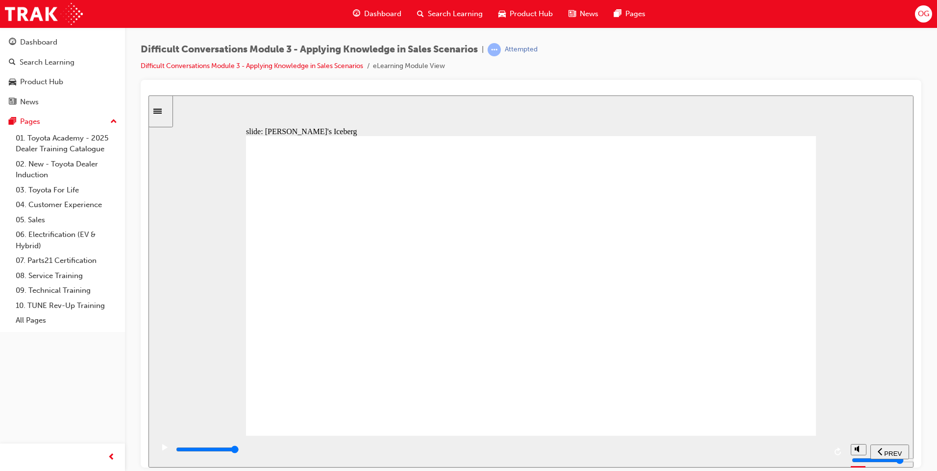
drag, startPoint x: 733, startPoint y: 176, endPoint x: 470, endPoint y: 270, distance: 278.4
click at [818, 453] on div "playback controls" at bounding box center [500, 449] width 651 height 11
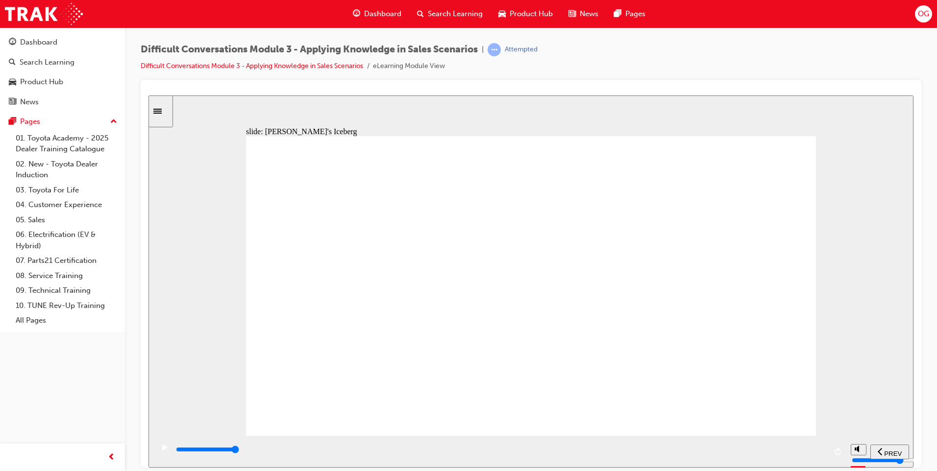
drag, startPoint x: 710, startPoint y: 170, endPoint x: 459, endPoint y: 258, distance: 266.1
click at [239, 451] on input "slide progress" at bounding box center [207, 449] width 63 height 8
drag, startPoint x: 713, startPoint y: 175, endPoint x: 475, endPoint y: 270, distance: 255.4
click at [821, 454] on div "playback controls" at bounding box center [500, 449] width 651 height 11
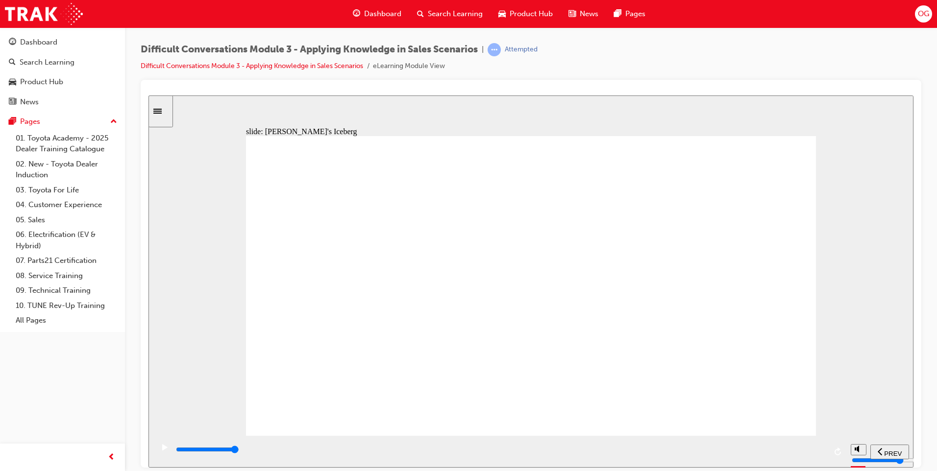
drag, startPoint x: 763, startPoint y: 171, endPoint x: 521, endPoint y: 215, distance: 245.6
click at [817, 452] on div "playback controls" at bounding box center [500, 449] width 651 height 11
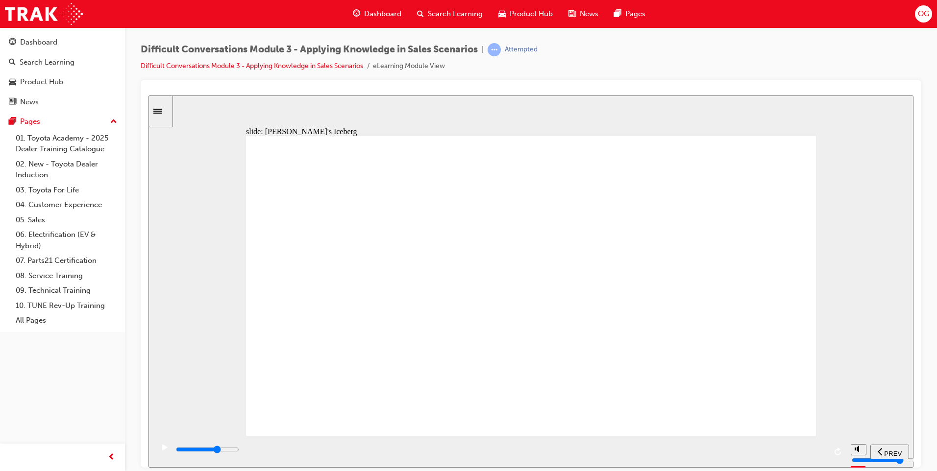
drag, startPoint x: 729, startPoint y: 172, endPoint x: 487, endPoint y: 270, distance: 260.9
click at [239, 450] on input "slide progress" at bounding box center [207, 449] width 63 height 8
drag, startPoint x: 710, startPoint y: 176, endPoint x: 447, endPoint y: 216, distance: 265.2
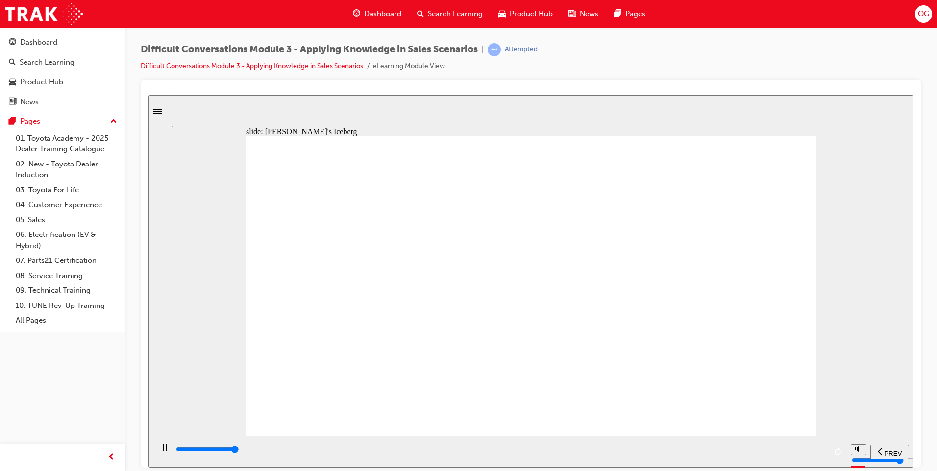
click at [819, 453] on div "playback controls" at bounding box center [500, 449] width 651 height 11
click at [239, 450] on input "slide progress" at bounding box center [207, 449] width 63 height 8
click at [767, 452] on div "playback controls" at bounding box center [473, 449] width 596 height 11
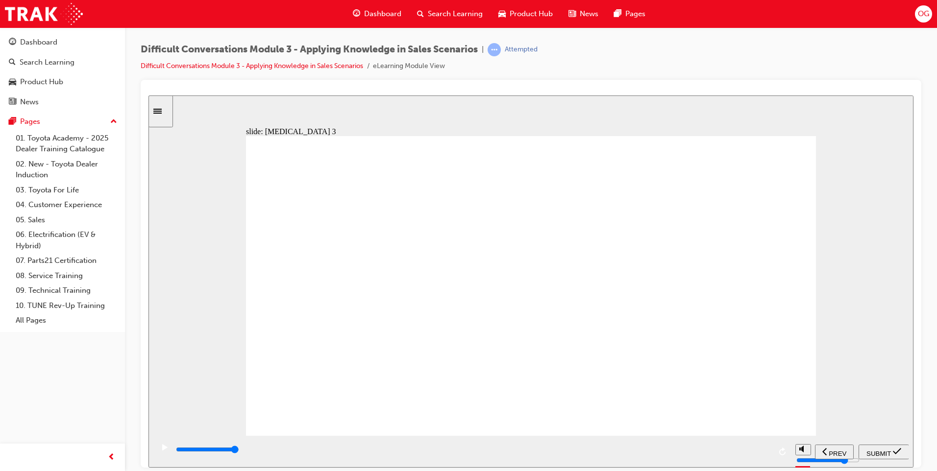
type input "9000"
radio input "true"
click at [884, 447] on div "SUBMIT" at bounding box center [884, 452] width 43 height 10
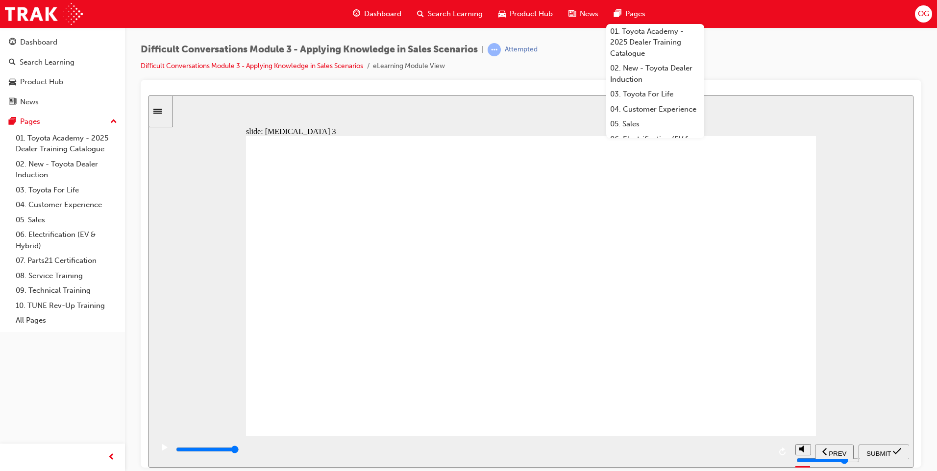
click at [809, 449] on div "playback controls" at bounding box center [500, 449] width 651 height 11
type input "9800"
